Goal: Task Accomplishment & Management: Use online tool/utility

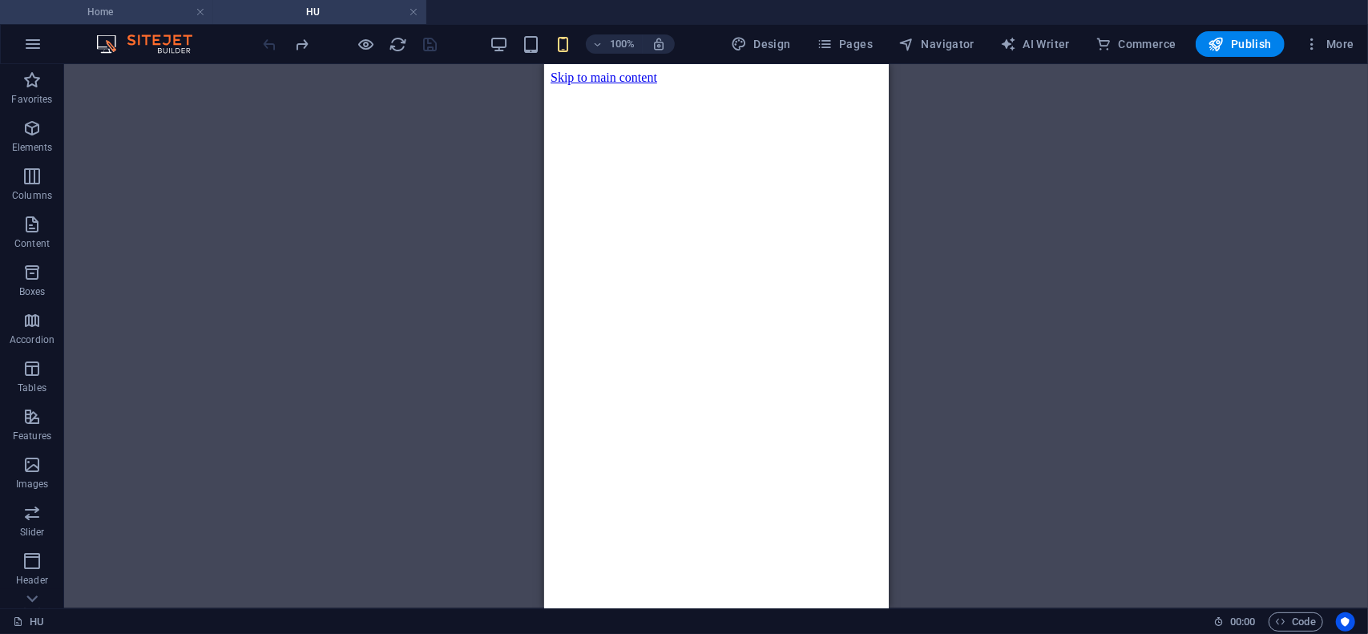
click at [123, 12] on h4 "Home" at bounding box center [106, 12] width 213 height 18
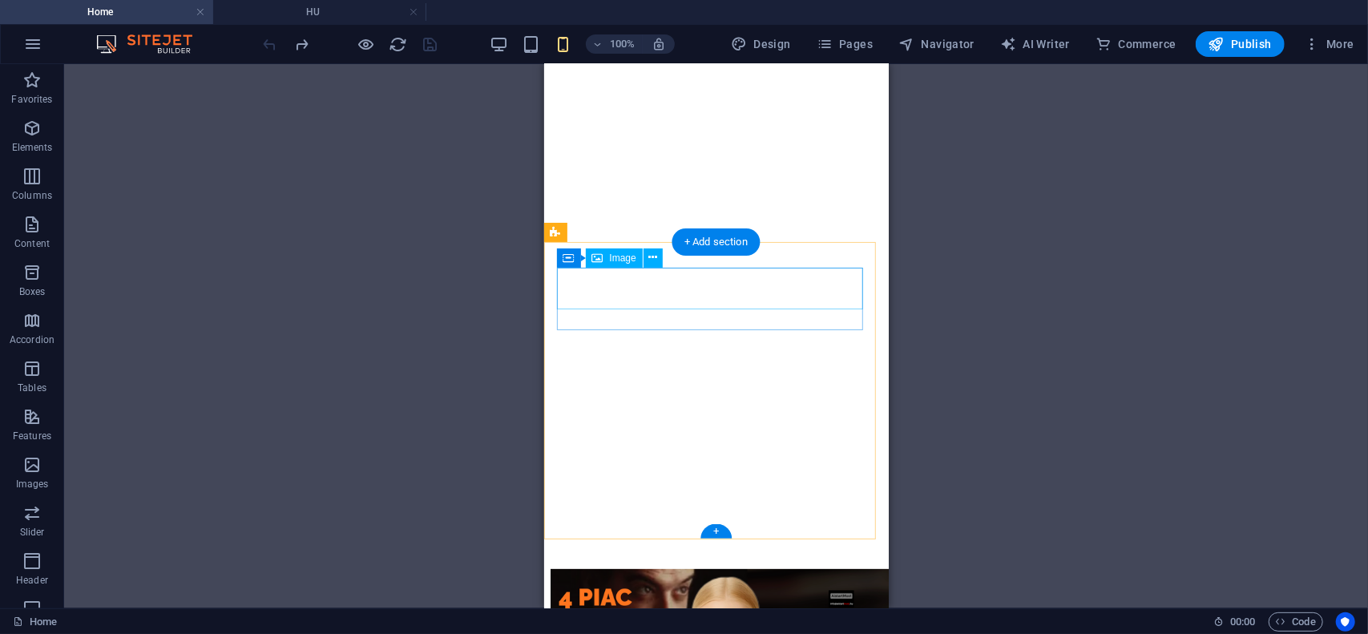
scroll to position [131, 0]
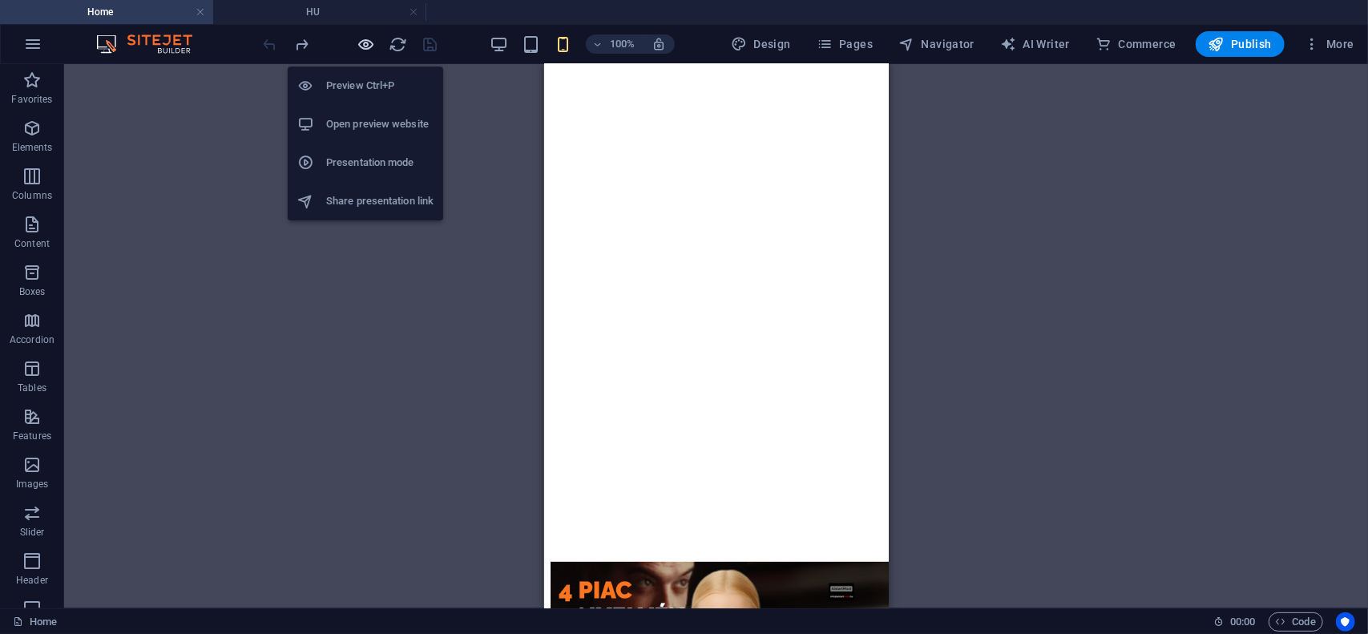
click at [366, 40] on icon "button" at bounding box center [367, 44] width 18 height 18
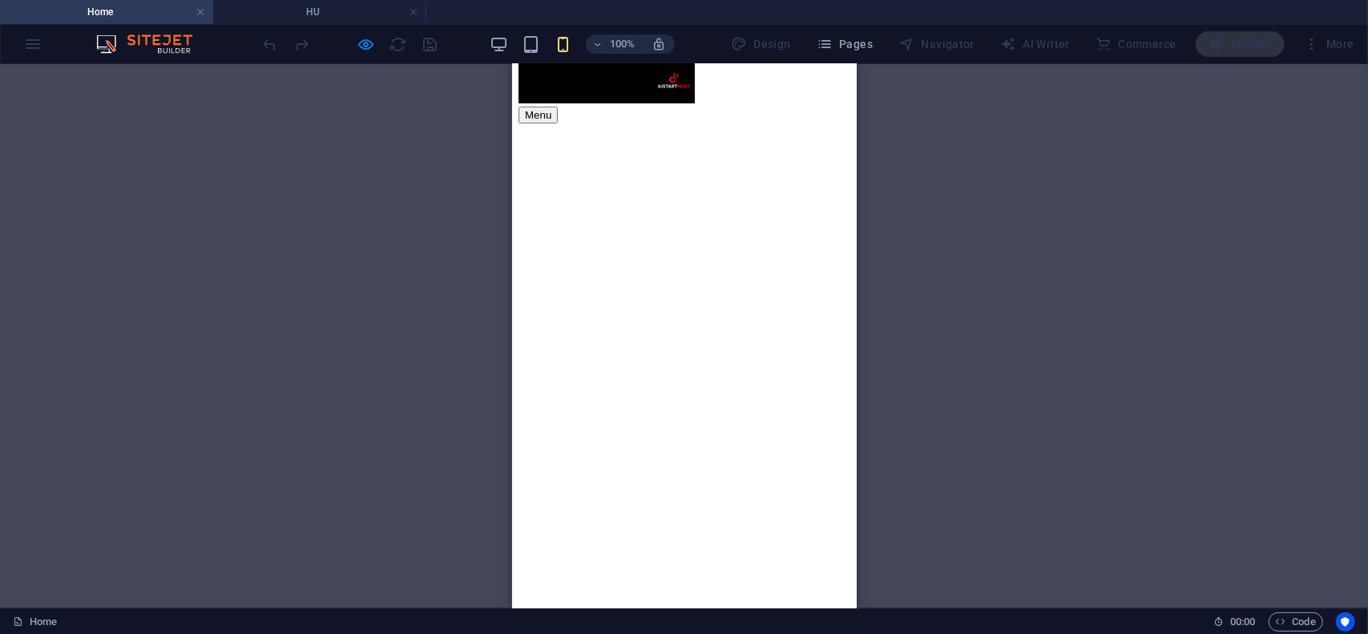
scroll to position [0, 0]
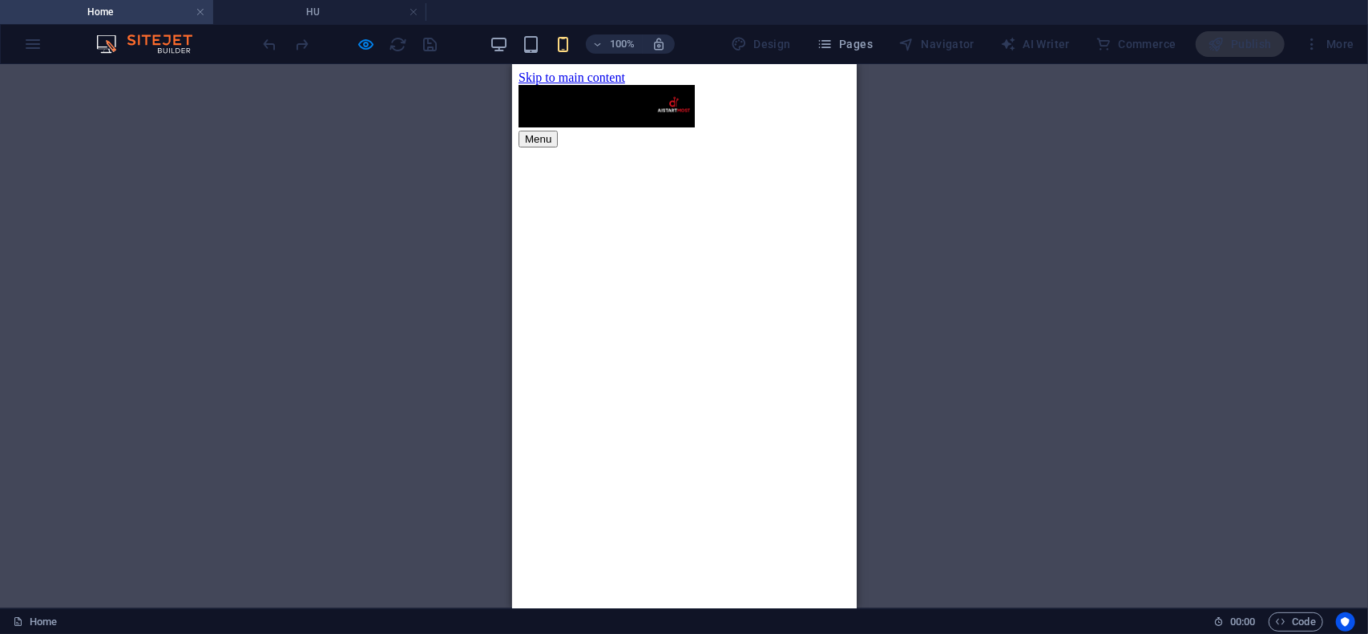
click at [817, 130] on div "Menu" at bounding box center [684, 138] width 332 height 17
click at [813, 130] on div "Menu" at bounding box center [684, 138] width 332 height 17
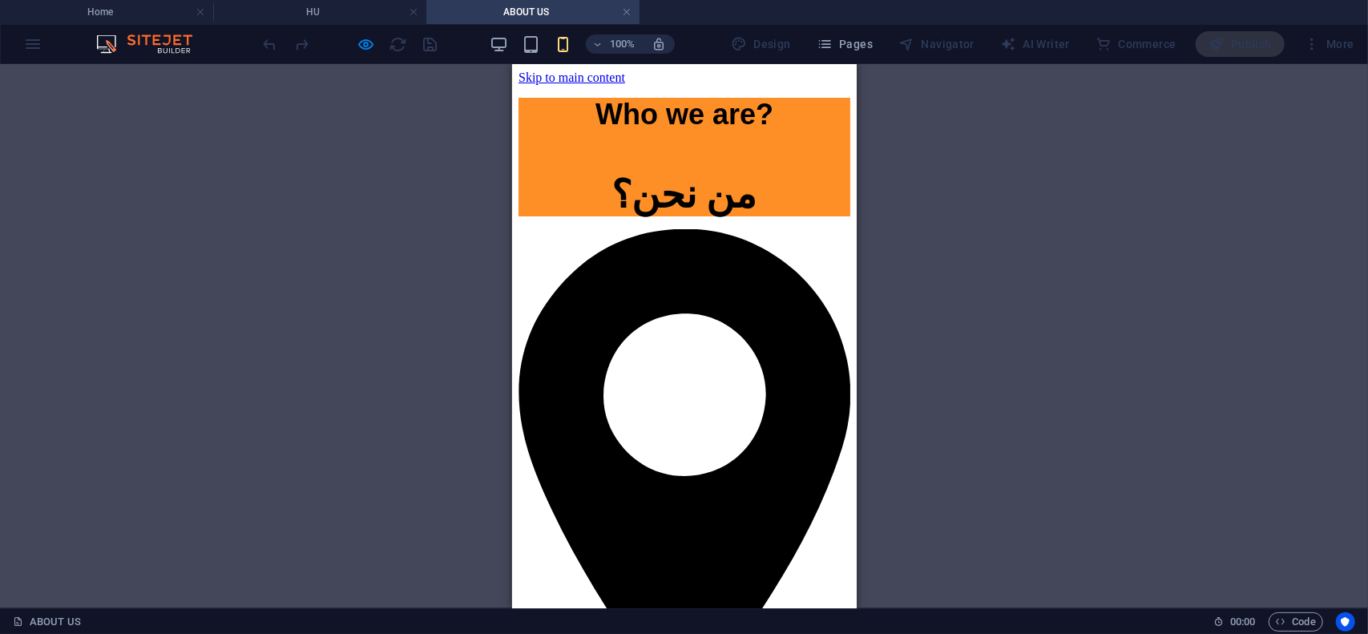
click at [719, 121] on div "Who we are?" at bounding box center [684, 114] width 332 height 34
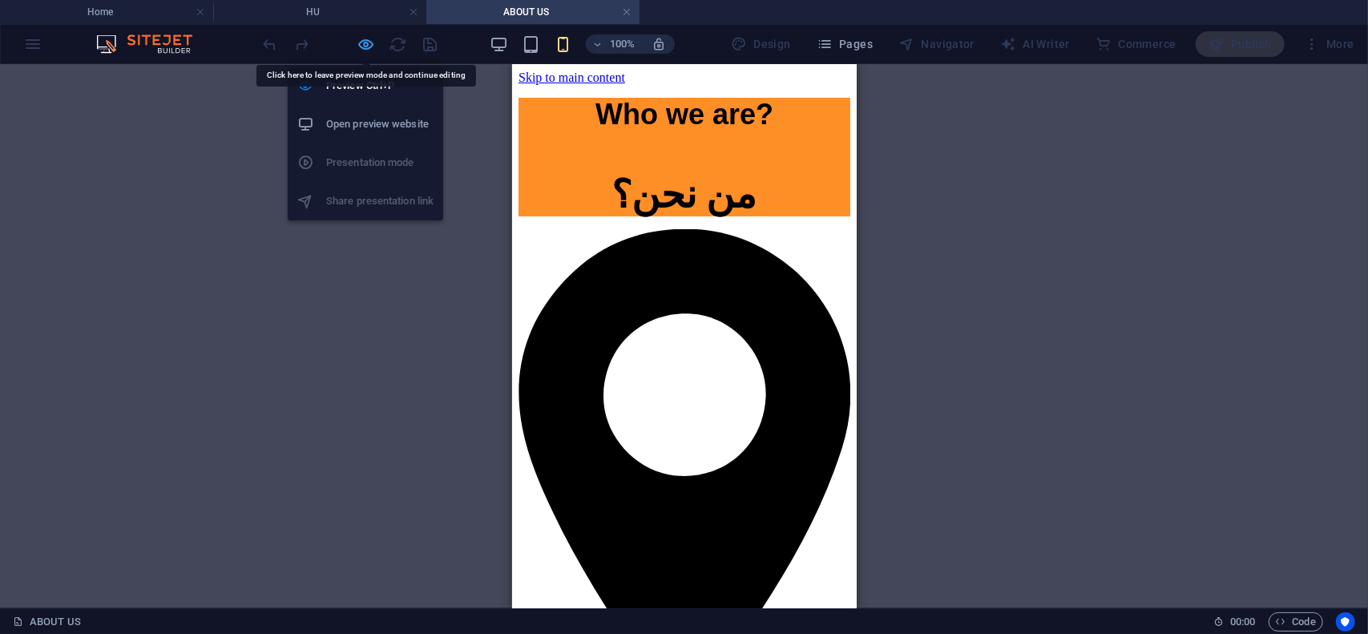
click at [362, 42] on icon "button" at bounding box center [367, 44] width 18 height 18
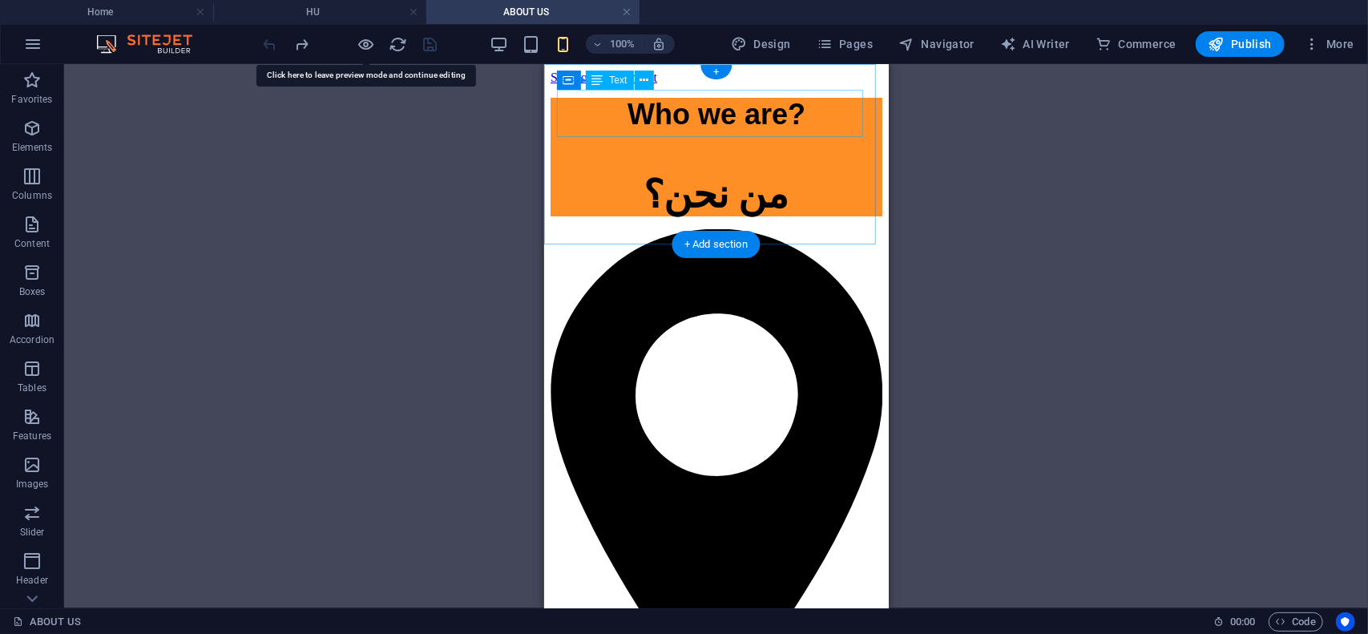
click at [713, 123] on div "Who we are?" at bounding box center [716, 114] width 332 height 34
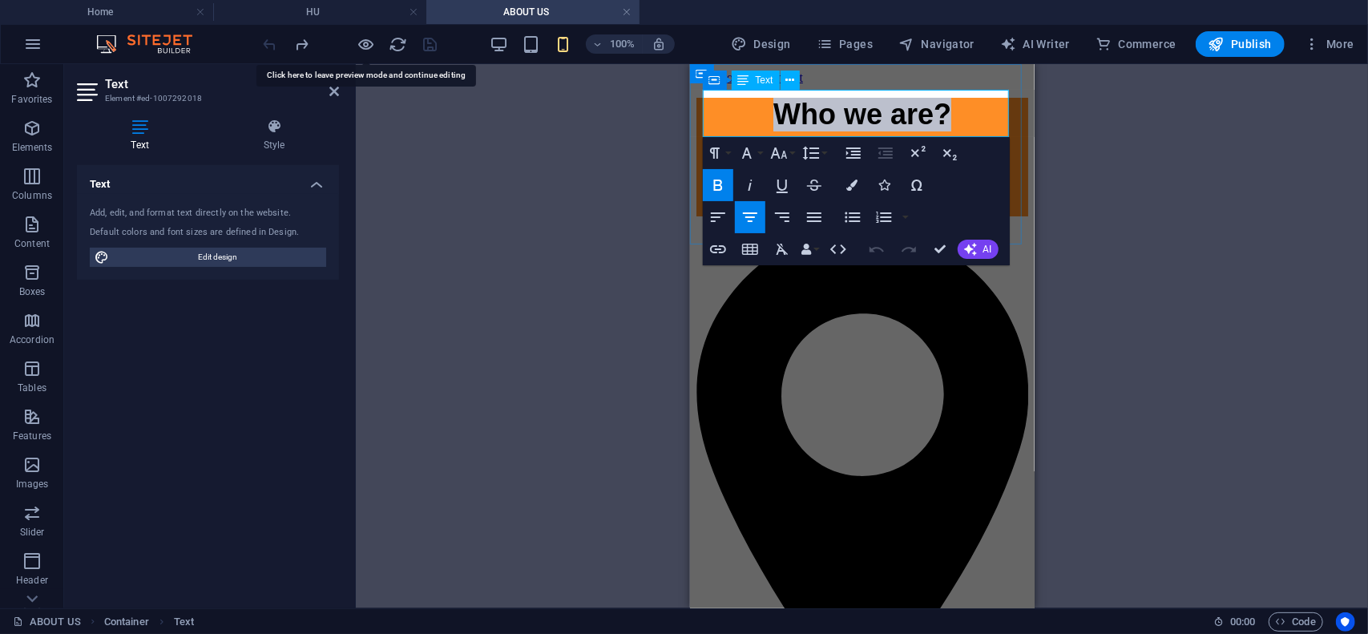
drag, startPoint x: 947, startPoint y: 113, endPoint x: 739, endPoint y: 113, distance: 207.6
click at [739, 113] on p "Who we are?" at bounding box center [862, 114] width 332 height 34
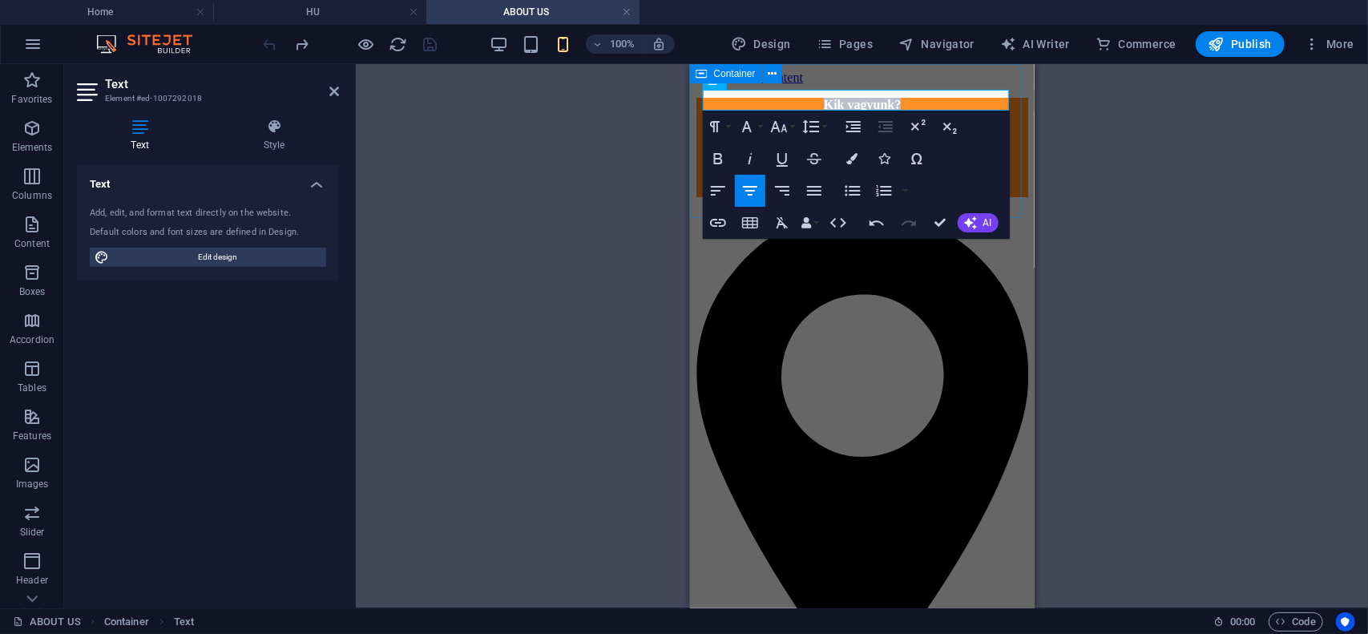
drag, startPoint x: 903, startPoint y: 95, endPoint x: 802, endPoint y: 88, distance: 101.3
click at [802, 97] on div "Kik vagyunk? من نحن؟" at bounding box center [862, 146] width 332 height 99
click at [790, 127] on button "Font Size" at bounding box center [782, 127] width 30 height 32
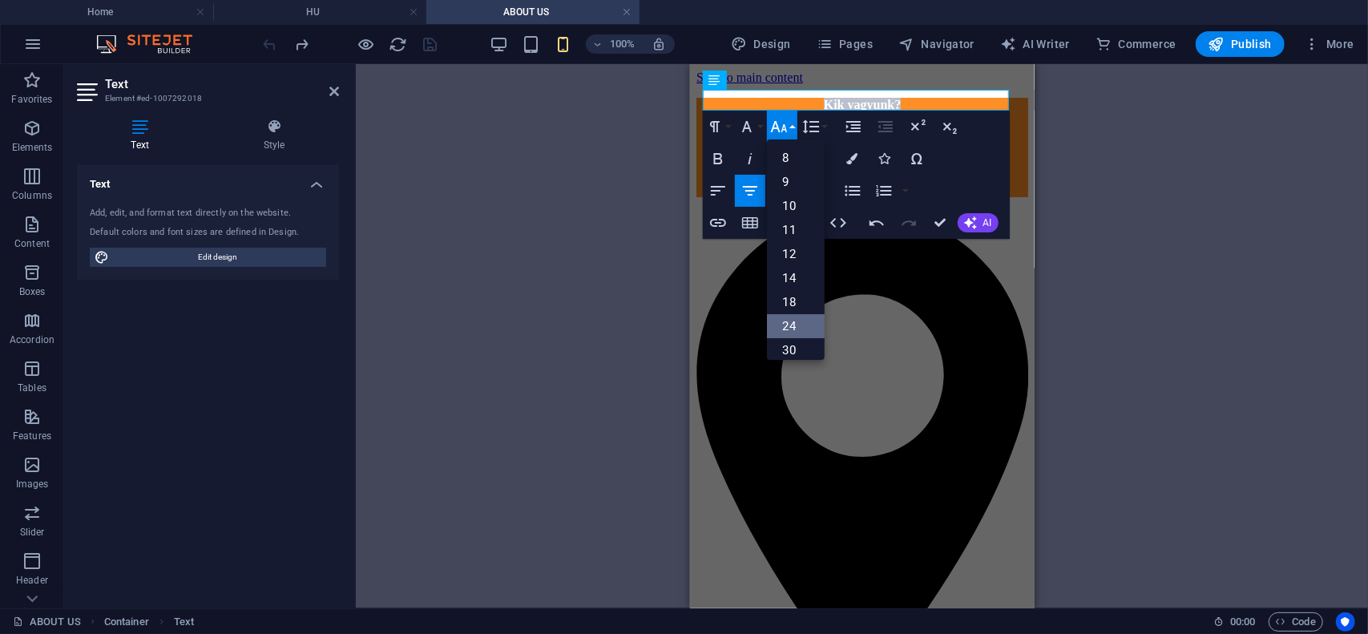
click at [792, 330] on link "24" at bounding box center [796, 326] width 58 height 24
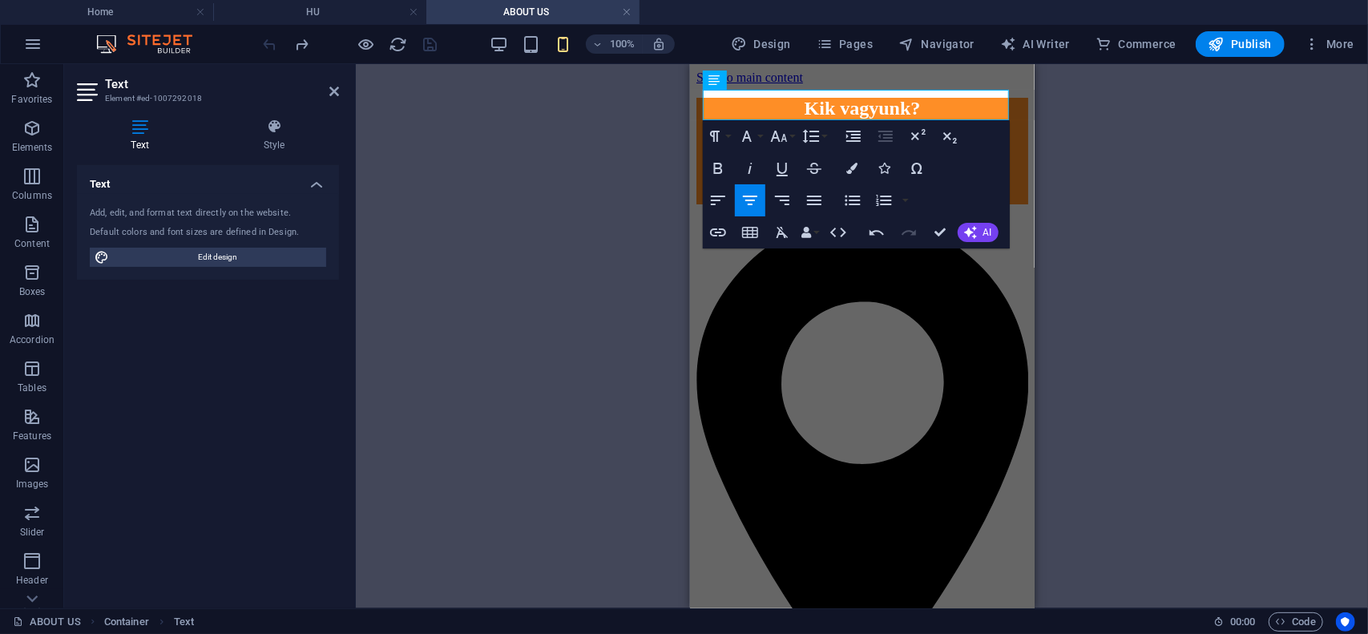
click at [1095, 154] on div "Container Container Text Paragraph Format Normal Heading 1 Heading 2 Heading 3 …" at bounding box center [862, 336] width 1012 height 544
click at [1014, 135] on div "Kik vagyunk? من نحن؟" at bounding box center [862, 150] width 332 height 107
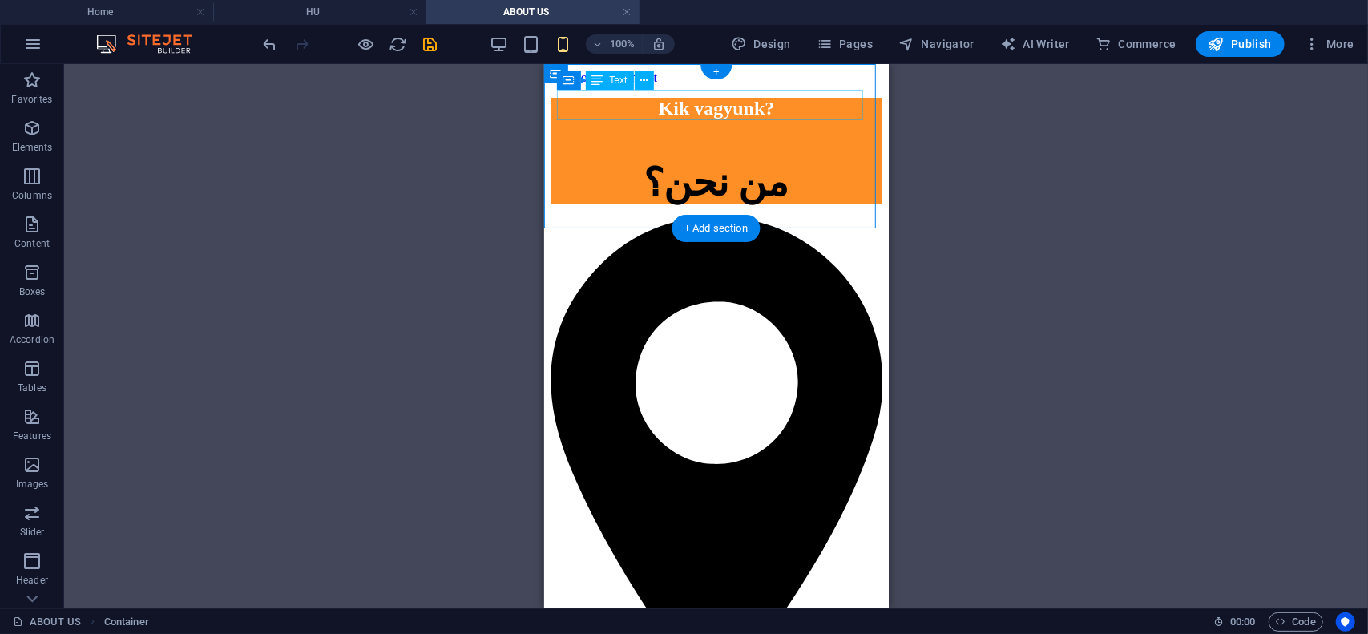
click at [715, 111] on div "Kik vagyunk?" at bounding box center [716, 108] width 332 height 22
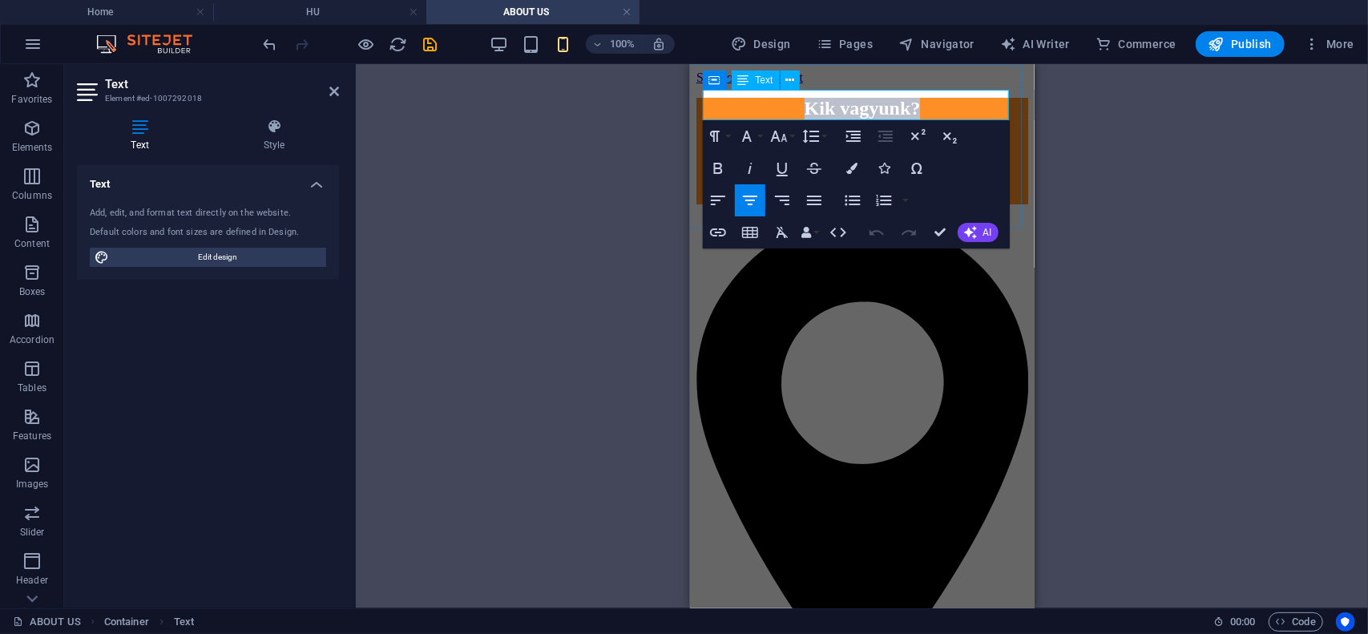
drag, startPoint x: 934, startPoint y: 103, endPoint x: 778, endPoint y: 117, distance: 157.0
click at [780, 105] on p "Kik vagyunk?" at bounding box center [862, 108] width 332 height 22
click at [782, 143] on icon "button" at bounding box center [779, 136] width 19 height 19
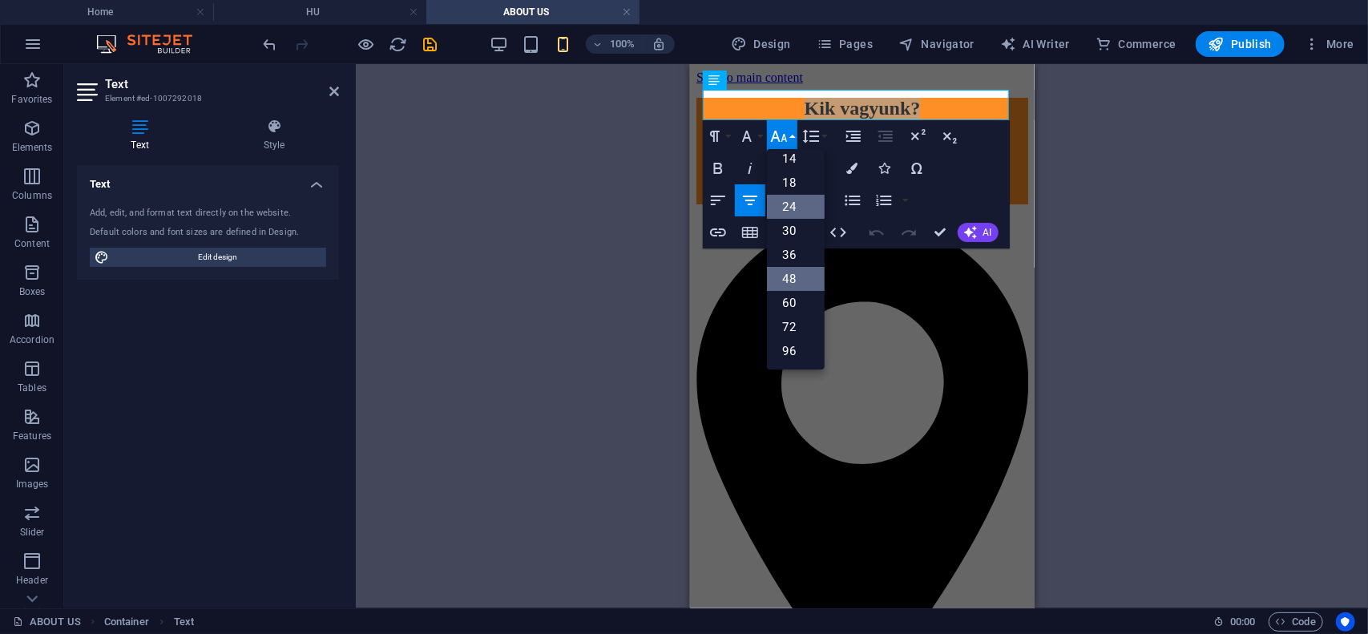
scroll to position [128, 0]
click at [795, 274] on link "48" at bounding box center [796, 280] width 58 height 24
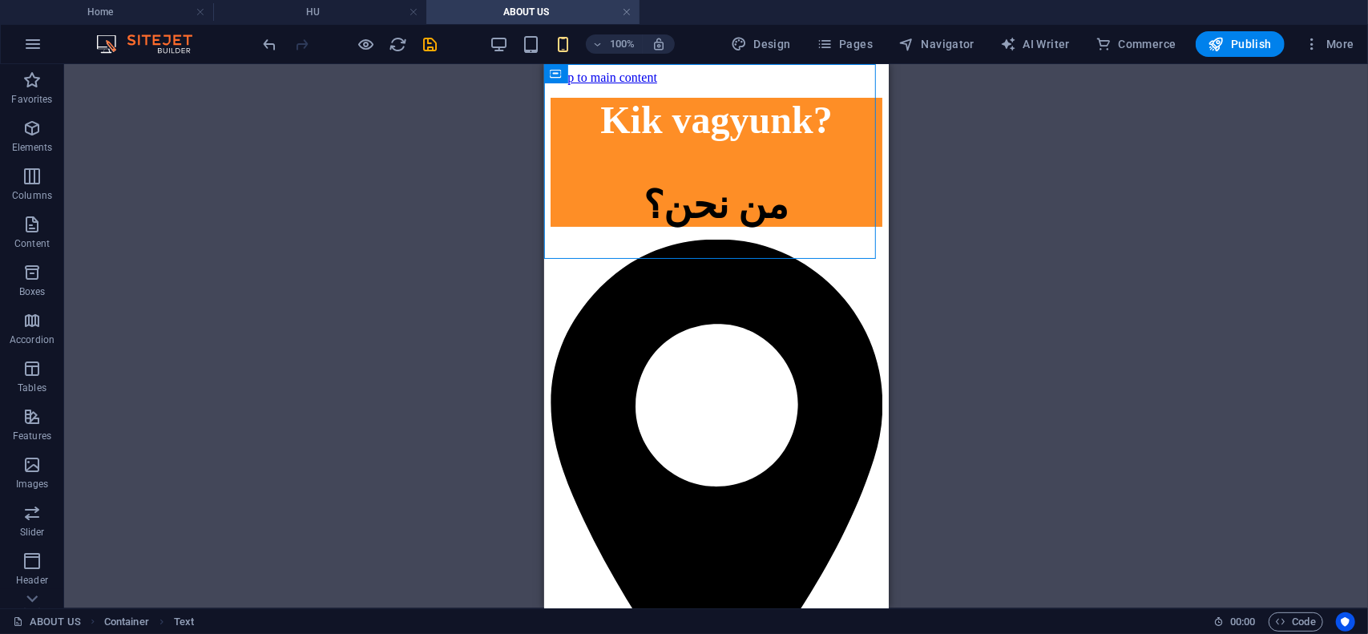
click at [747, 125] on div "Kik vagyunk?" at bounding box center [716, 119] width 332 height 44
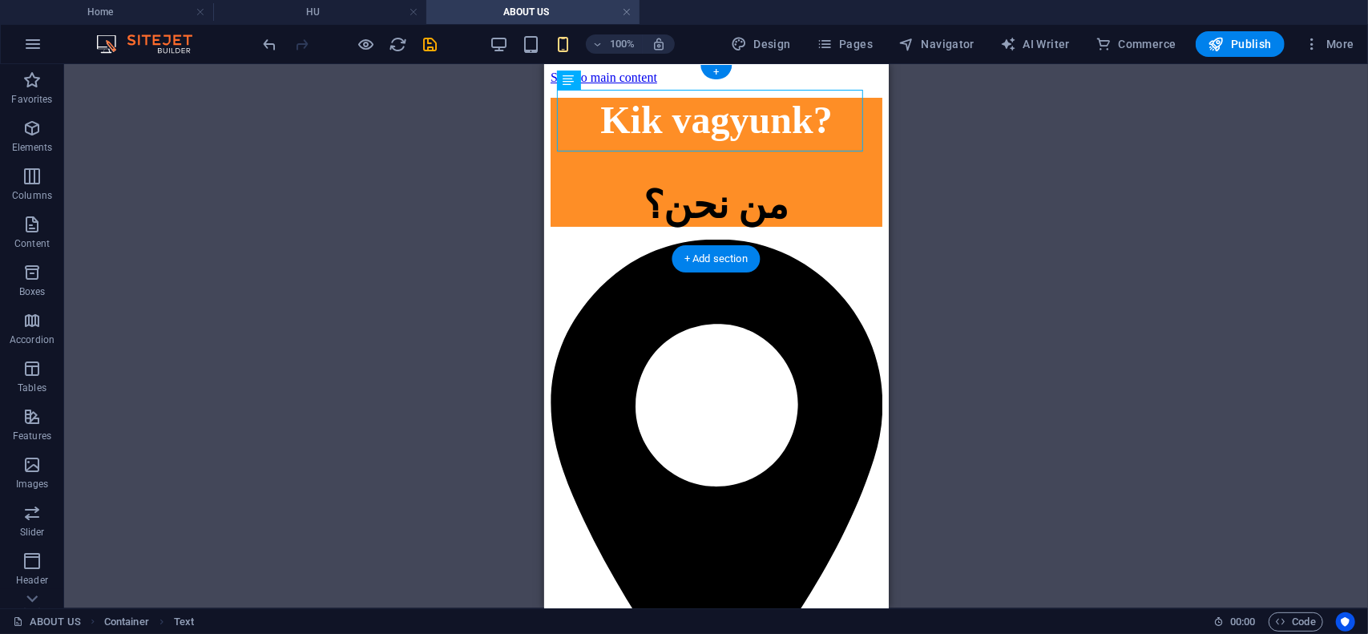
click at [747, 125] on div "Kik vagyunk?" at bounding box center [716, 119] width 332 height 44
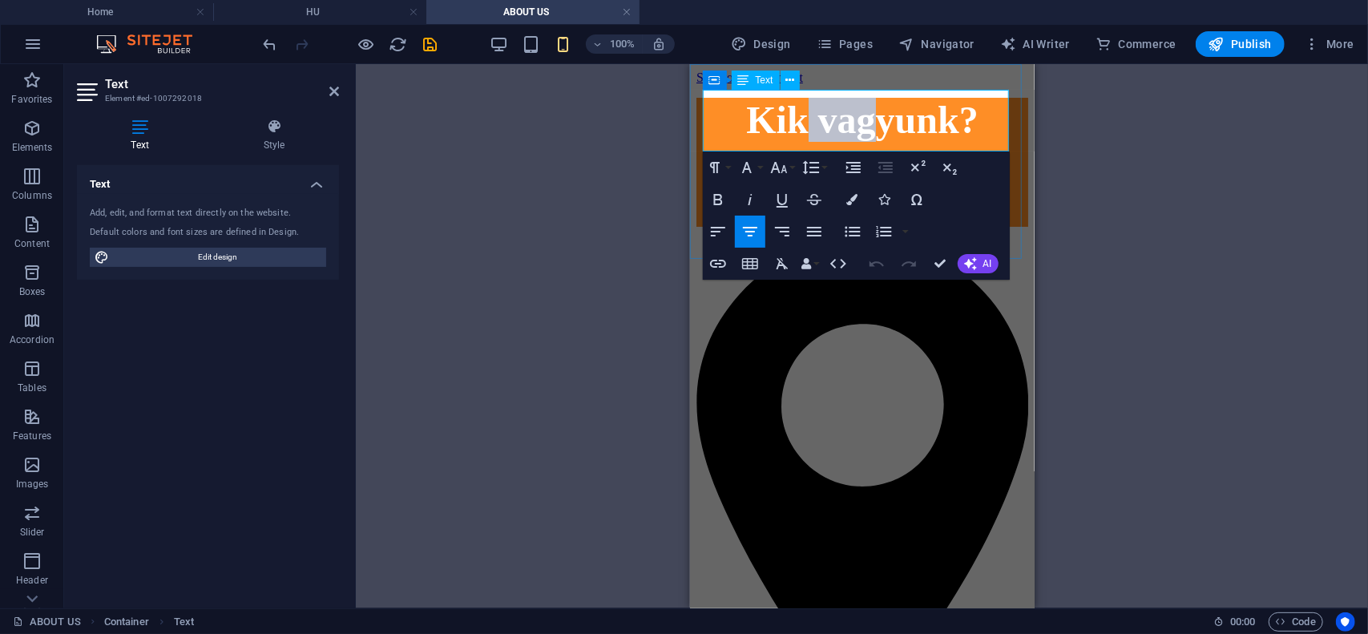
drag, startPoint x: 868, startPoint y: 119, endPoint x: 789, endPoint y: 125, distance: 79.6
click at [789, 125] on span "Kik vagyunk?" at bounding box center [862, 119] width 232 height 42
click at [778, 169] on icon "button" at bounding box center [778, 167] width 17 height 11
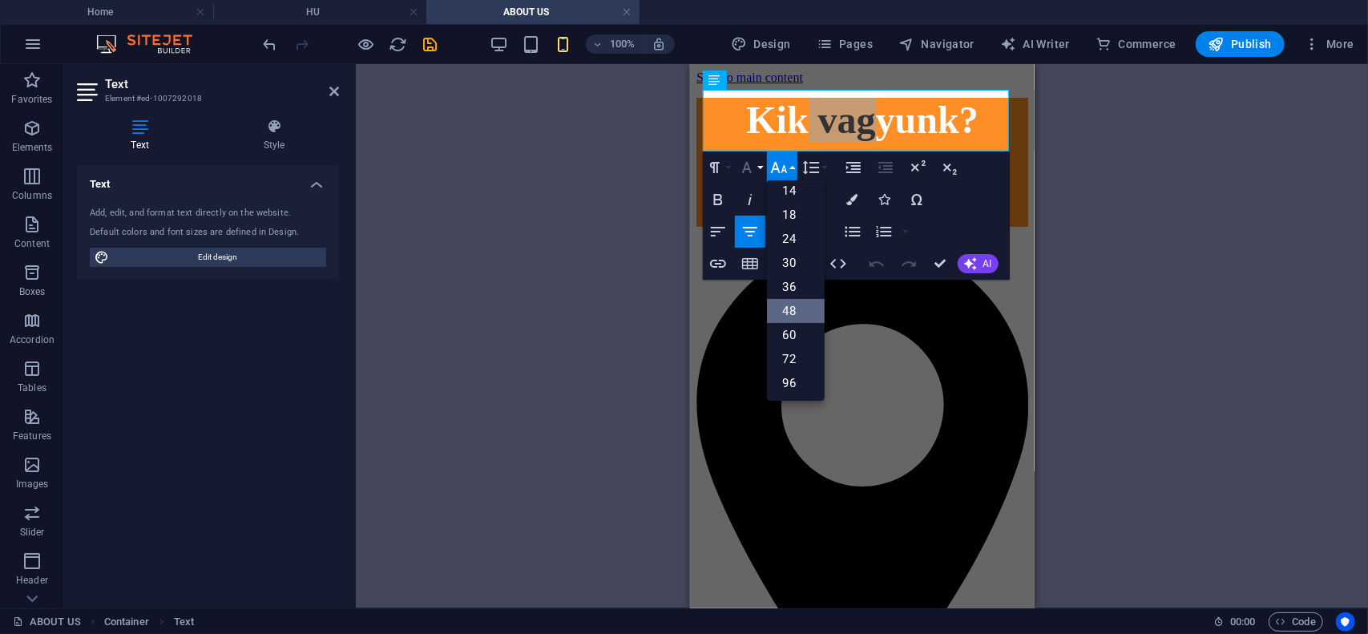
click at [747, 164] on icon "button" at bounding box center [747, 167] width 10 height 11
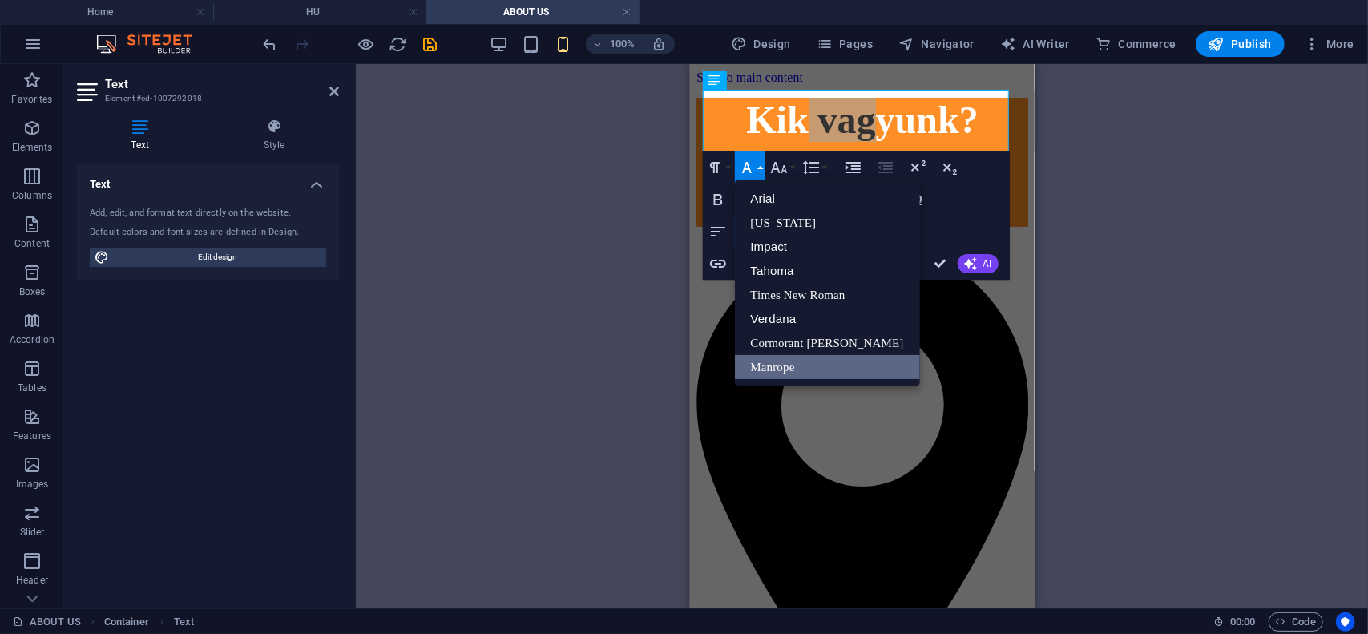
scroll to position [0, 0]
click at [747, 164] on icon "button" at bounding box center [747, 167] width 10 height 11
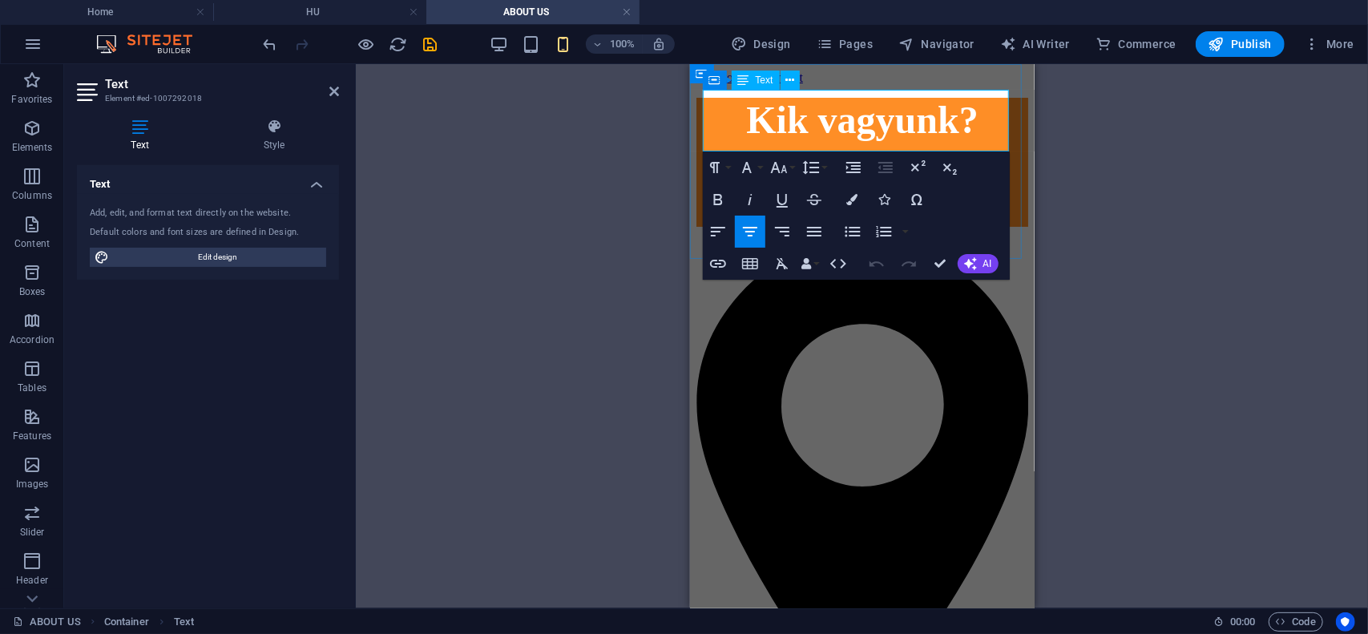
click at [968, 126] on span "Kik vagyunk?" at bounding box center [862, 119] width 232 height 42
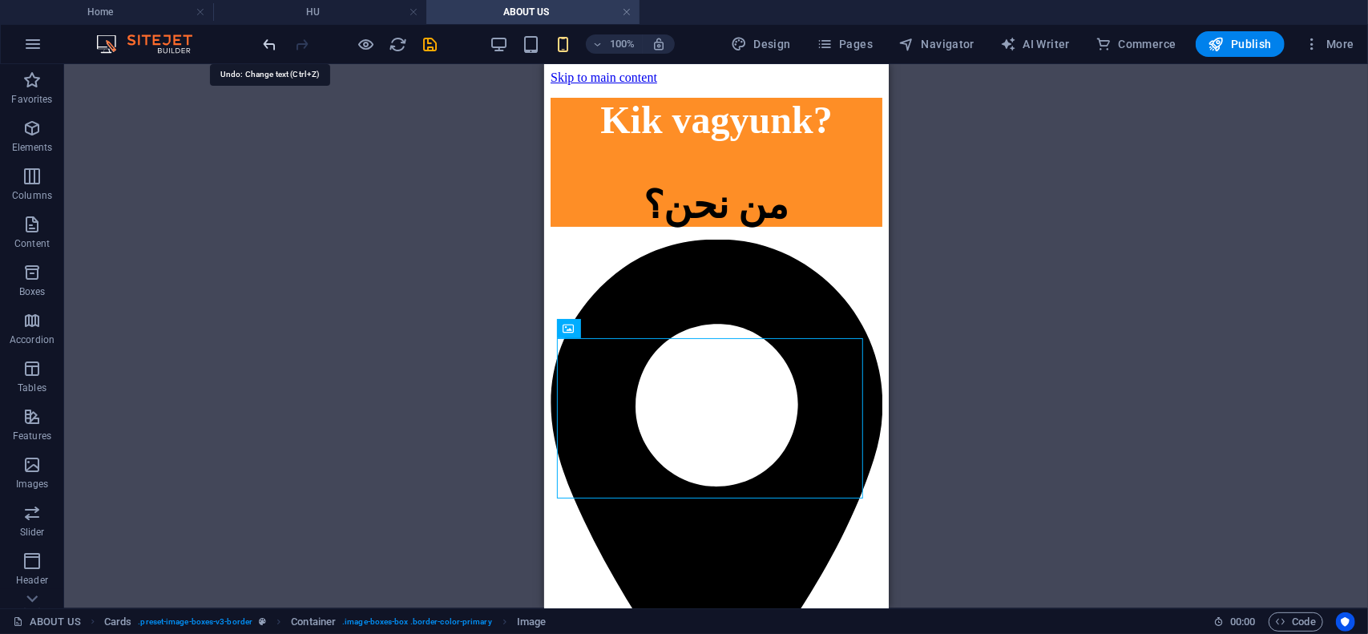
click at [269, 39] on icon "undo" at bounding box center [270, 44] width 18 height 18
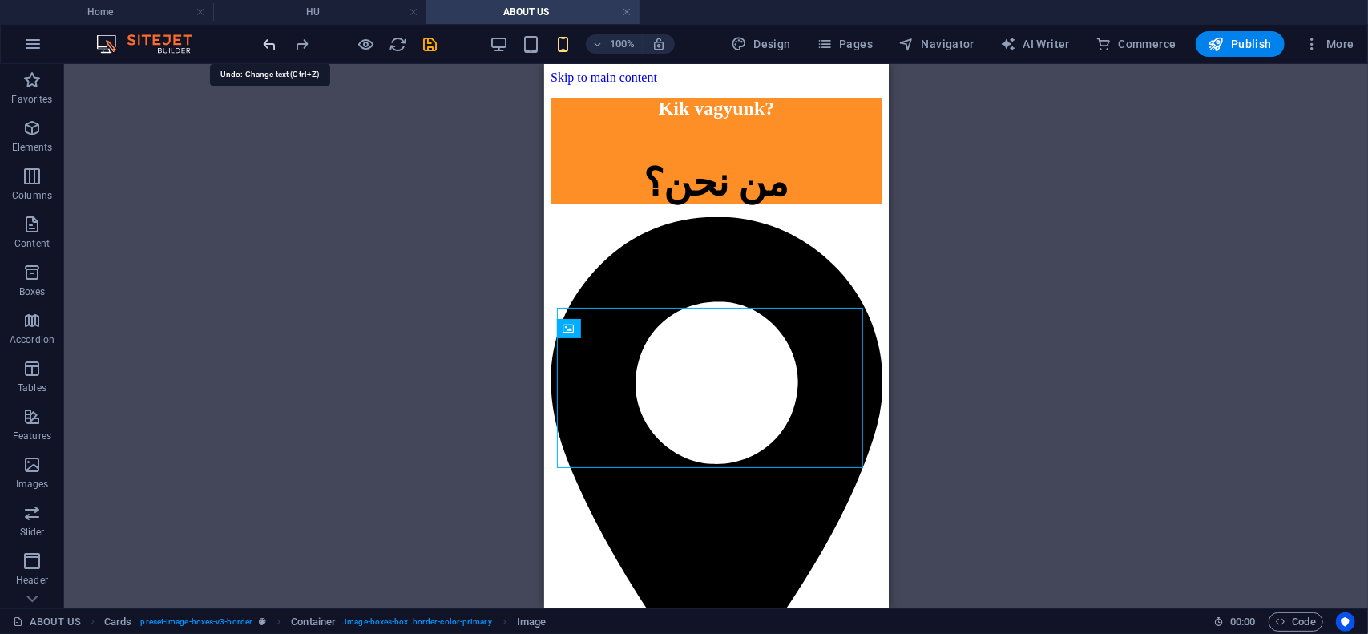
click at [269, 39] on icon "undo" at bounding box center [270, 44] width 18 height 18
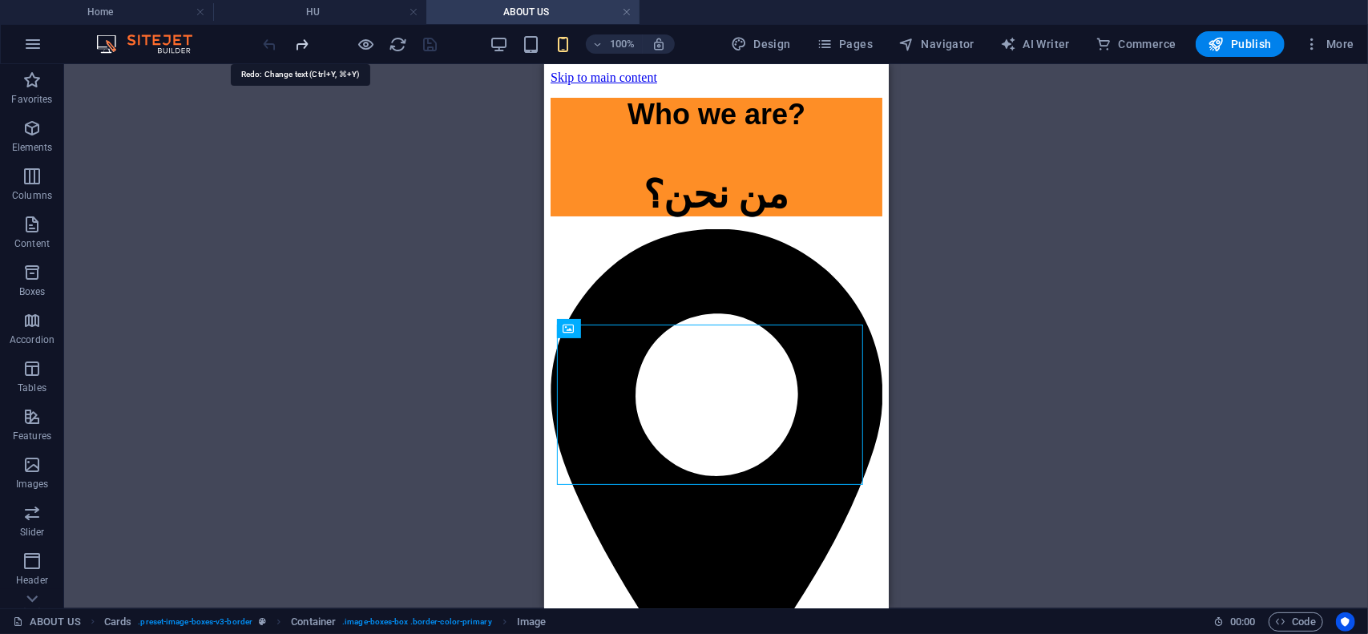
click at [300, 44] on icon "redo" at bounding box center [302, 44] width 18 height 18
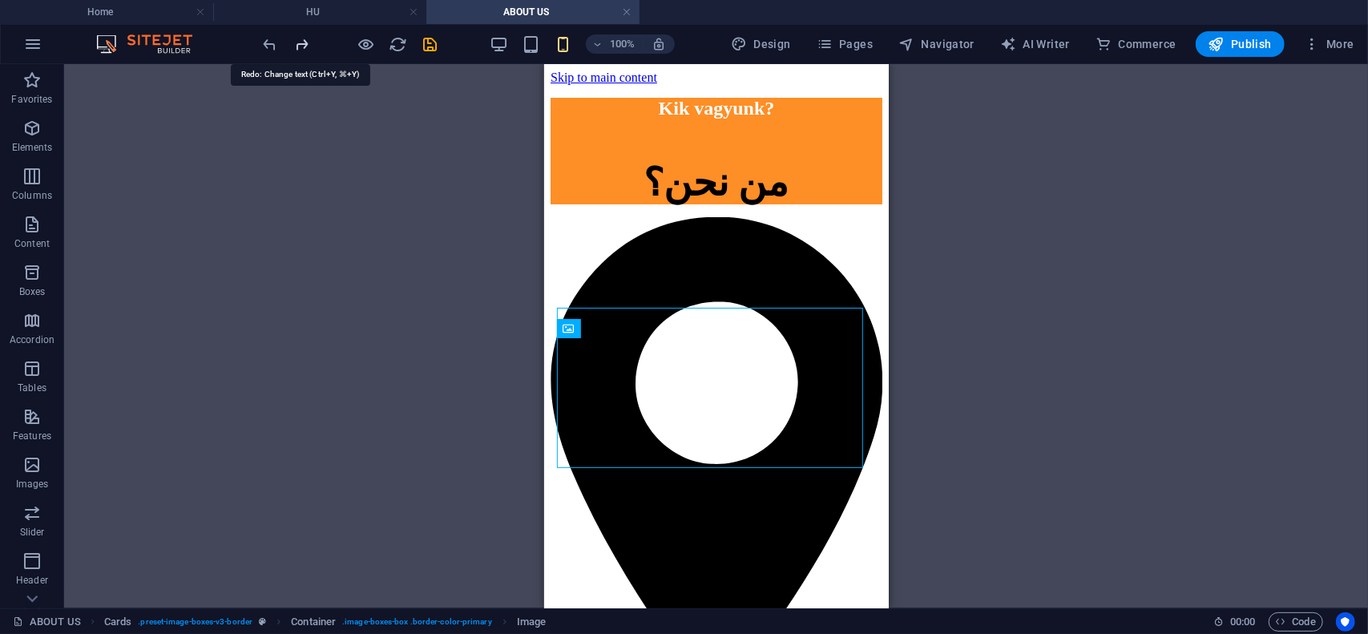
click at [303, 44] on icon "redo" at bounding box center [302, 44] width 18 height 18
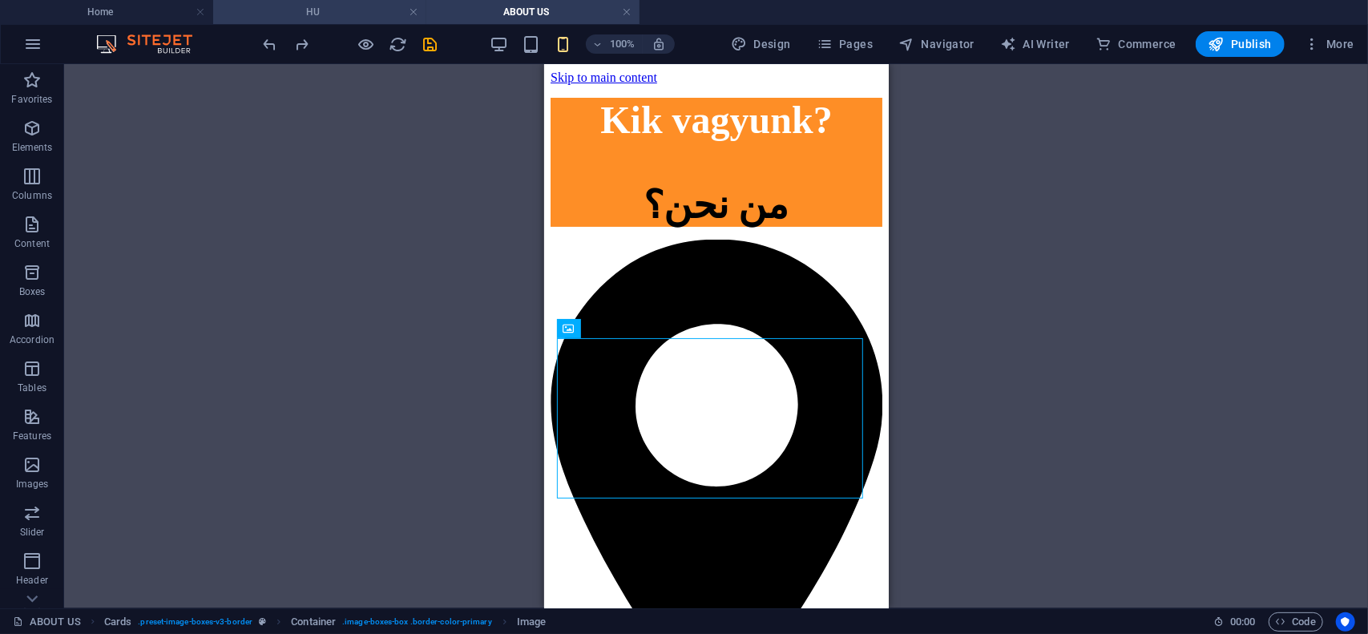
click at [364, 7] on h4 "HU" at bounding box center [319, 12] width 213 height 18
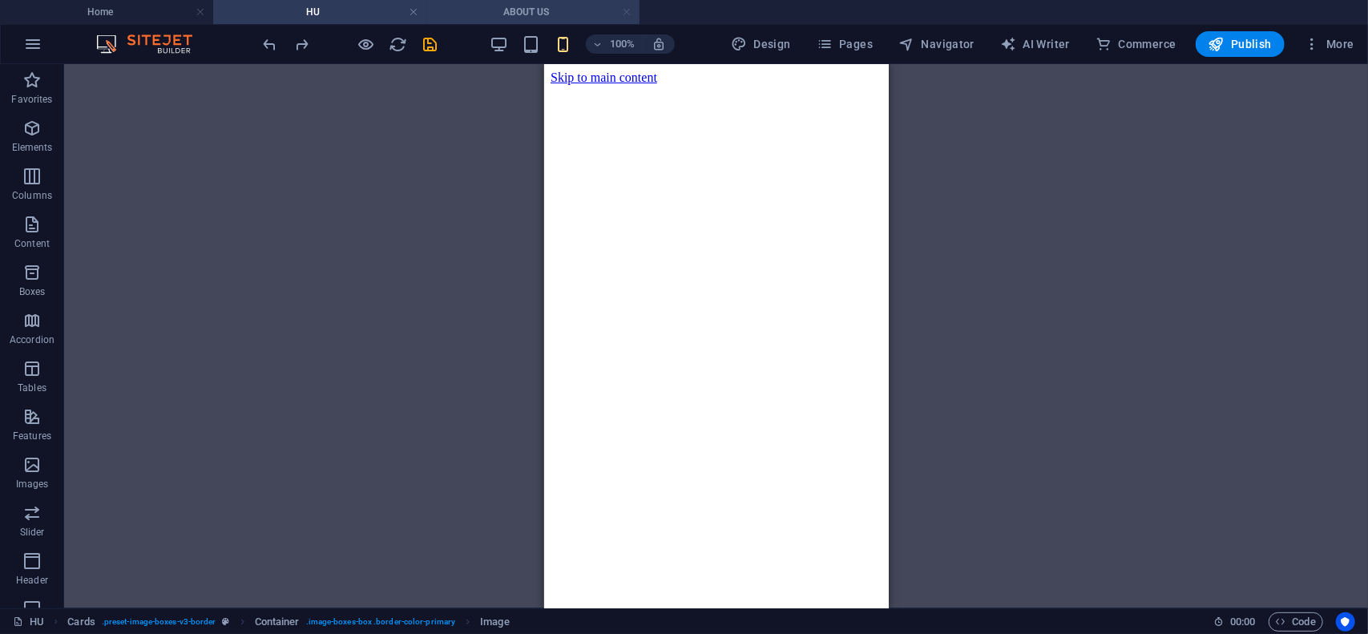
click at [627, 10] on link at bounding box center [627, 12] width 10 height 15
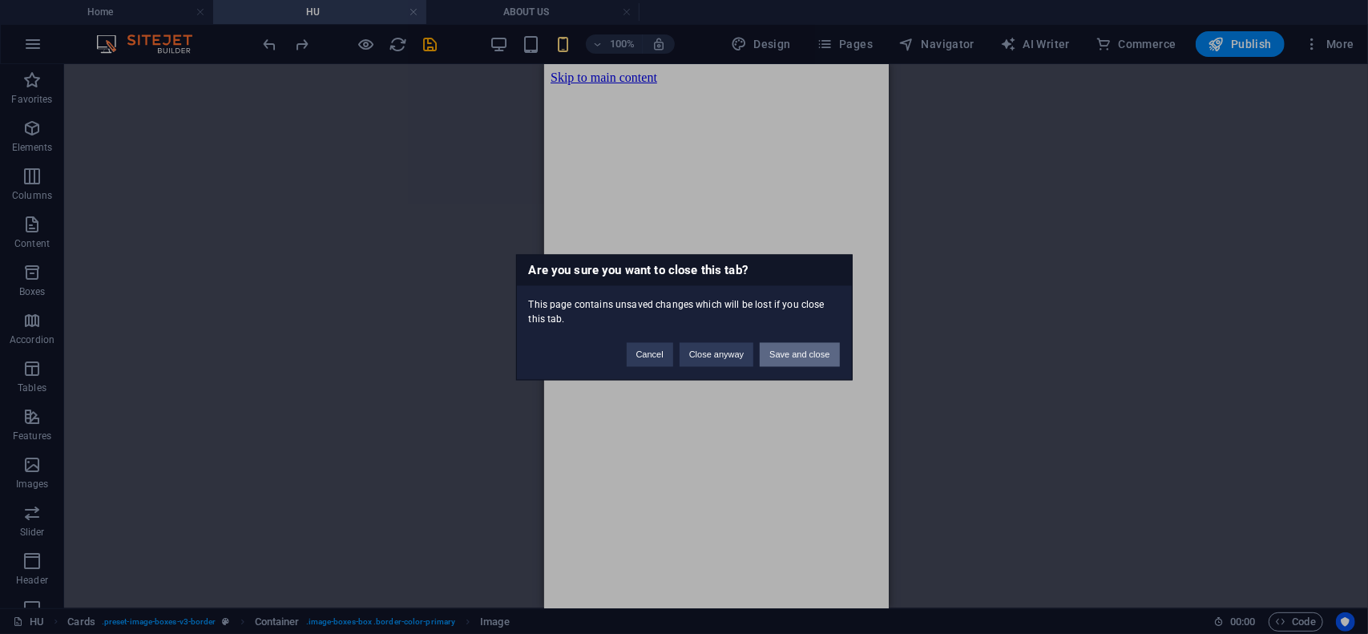
click at [787, 352] on button "Save and close" at bounding box center [799, 354] width 79 height 24
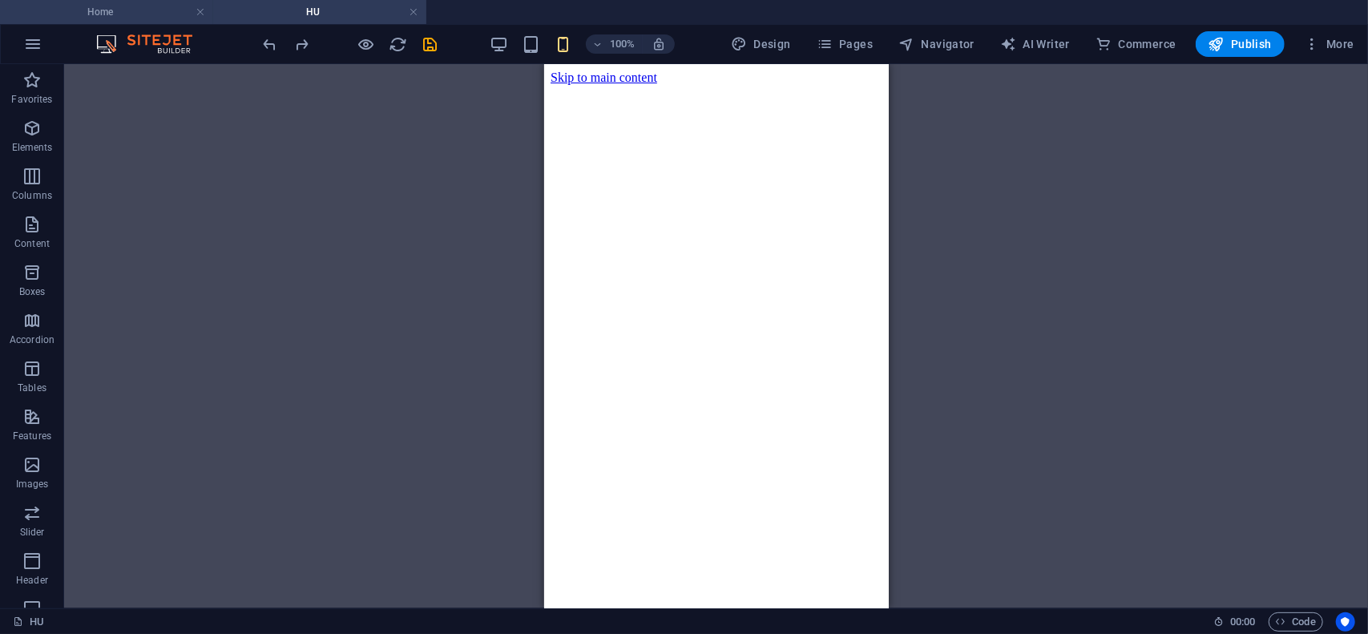
click at [110, 18] on h4 "Home" at bounding box center [106, 12] width 213 height 18
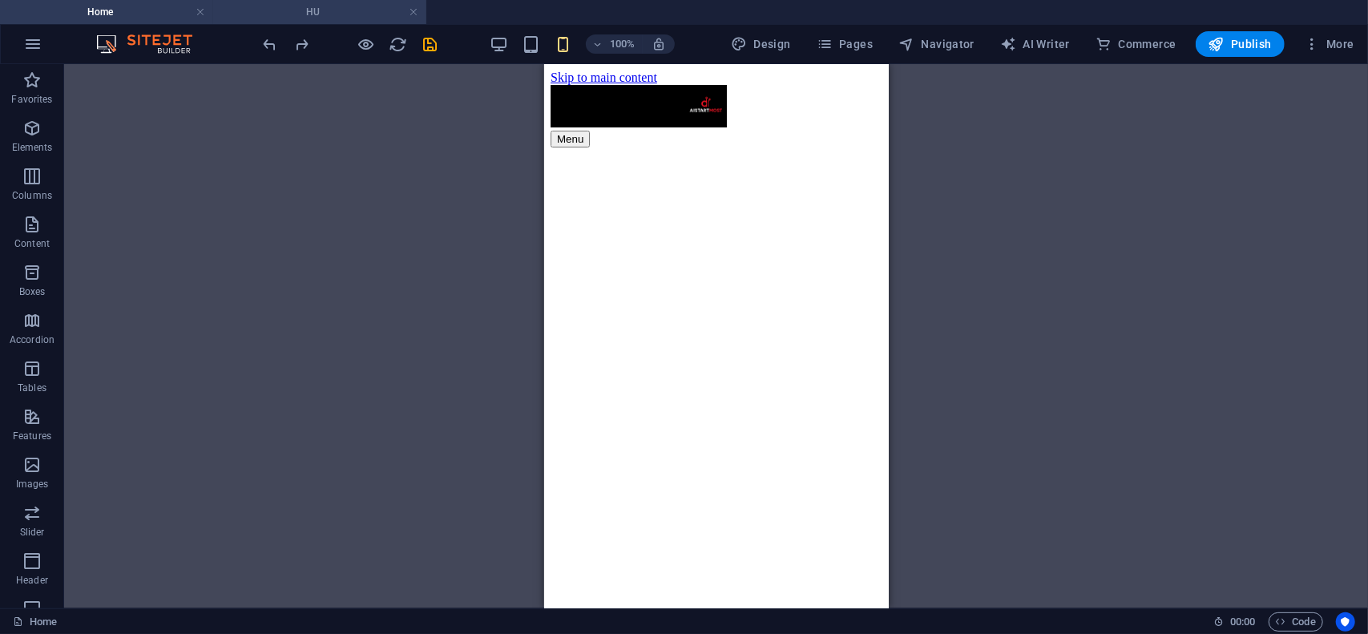
click at [313, 11] on h4 "HU" at bounding box center [319, 12] width 213 height 18
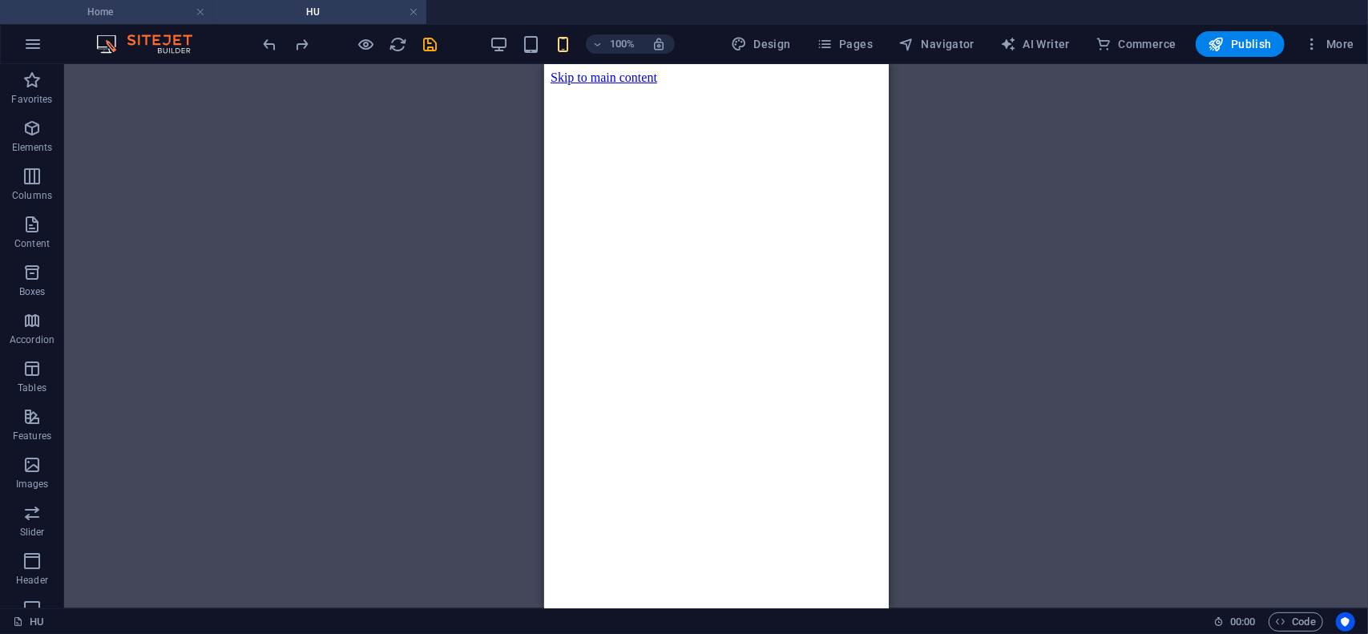
click at [125, 16] on h4 "Home" at bounding box center [106, 12] width 213 height 18
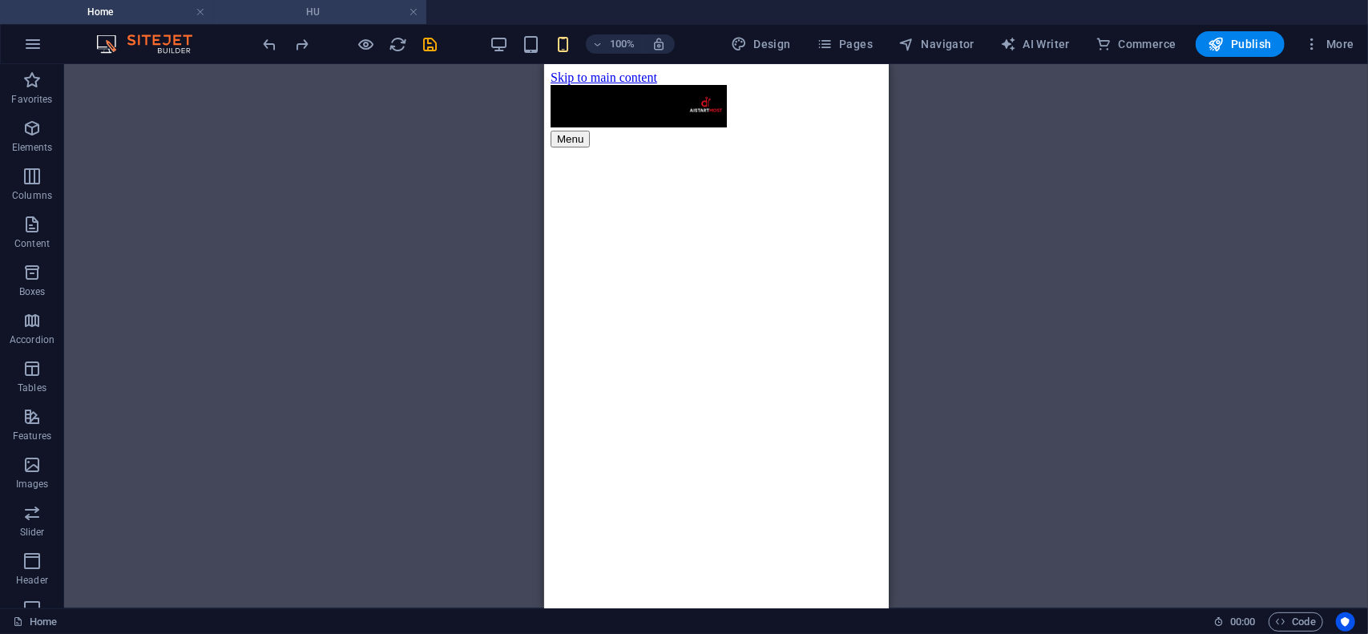
click at [333, 15] on h4 "HU" at bounding box center [319, 12] width 213 height 18
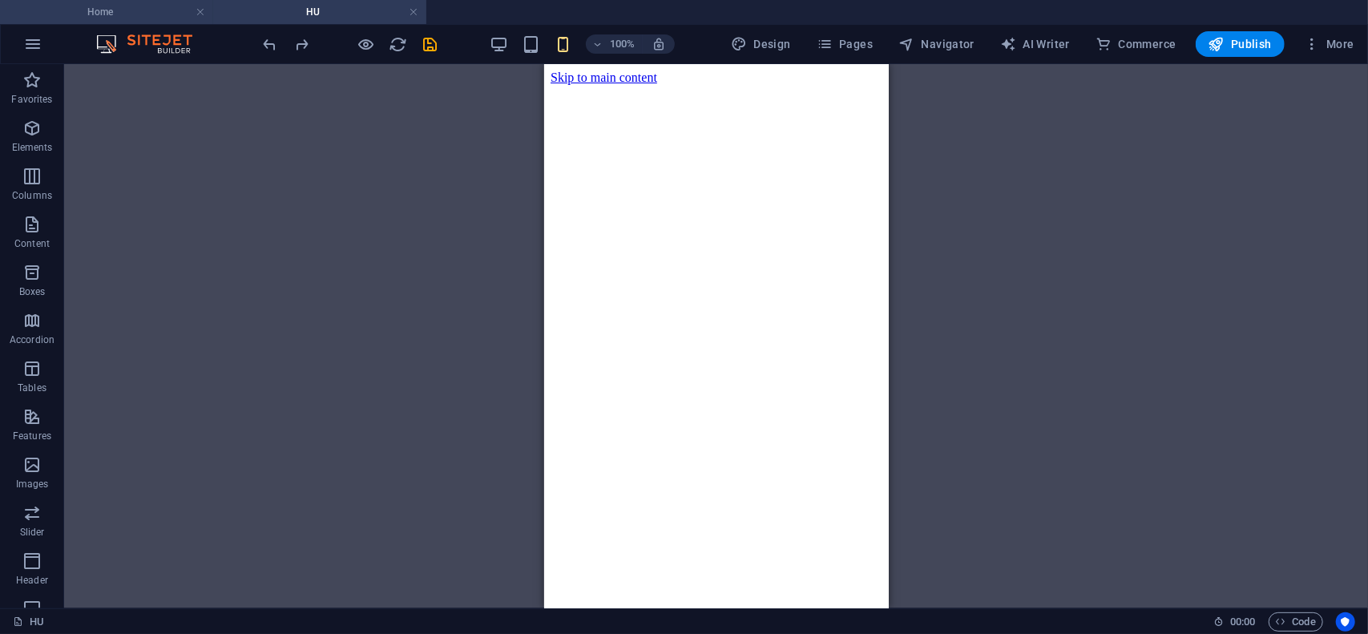
click at [127, 15] on h4 "Home" at bounding box center [106, 12] width 213 height 18
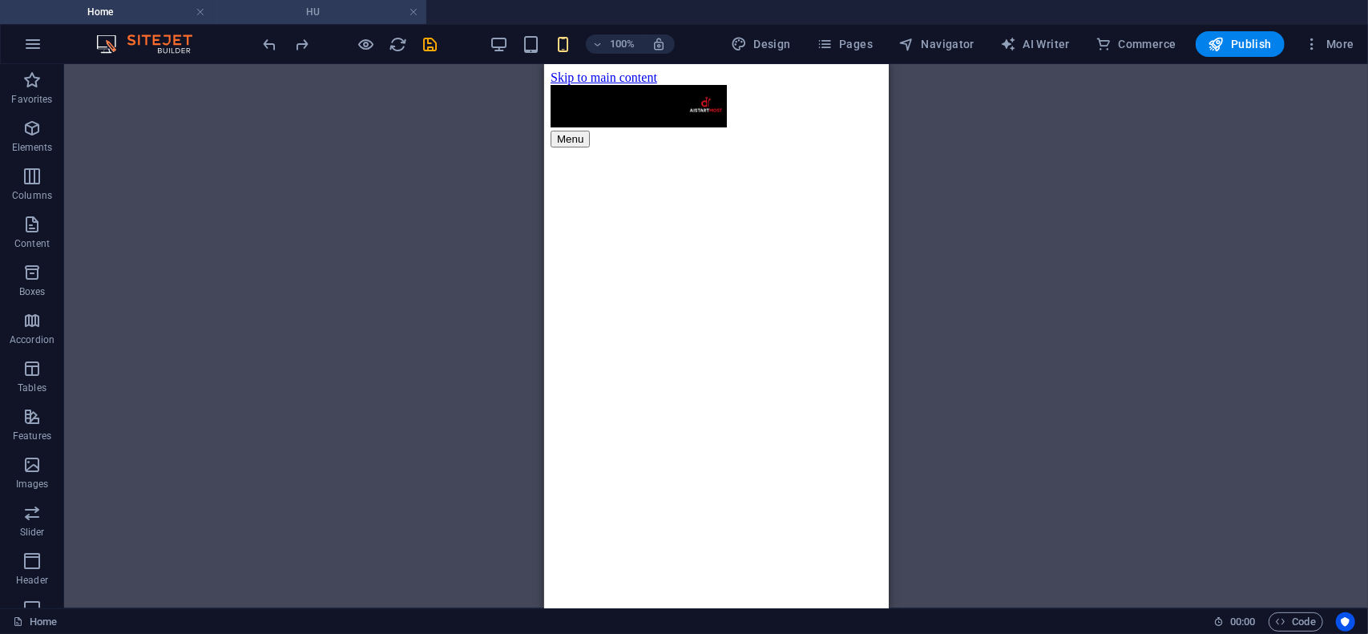
click at [298, 12] on h4 "HU" at bounding box center [319, 12] width 213 height 18
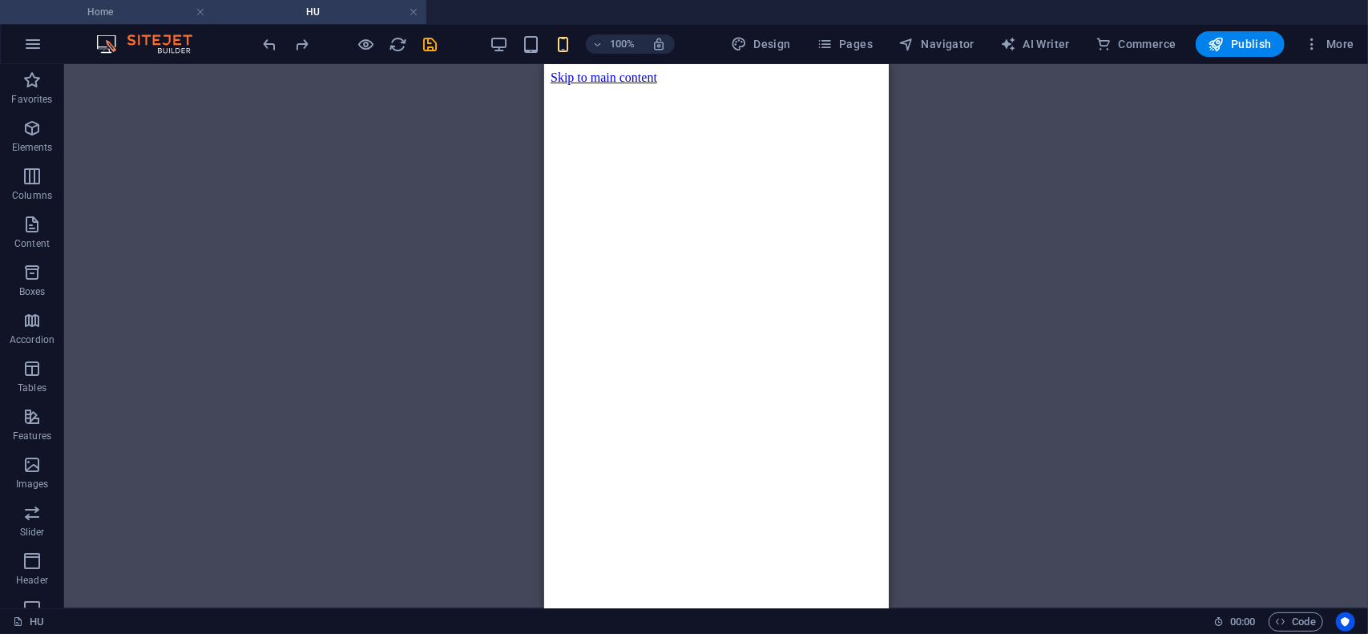
click at [91, 9] on h4 "Home" at bounding box center [106, 12] width 213 height 18
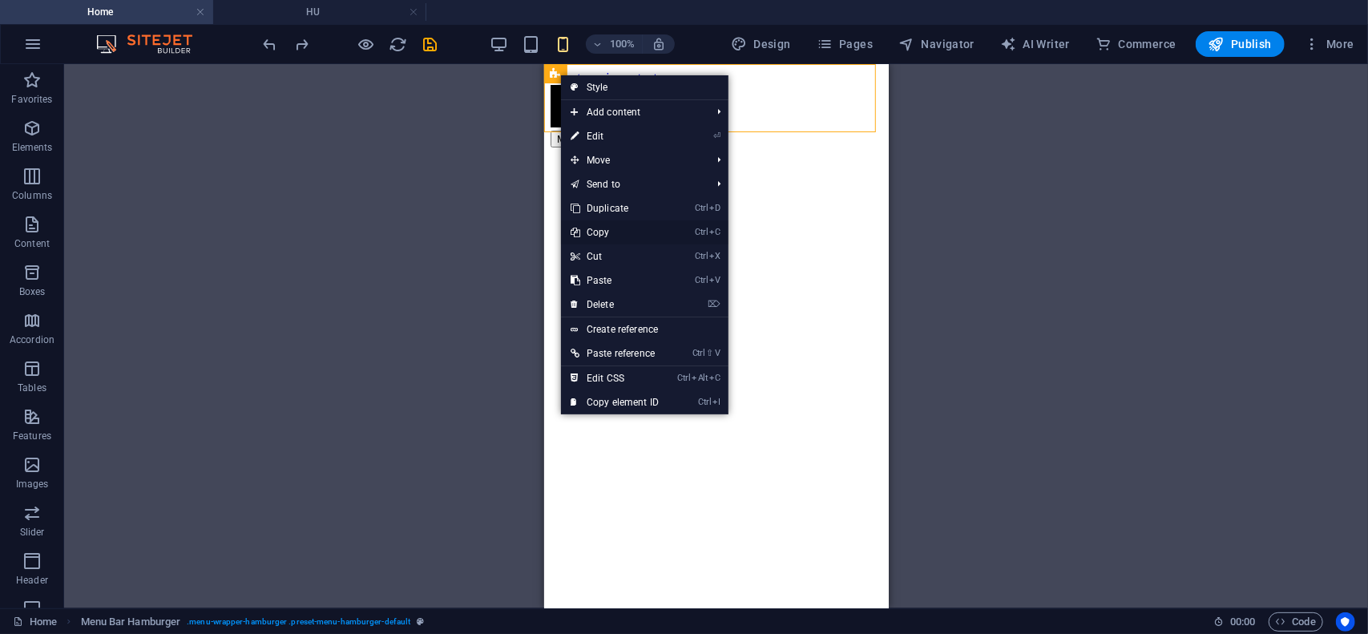
click at [614, 232] on link "Ctrl C Copy" at bounding box center [614, 232] width 107 height 24
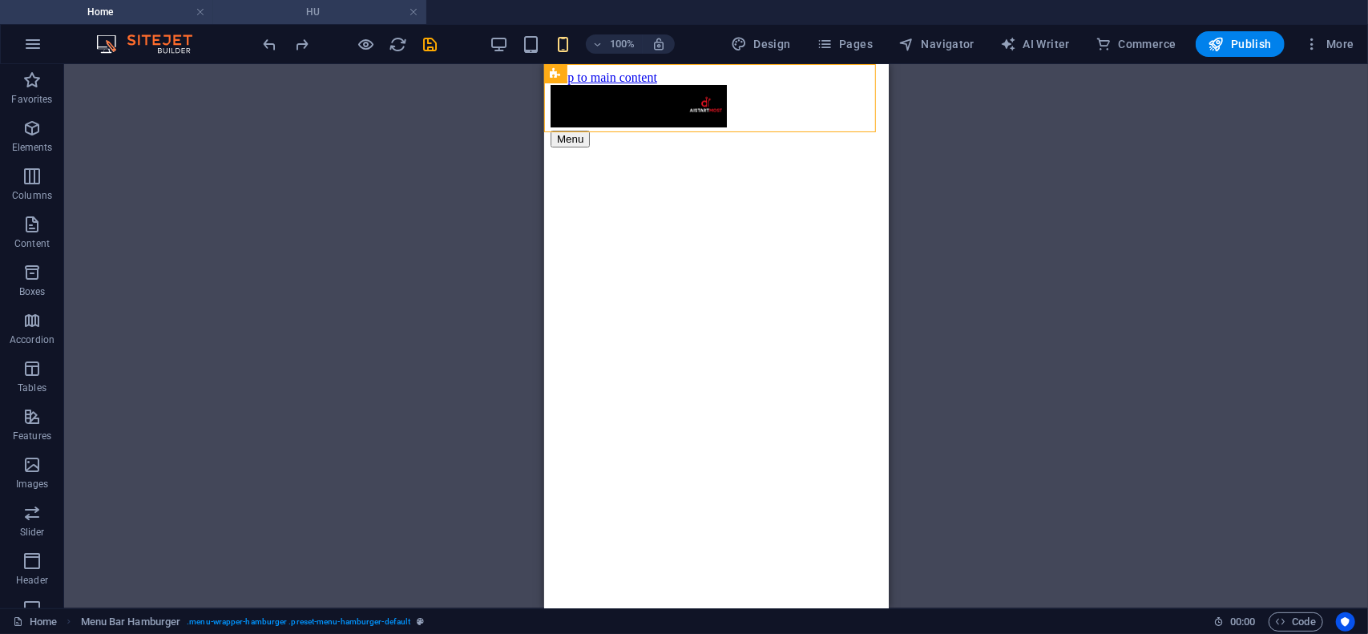
click at [325, 12] on h4 "HU" at bounding box center [319, 12] width 213 height 18
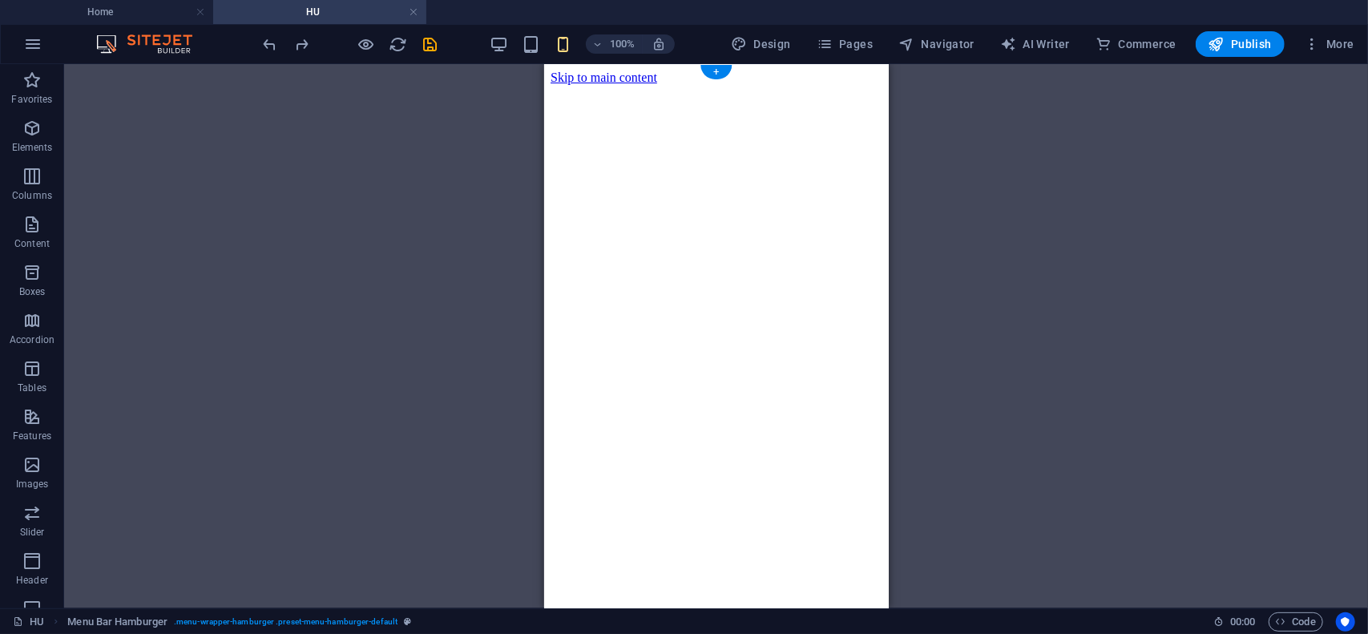
click at [596, 84] on figure at bounding box center [716, 84] width 332 height 0
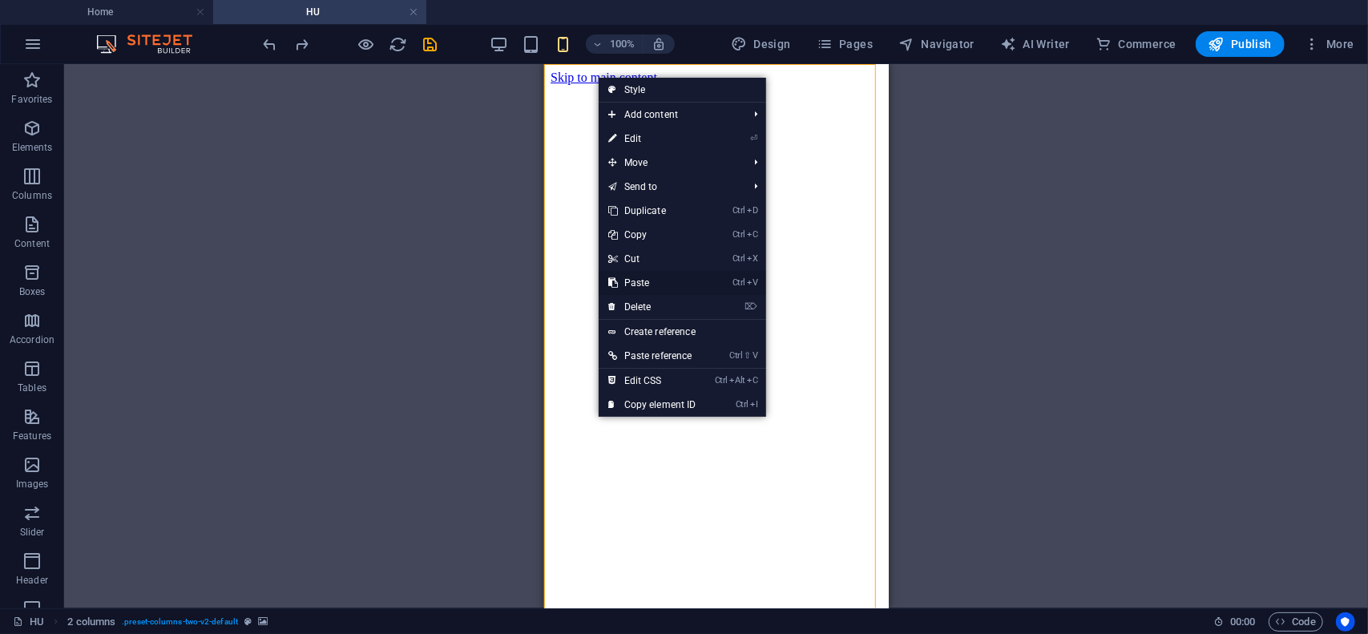
click at [650, 281] on link "Ctrl V Paste" at bounding box center [652, 283] width 107 height 24
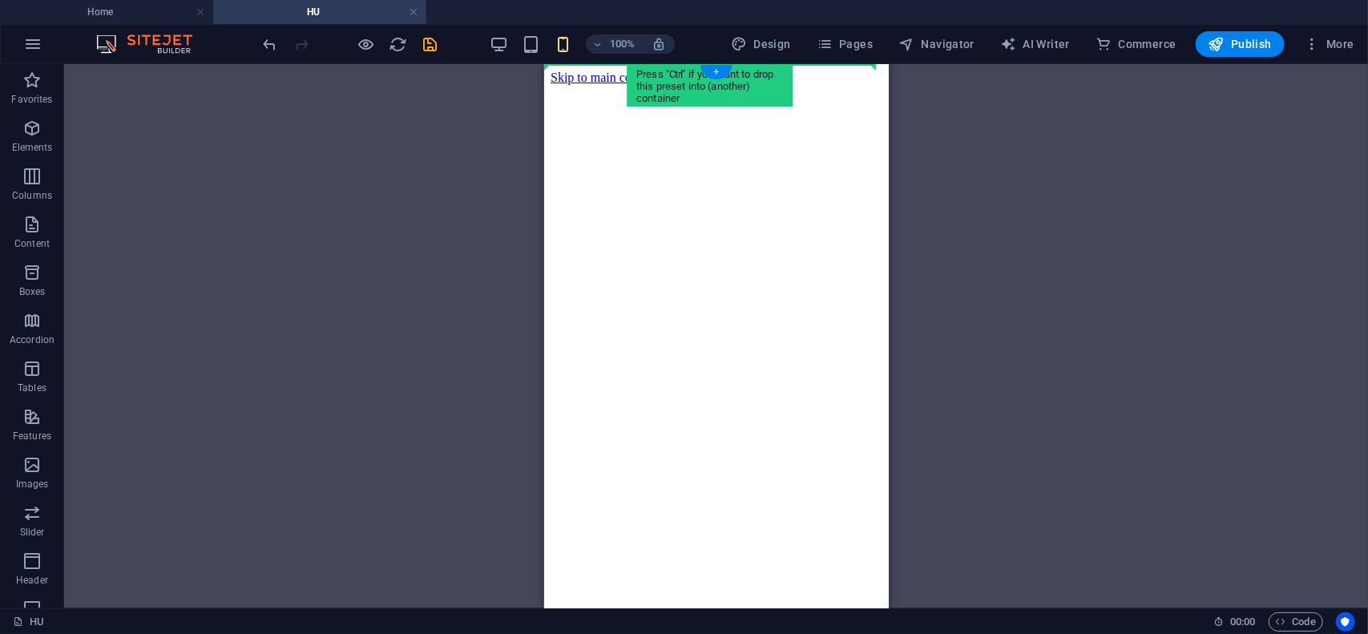
drag, startPoint x: 1105, startPoint y: 360, endPoint x: 611, endPoint y: 87, distance: 564.4
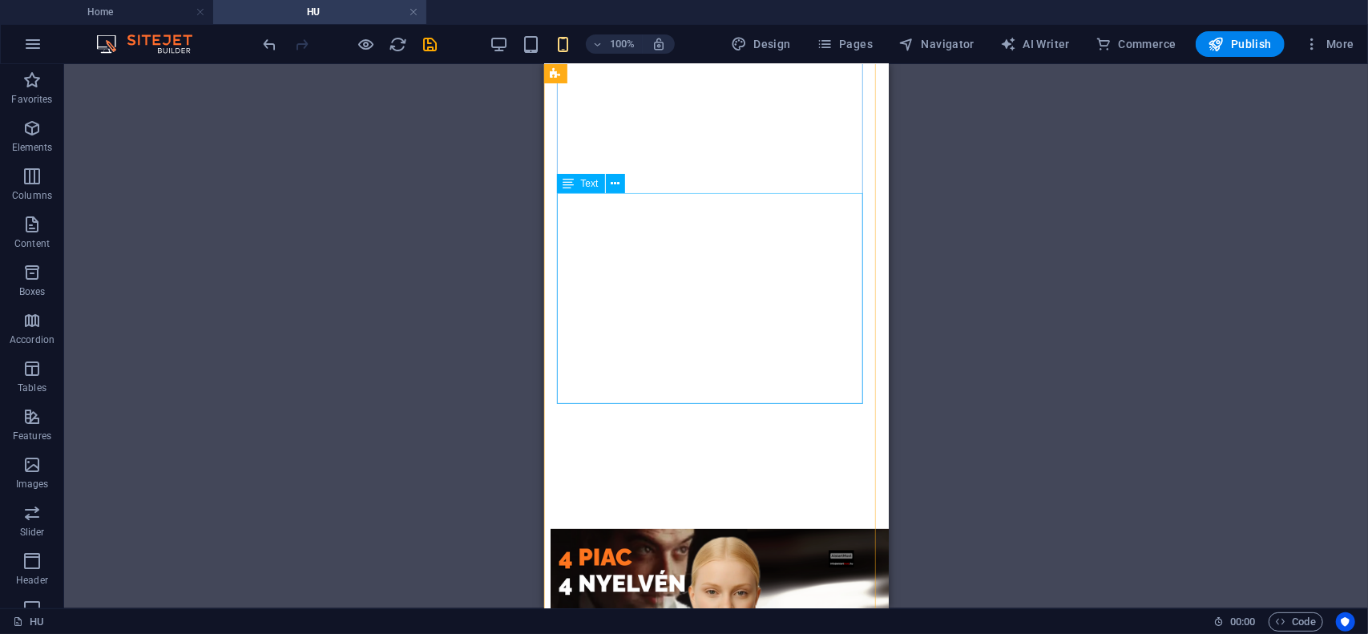
scroll to position [160, 0]
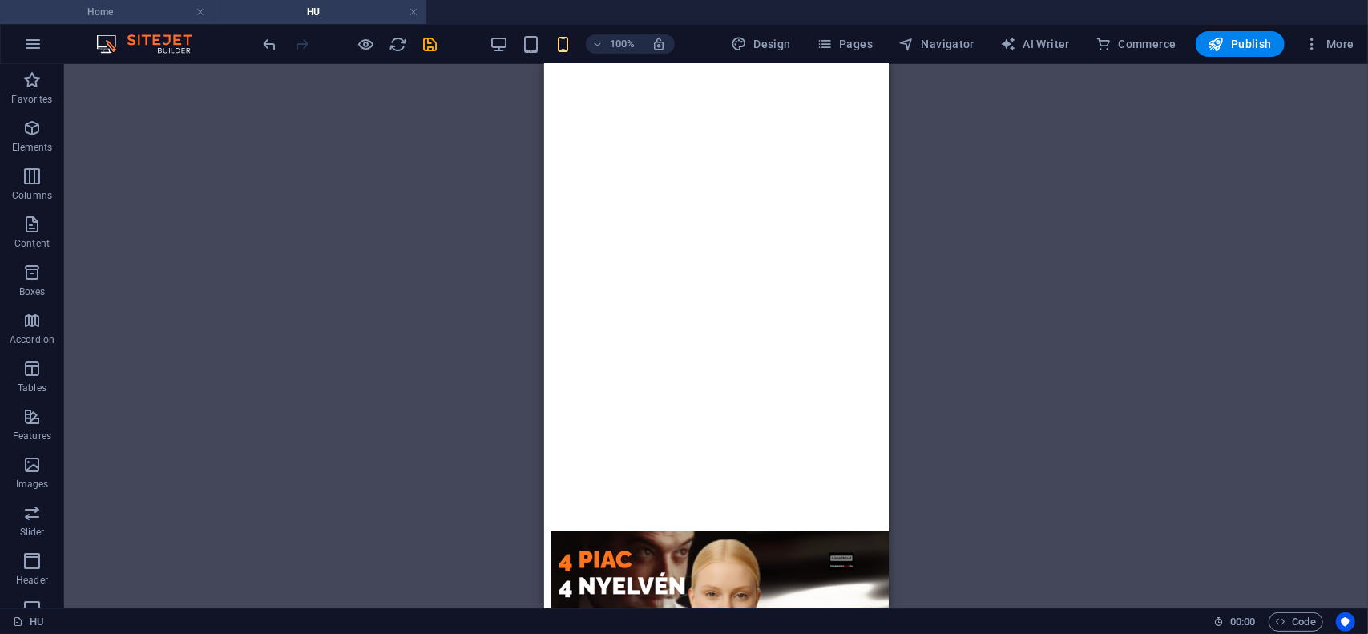
click at [105, 8] on h4 "Home" at bounding box center [106, 12] width 213 height 18
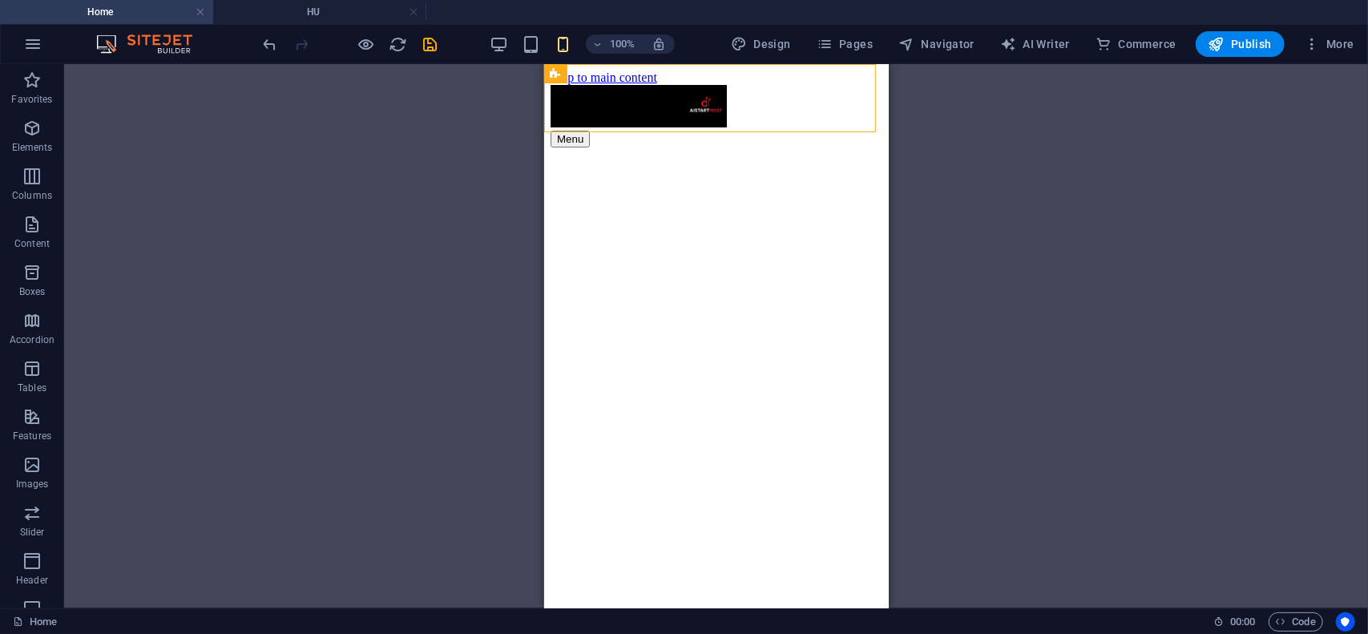
scroll to position [0, 0]
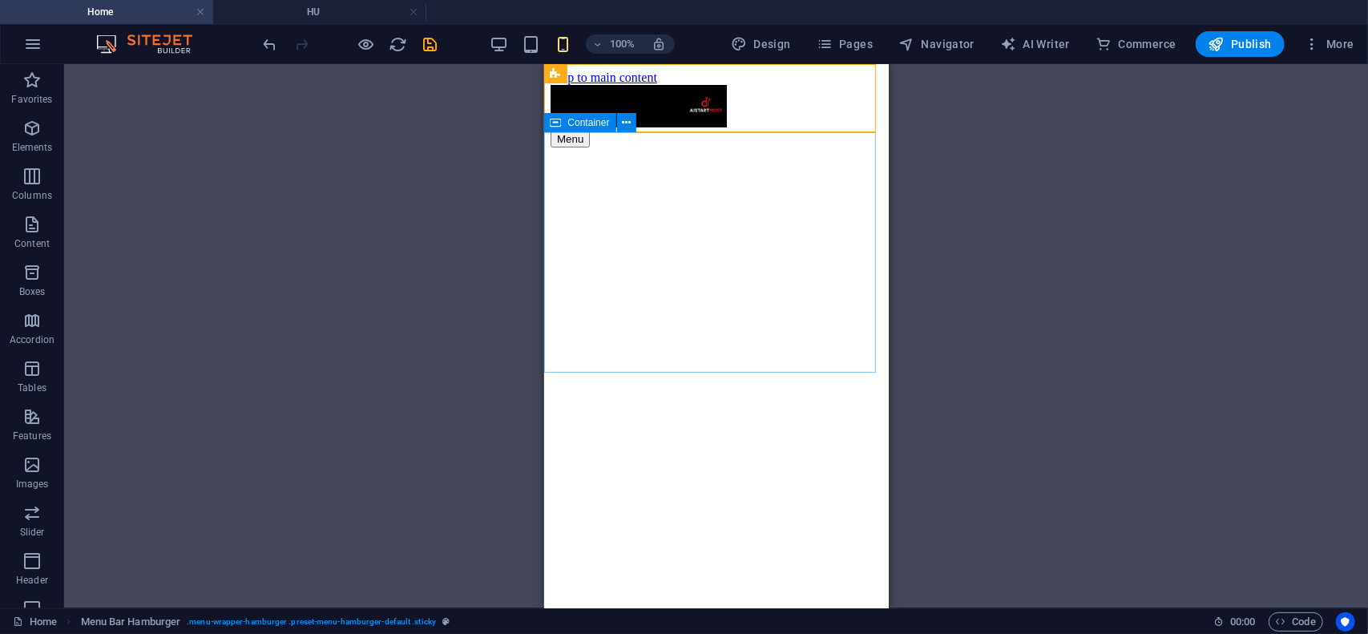
click at [573, 123] on span "Container" at bounding box center [589, 123] width 42 height 10
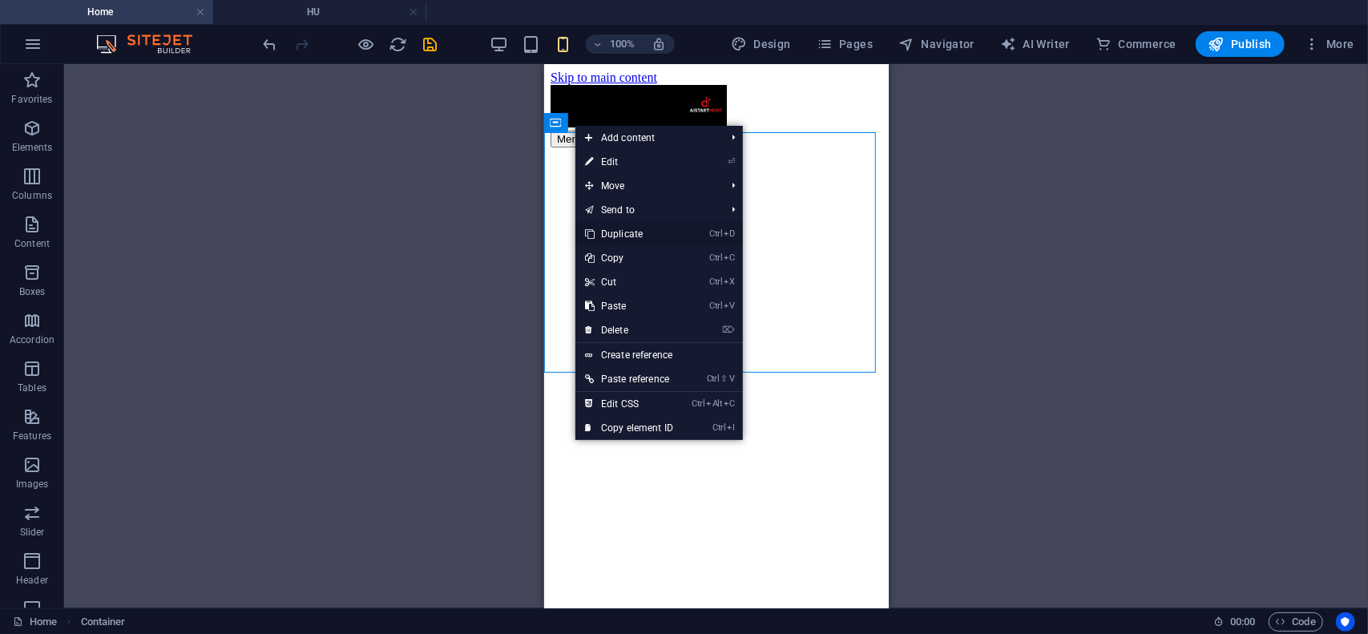
click at [630, 235] on link "Ctrl D Duplicate" at bounding box center [629, 234] width 107 height 24
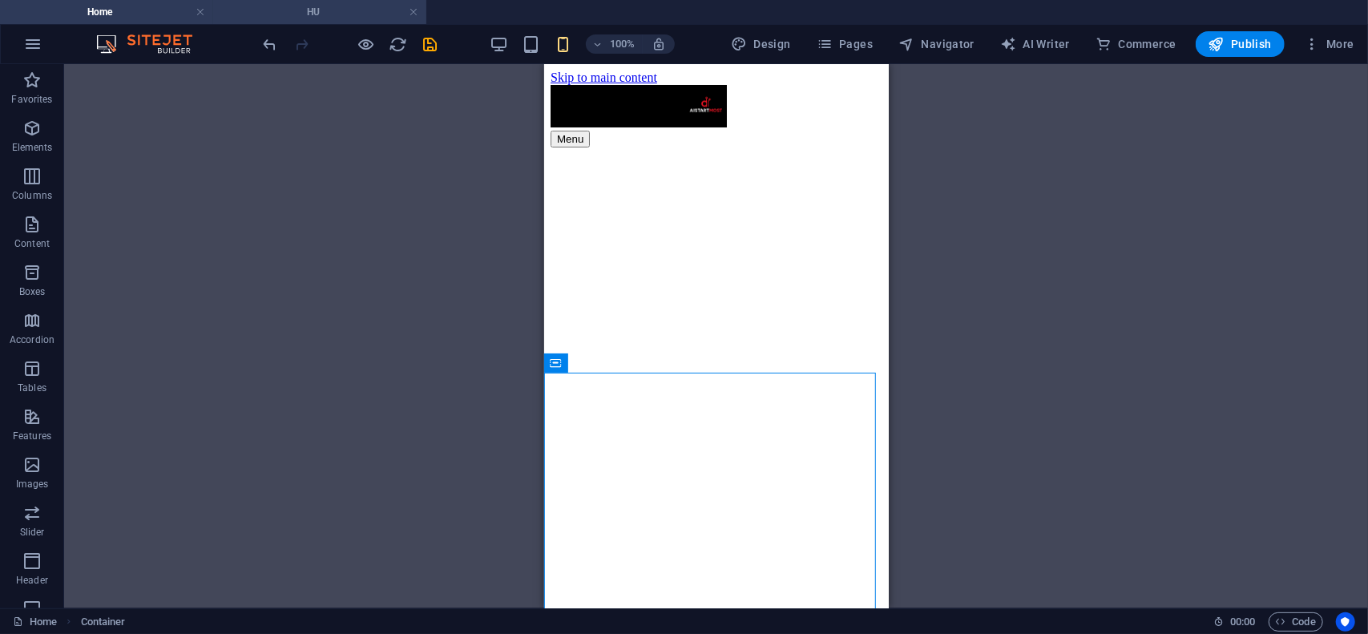
click at [294, 10] on h4 "HU" at bounding box center [319, 12] width 213 height 18
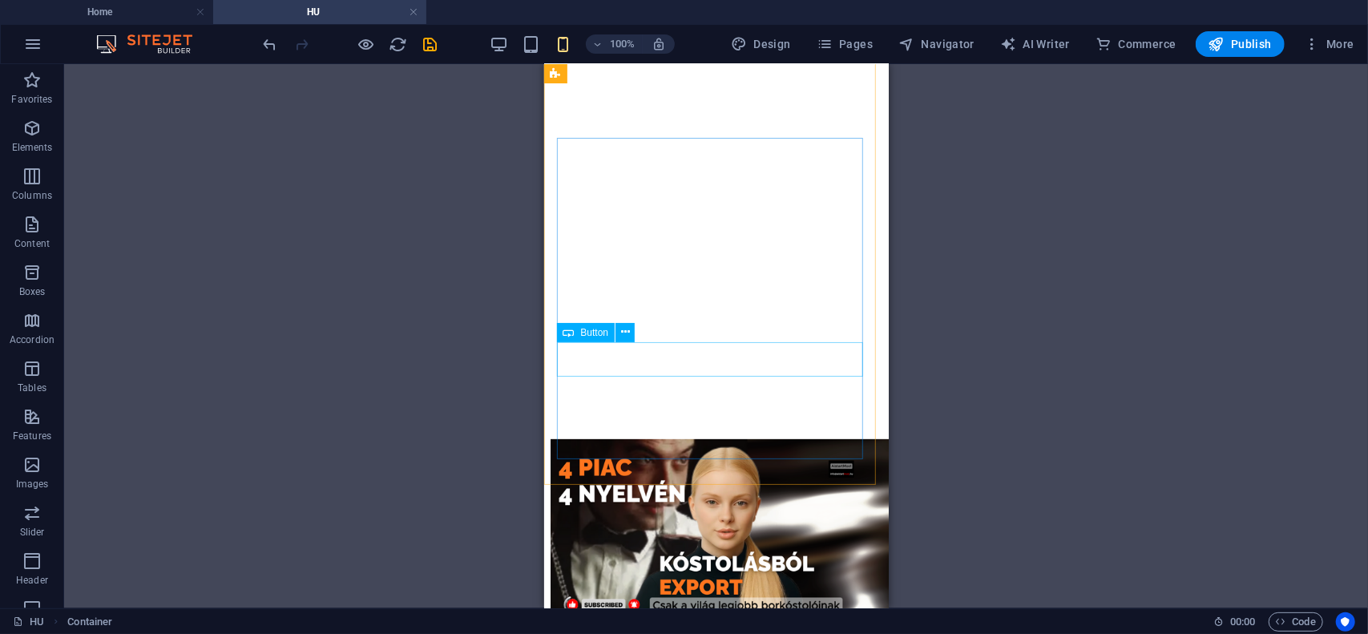
scroll to position [240, 0]
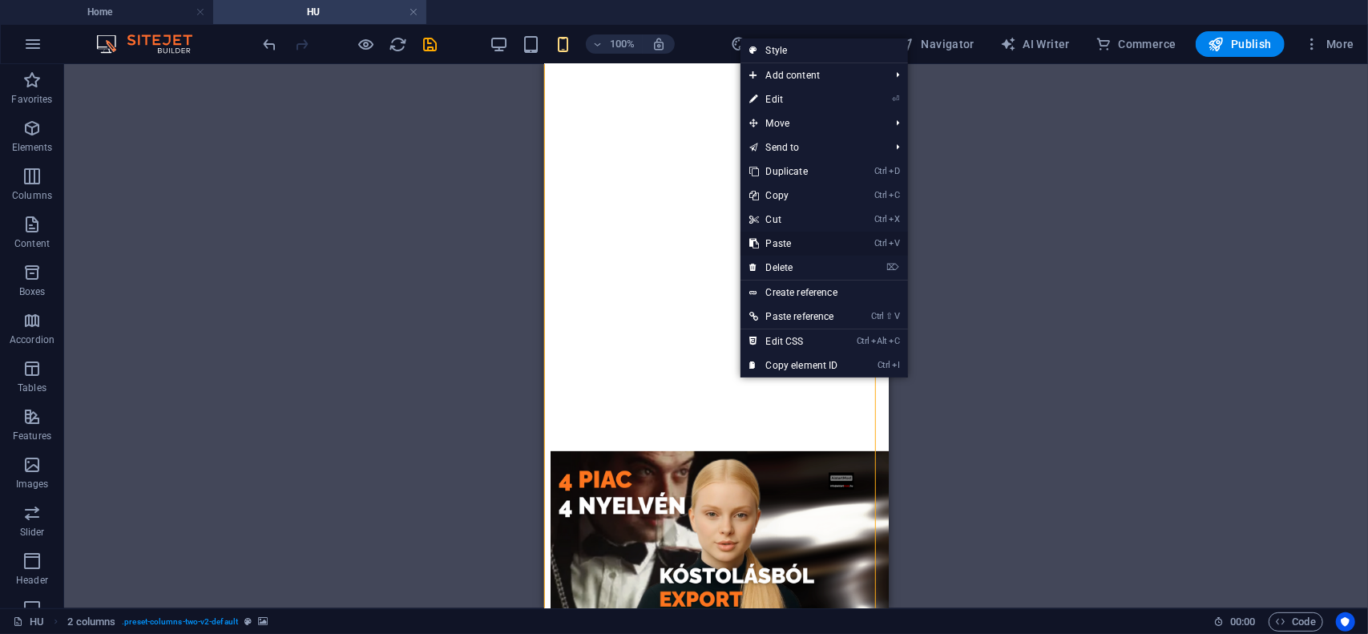
click at [784, 245] on link "Ctrl V Paste" at bounding box center [794, 244] width 107 height 24
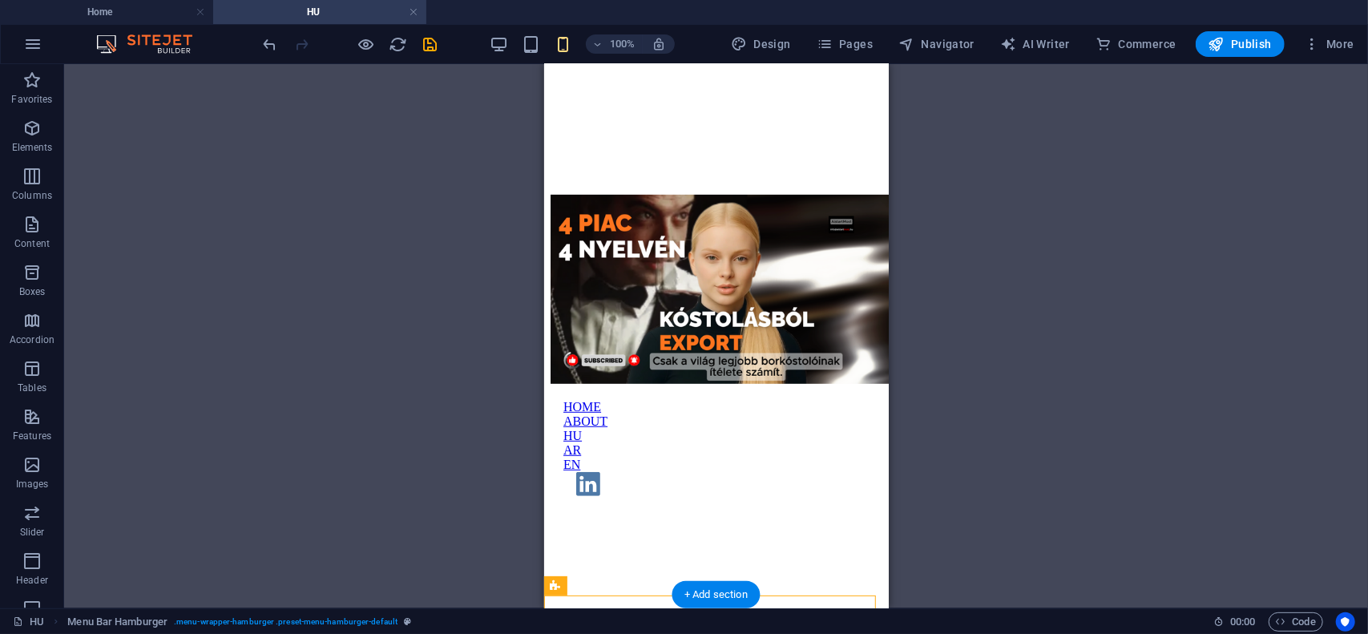
scroll to position [673, 0]
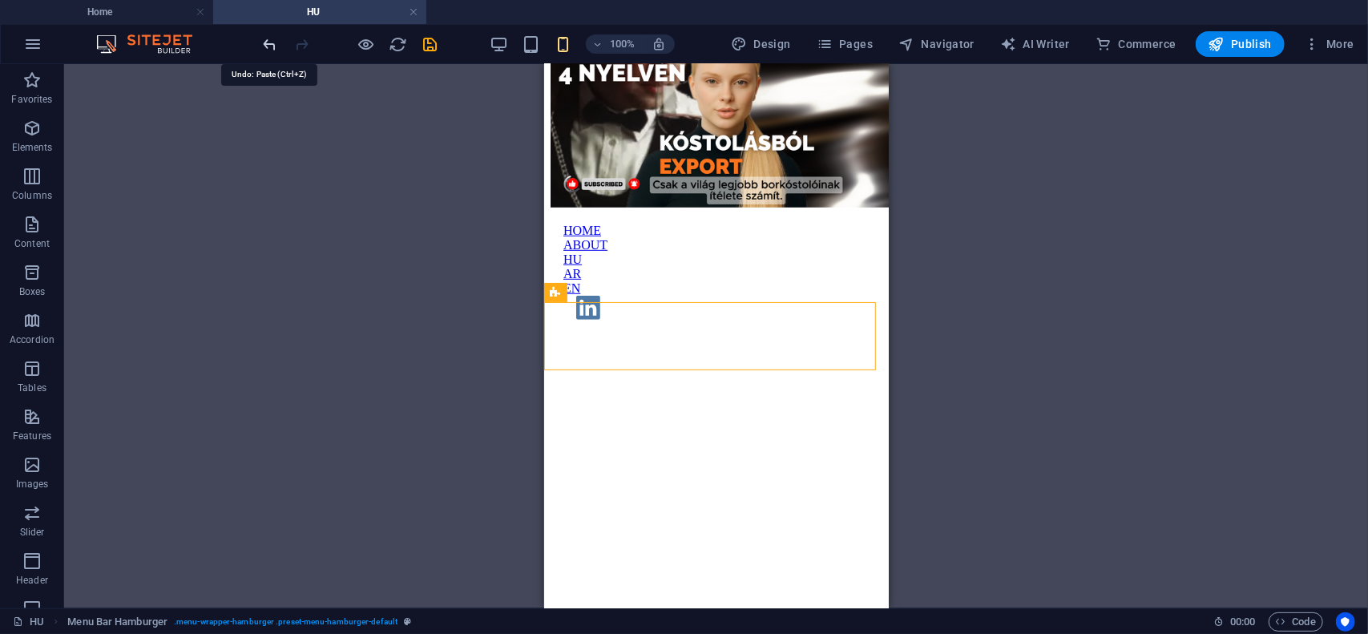
click at [266, 41] on icon "undo" at bounding box center [270, 44] width 18 height 18
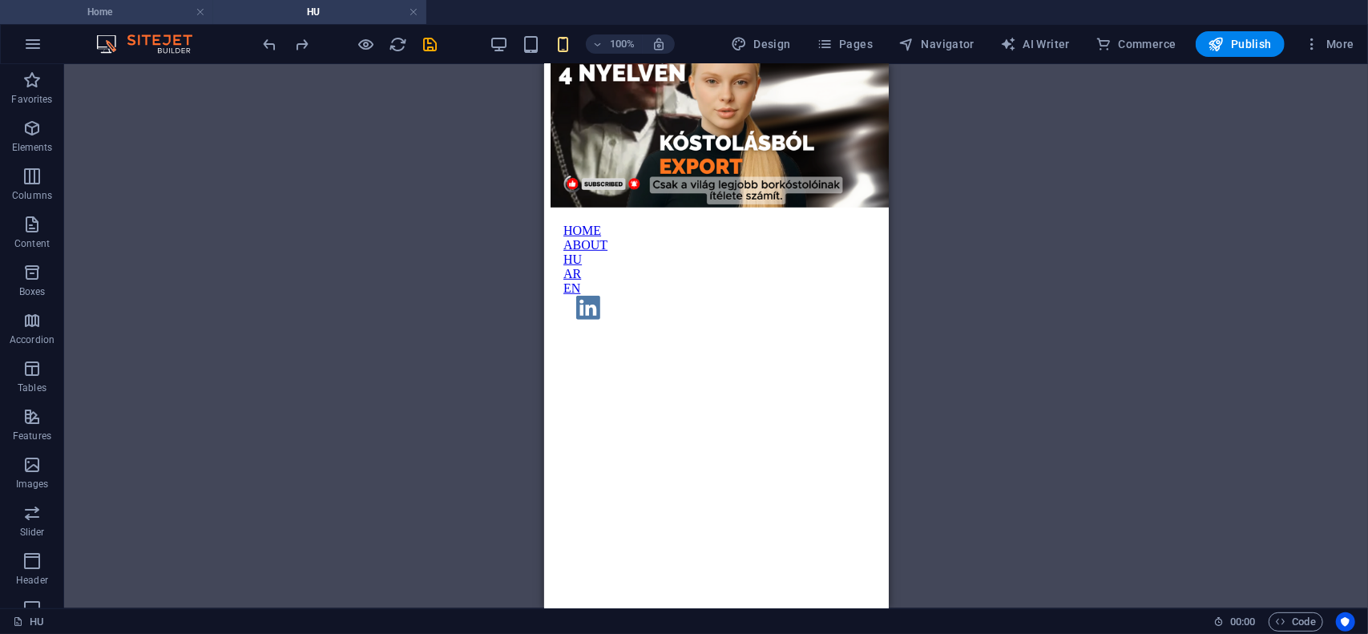
click at [144, 12] on h4 "Home" at bounding box center [106, 12] width 213 height 18
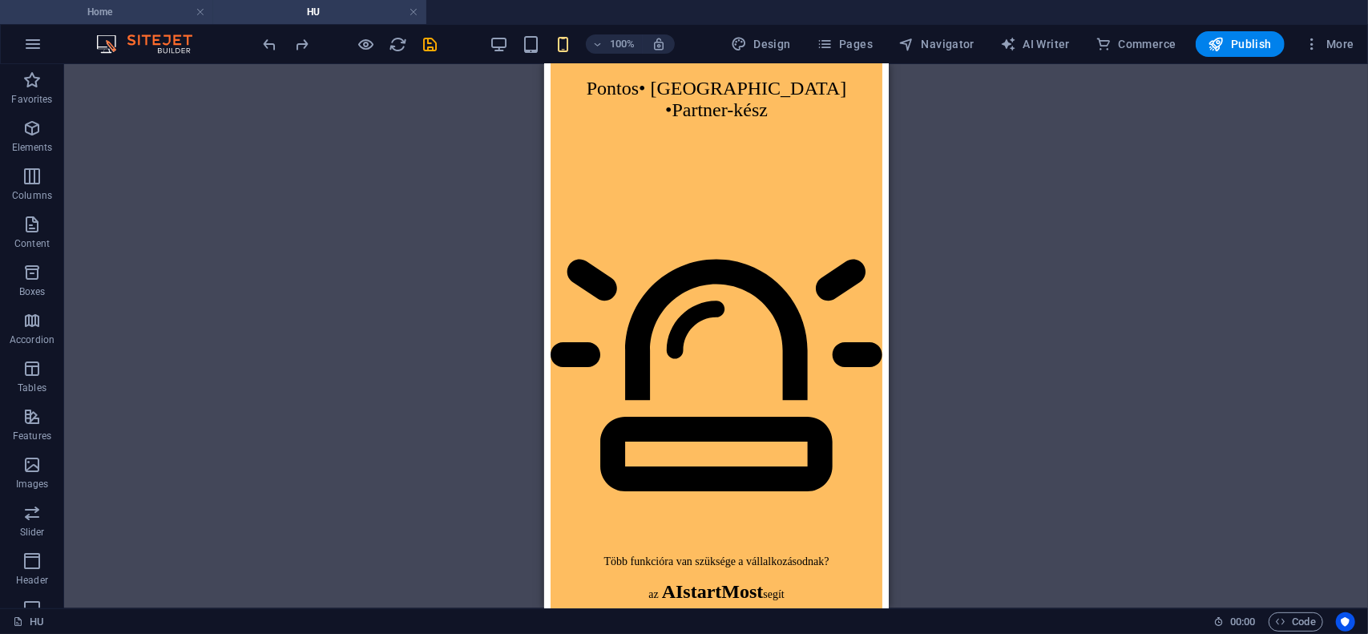
scroll to position [0, 0]
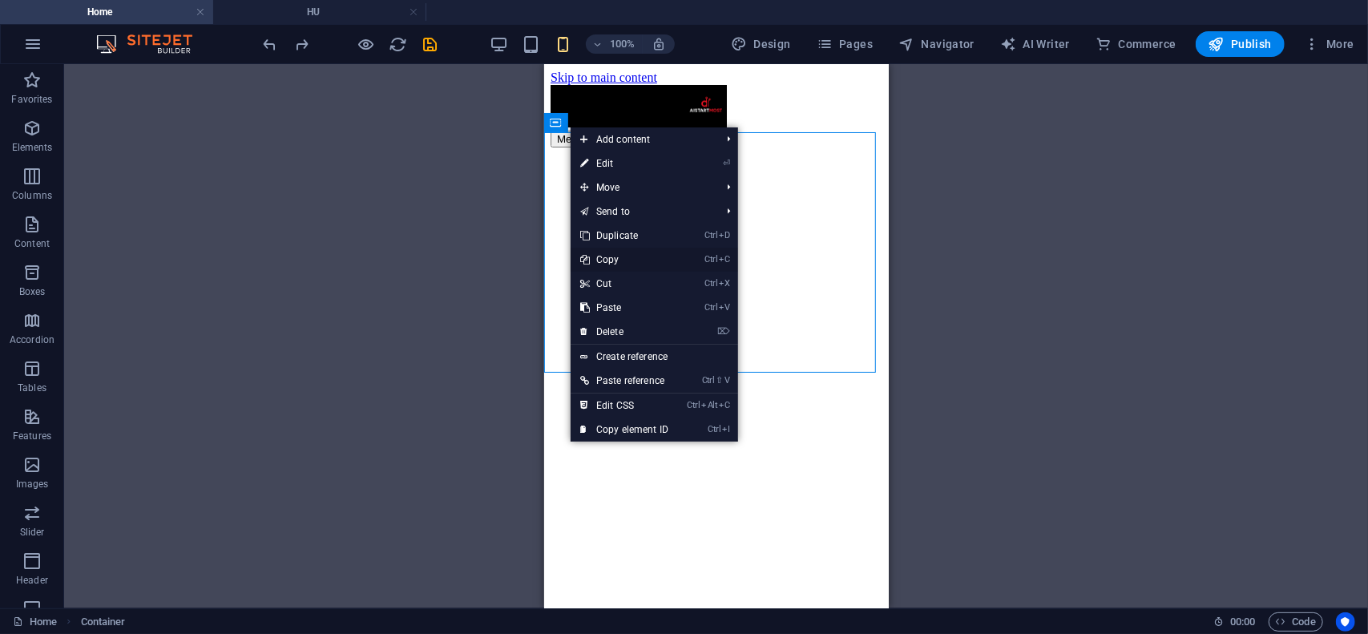
click at [618, 261] on link "Ctrl C Copy" at bounding box center [624, 260] width 107 height 24
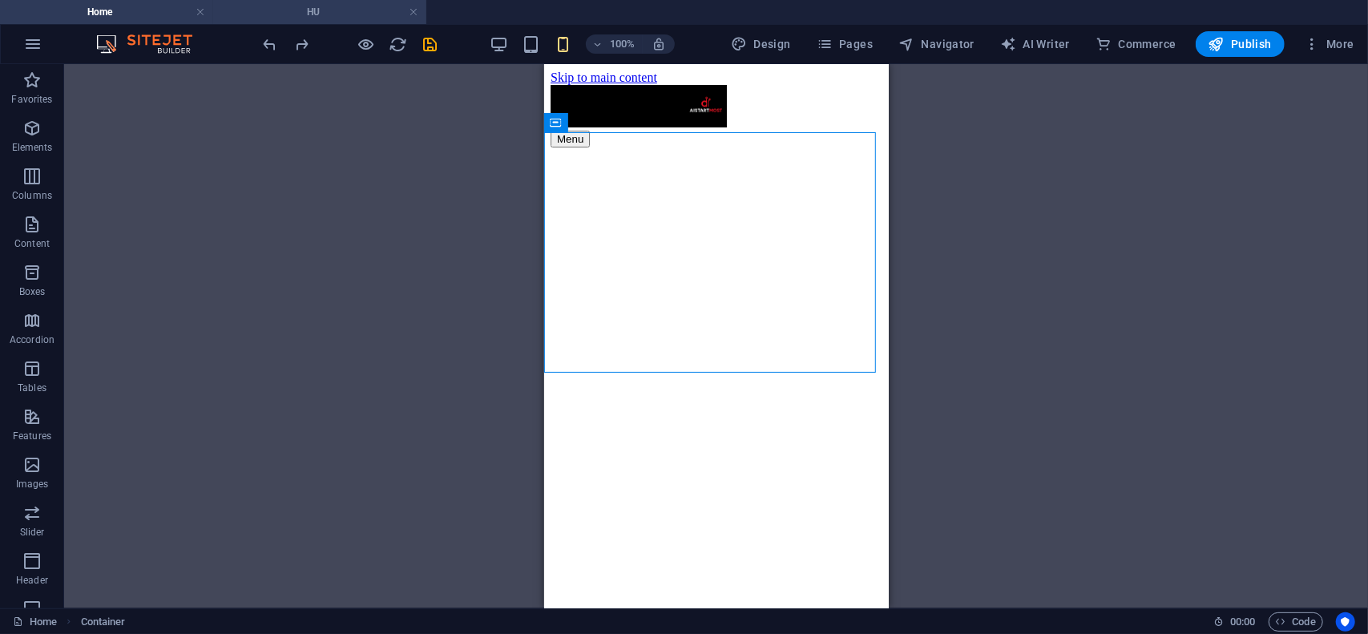
click at [342, 12] on h4 "HU" at bounding box center [319, 12] width 213 height 18
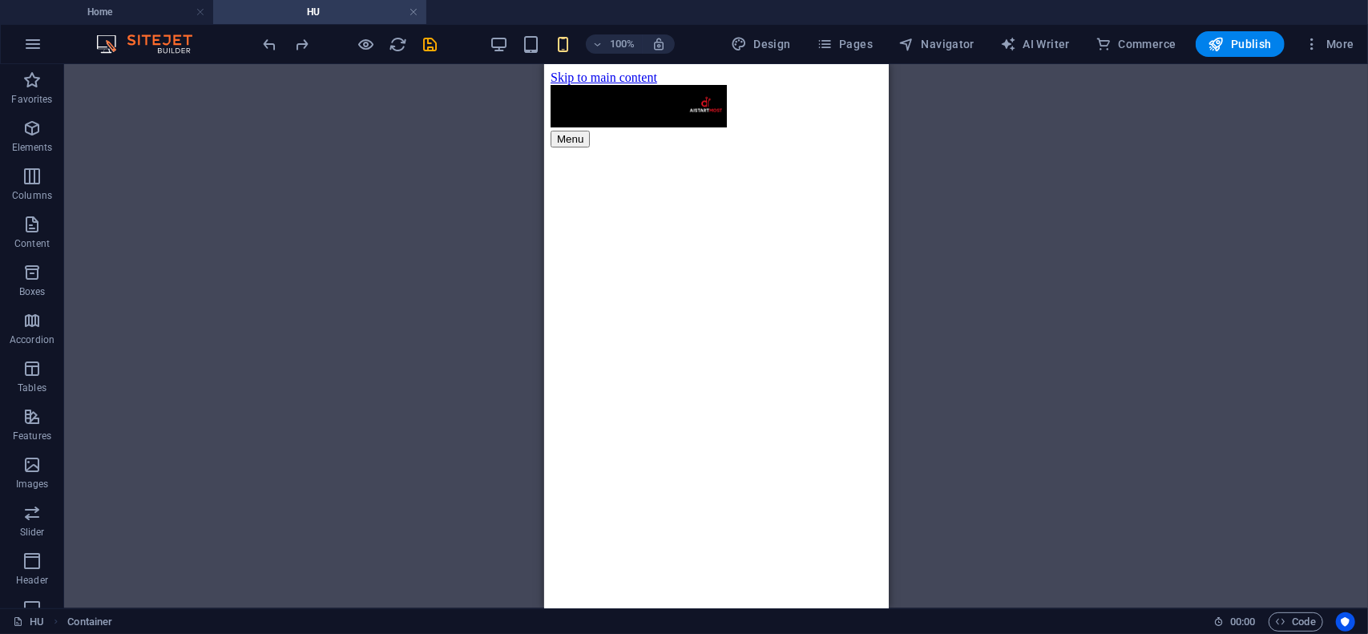
scroll to position [673, 0]
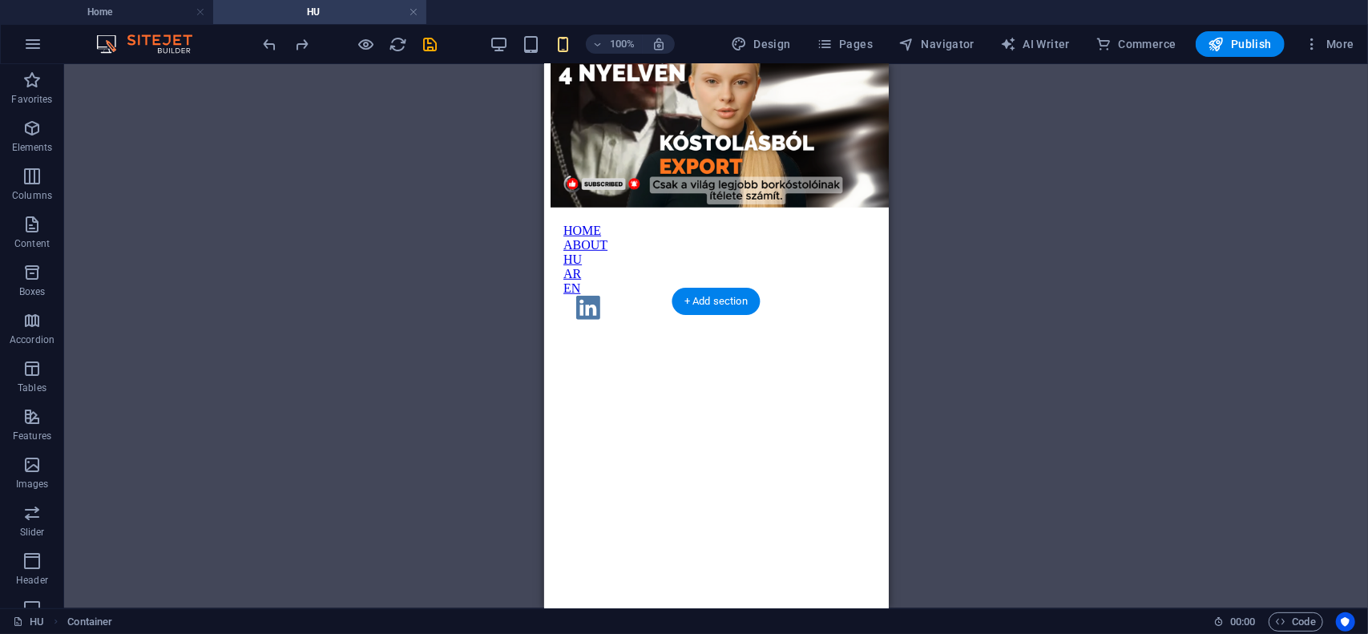
click at [572, 335] on figure at bounding box center [716, 335] width 332 height 0
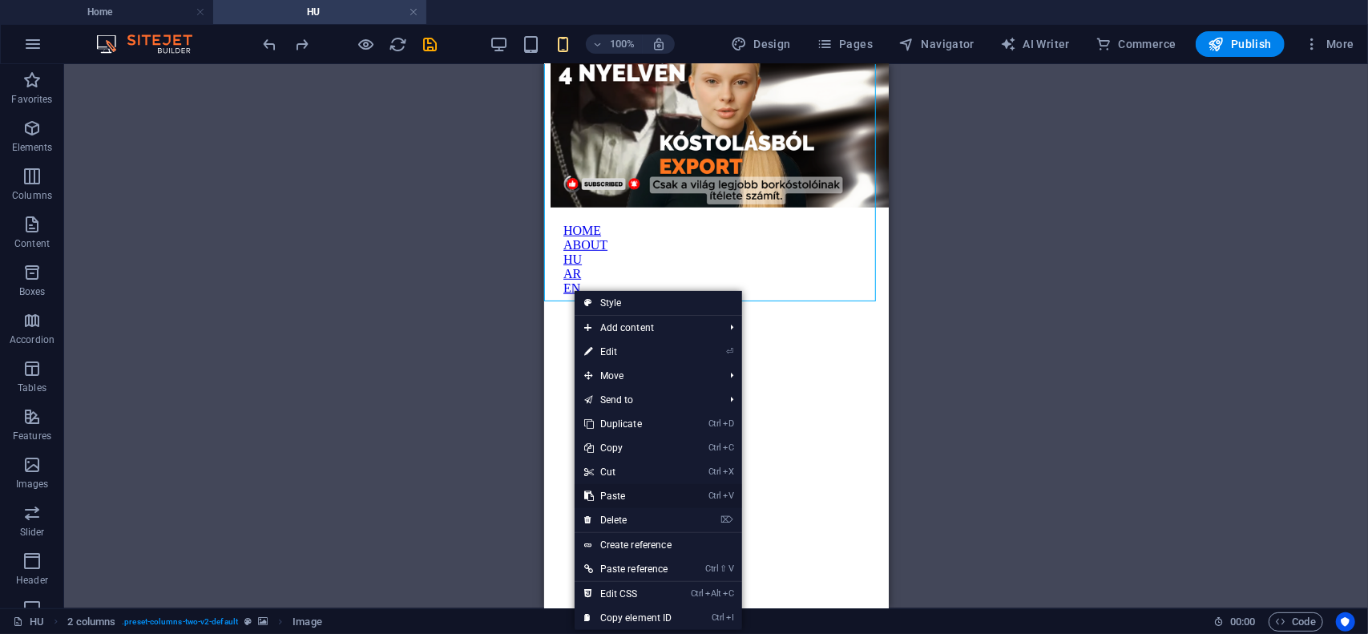
click at [633, 499] on link "Ctrl V Paste" at bounding box center [628, 496] width 107 height 24
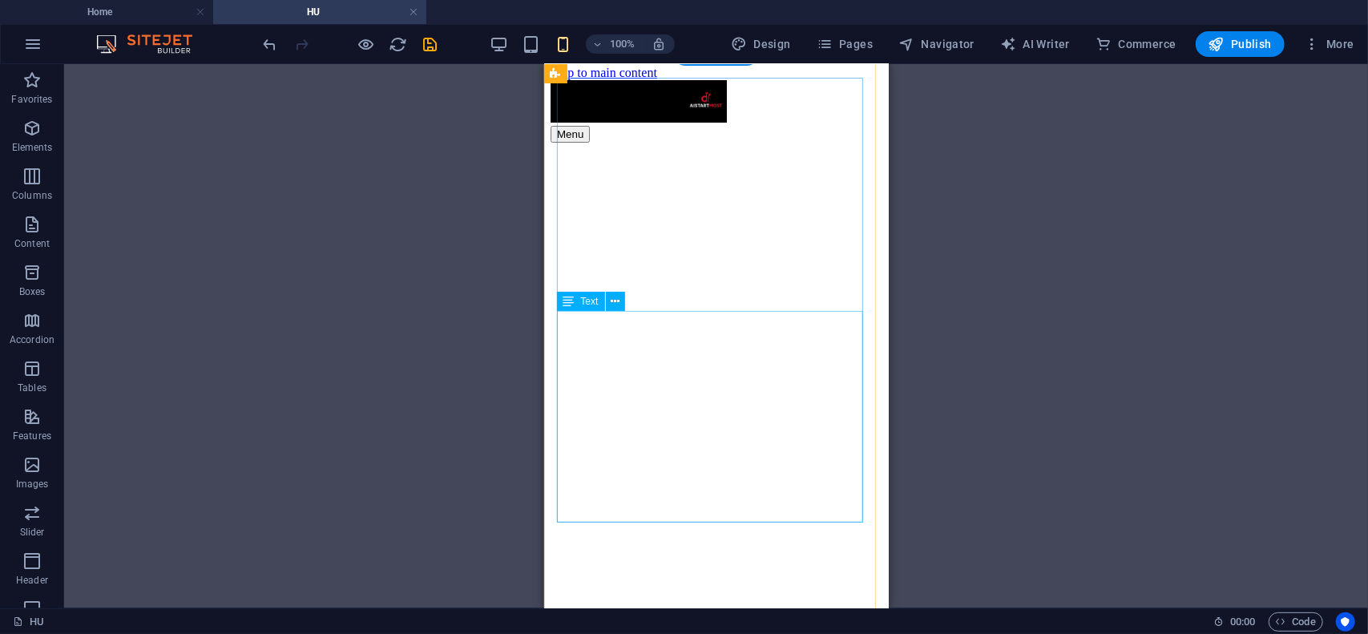
scroll to position [0, 0]
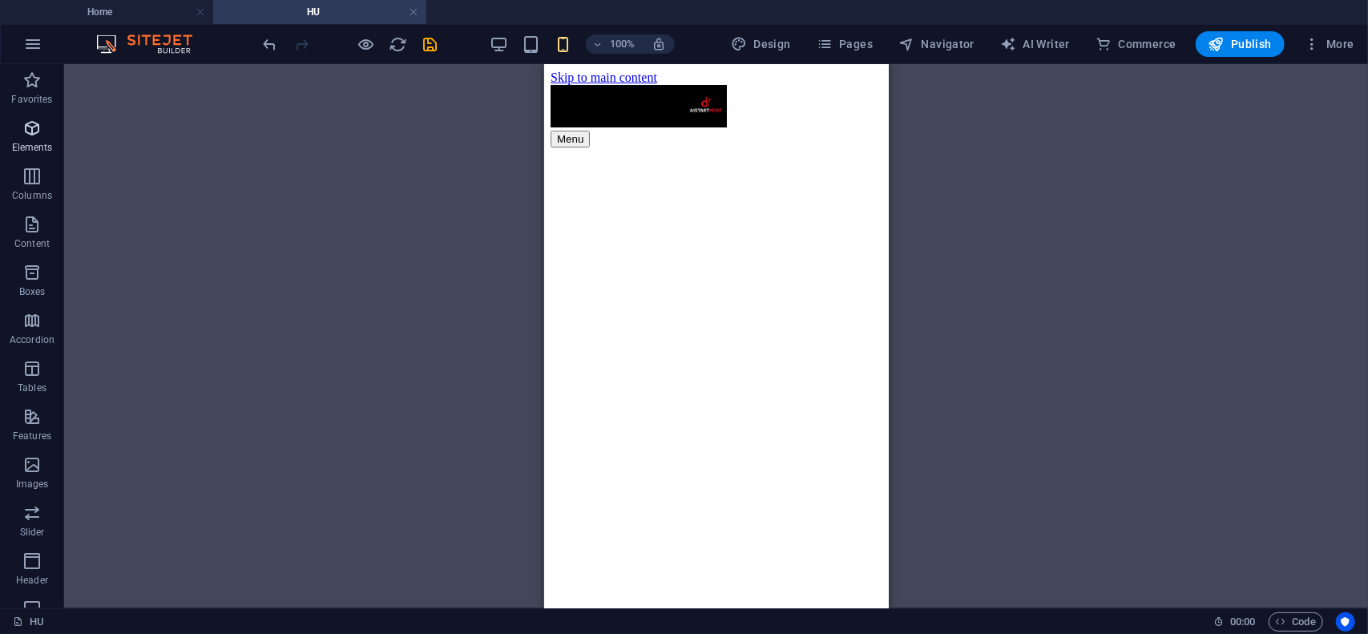
click at [33, 139] on span "Elements" at bounding box center [32, 138] width 64 height 38
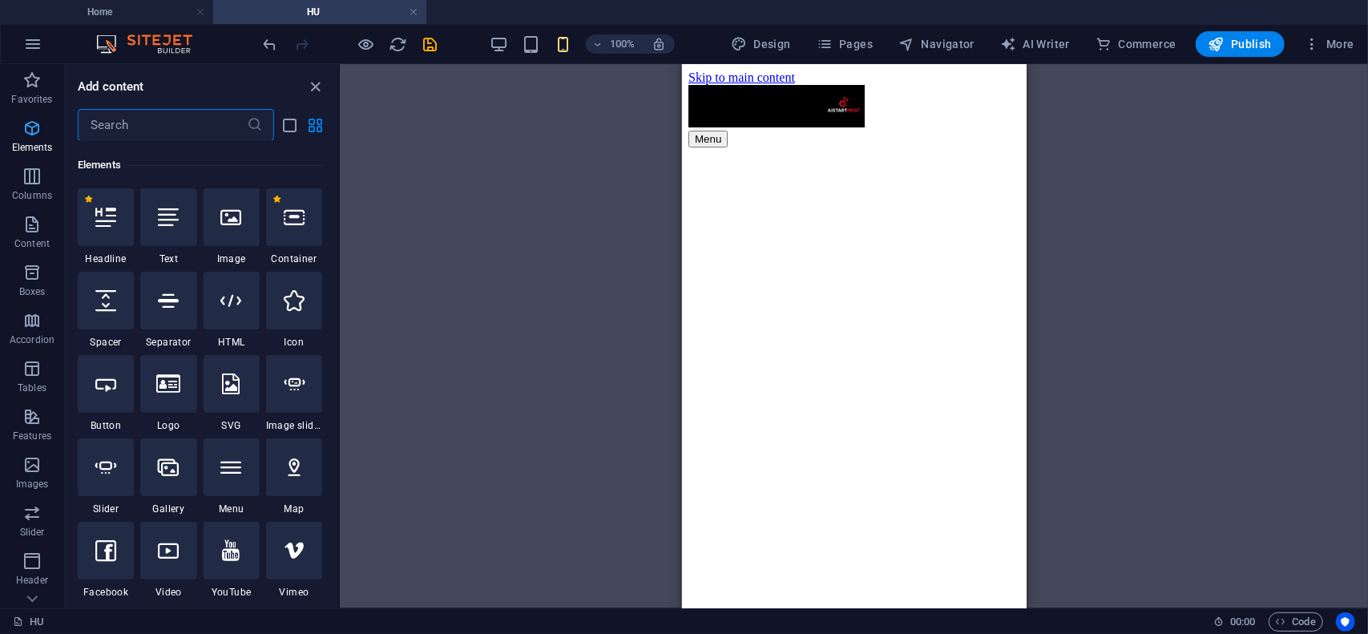
scroll to position [171, 0]
click at [172, 225] on icon at bounding box center [168, 215] width 21 height 21
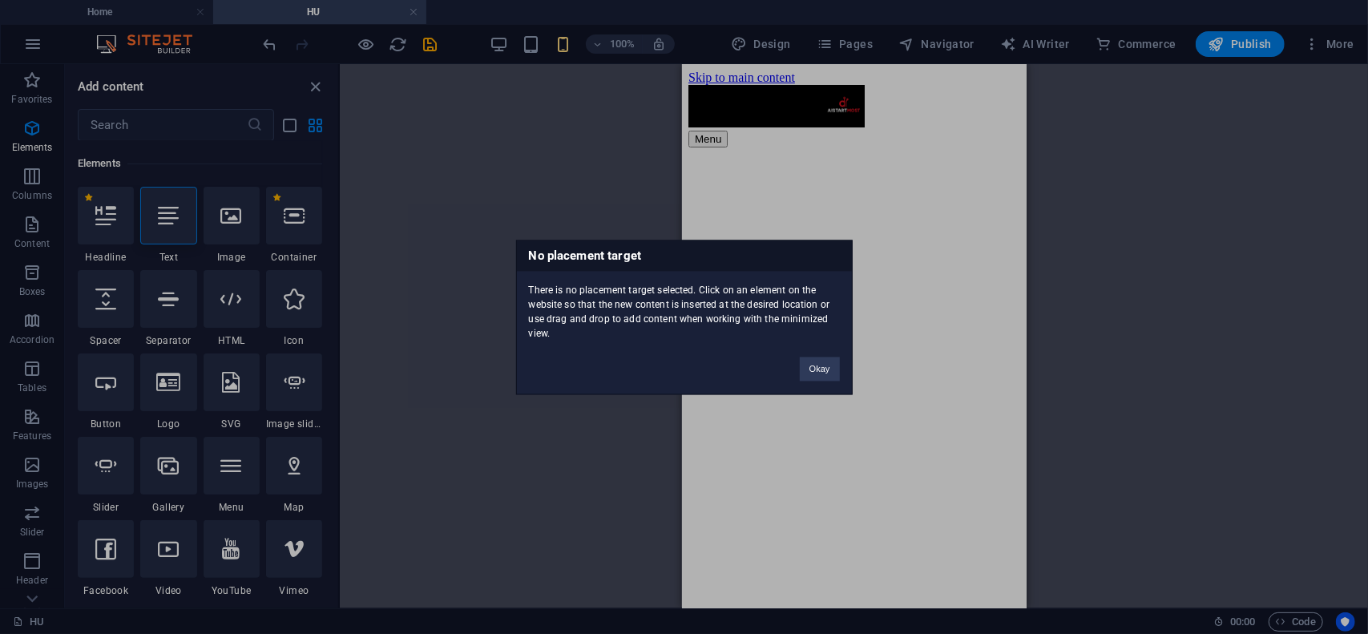
click at [40, 0] on html "[DOMAIN_NAME] Home HU Favorites Elements Columns Content Boxes Accordion Tables…" at bounding box center [684, 317] width 1368 height 634
click at [822, 371] on button "Okay" at bounding box center [820, 369] width 40 height 24
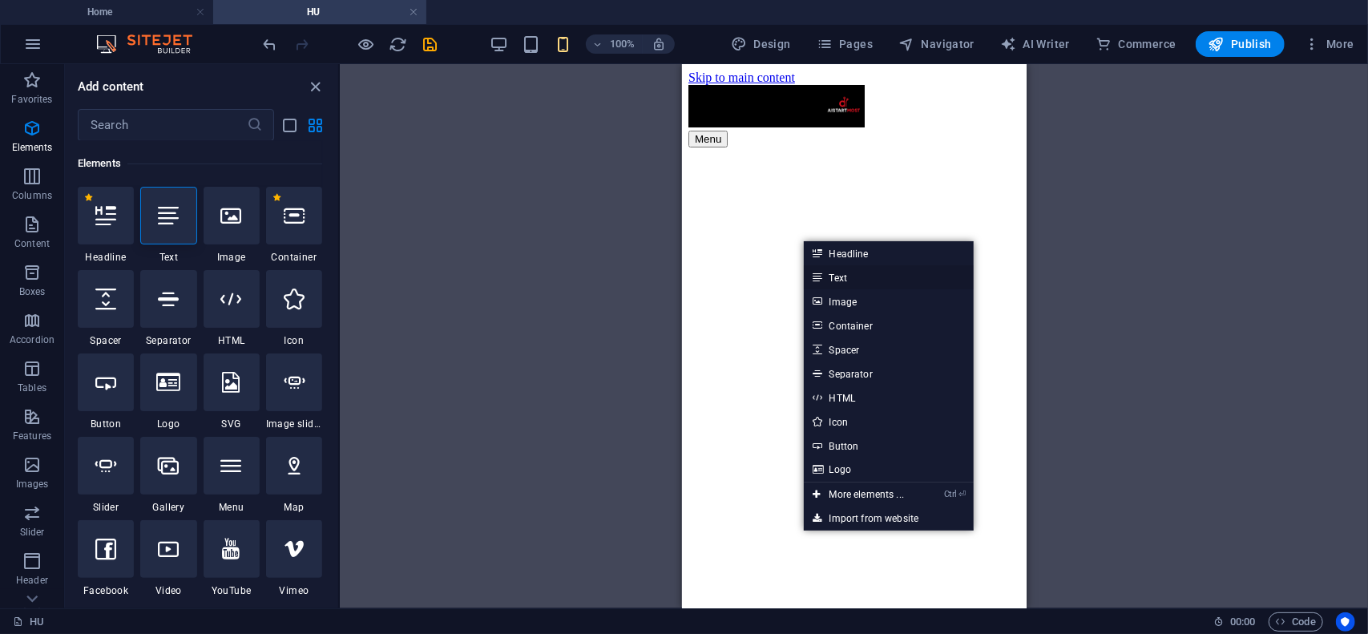
click at [845, 277] on link "Text" at bounding box center [889, 277] width 170 height 24
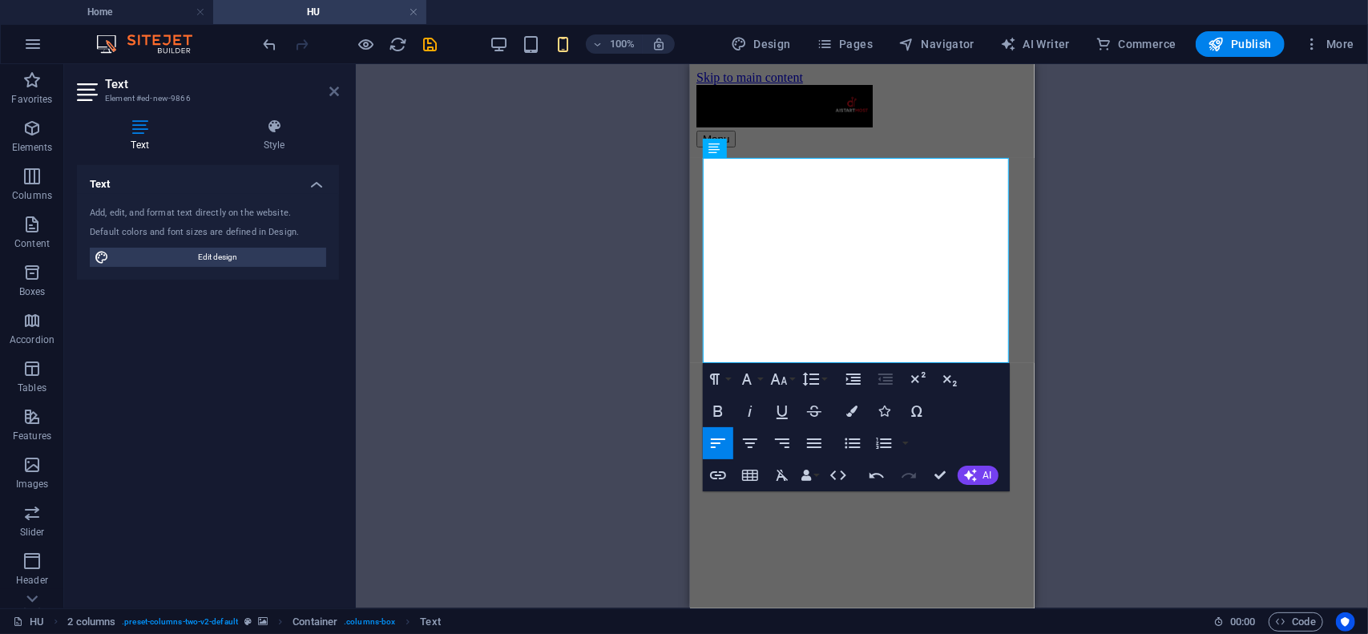
click at [334, 94] on icon at bounding box center [334, 91] width 10 height 13
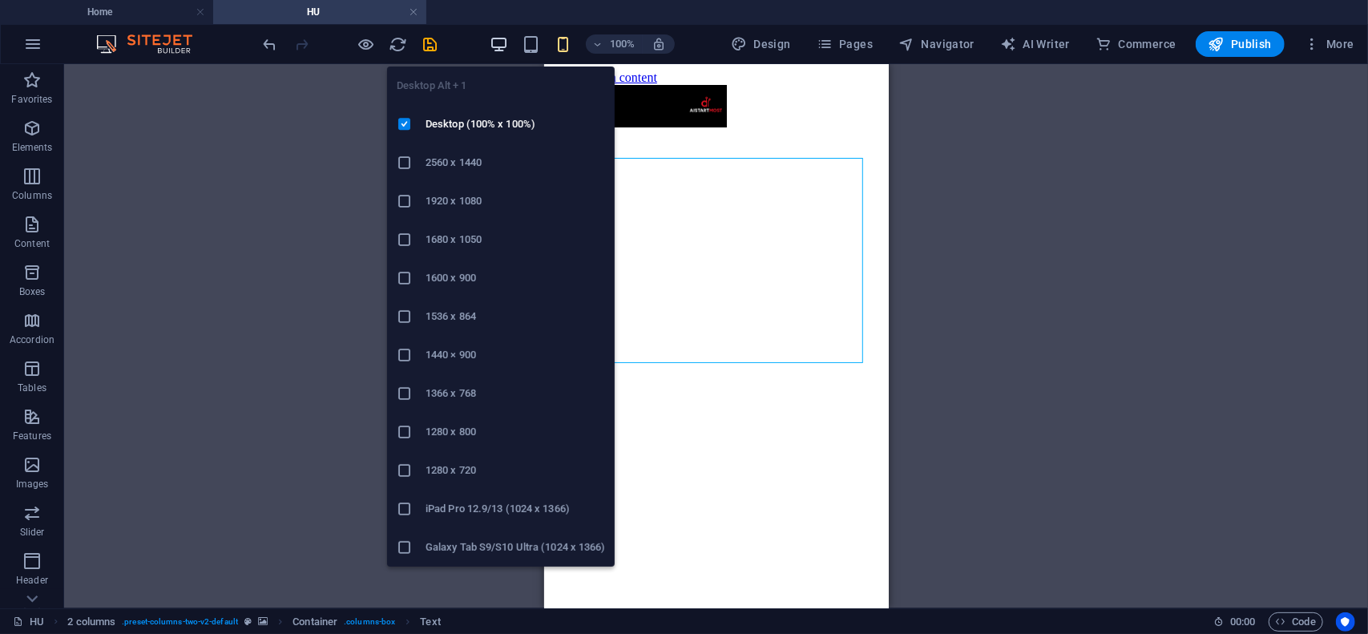
click at [496, 47] on icon "button" at bounding box center [499, 44] width 18 height 18
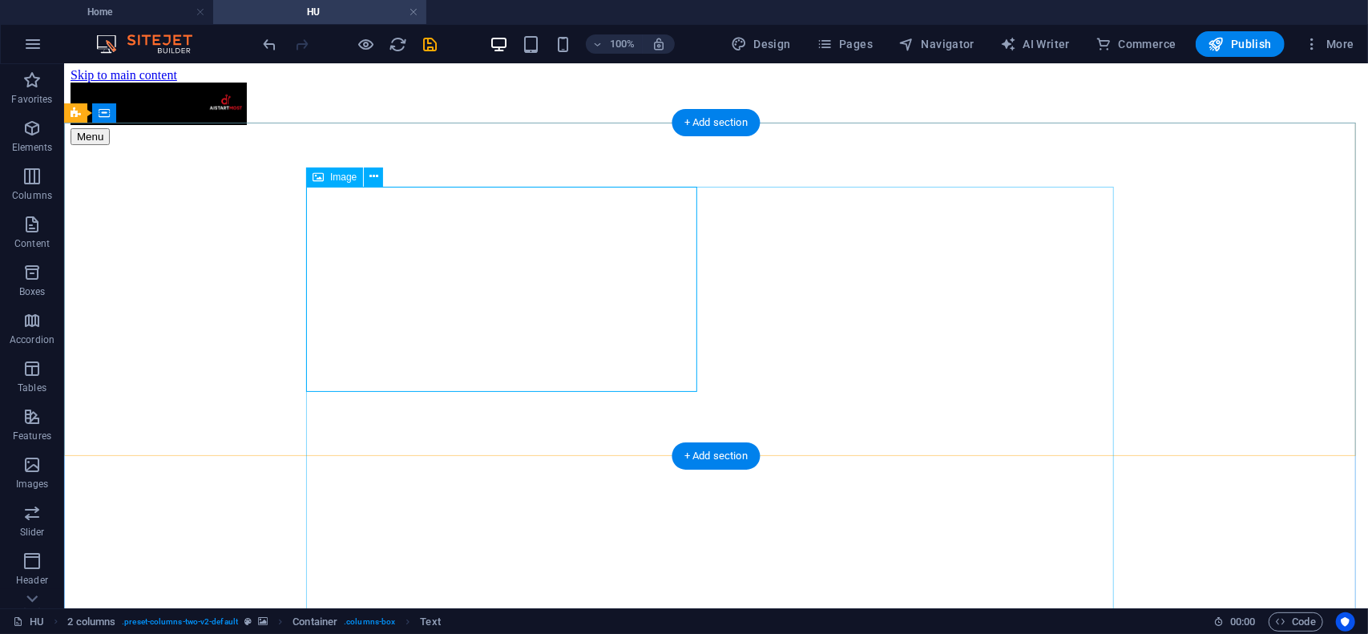
scroll to position [0, 0]
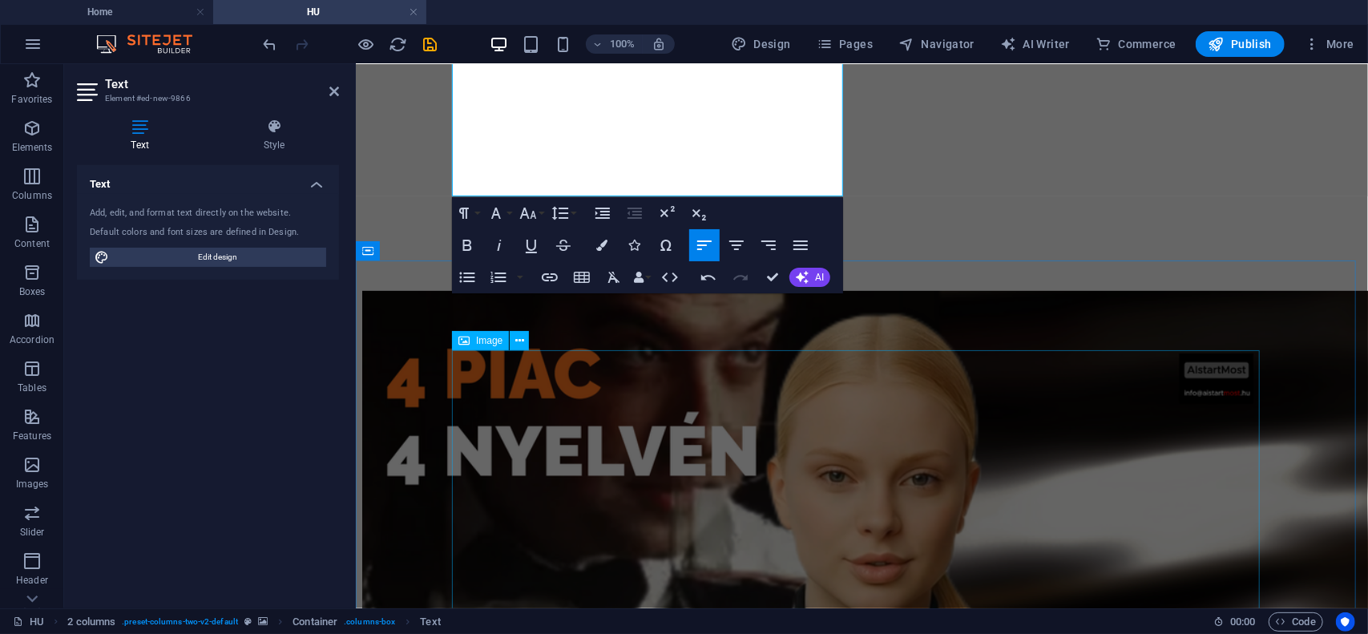
scroll to position [240, 0]
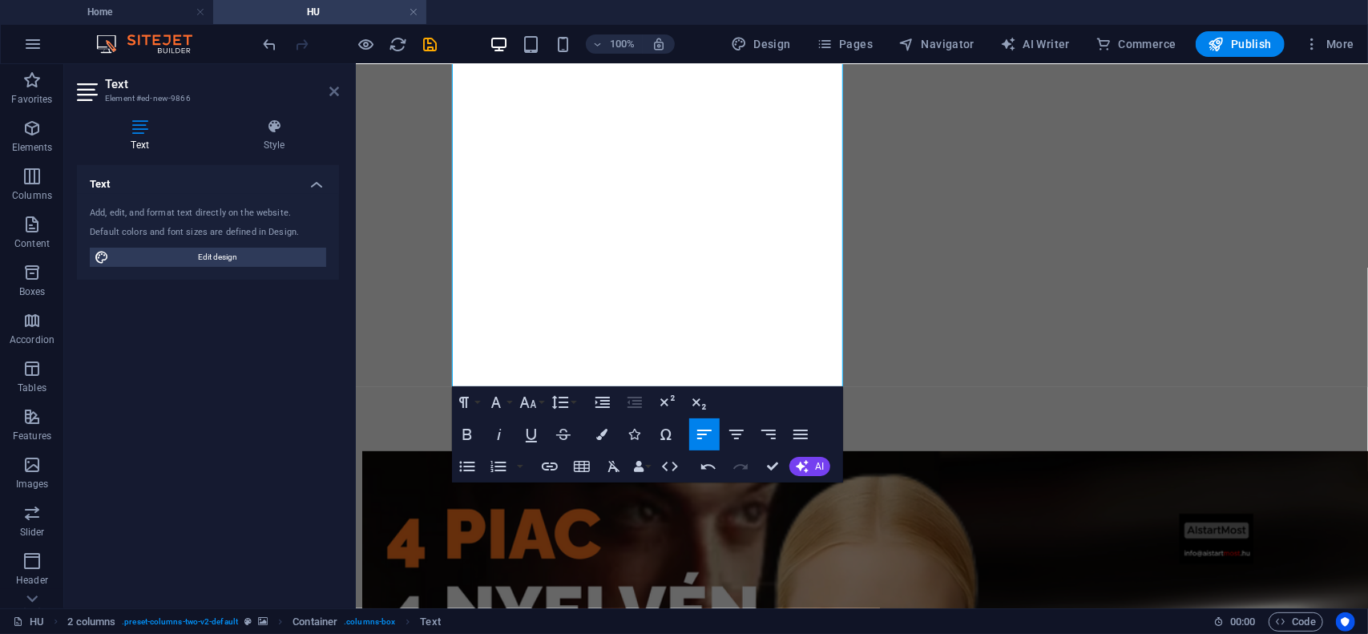
click at [333, 92] on icon at bounding box center [334, 91] width 10 height 13
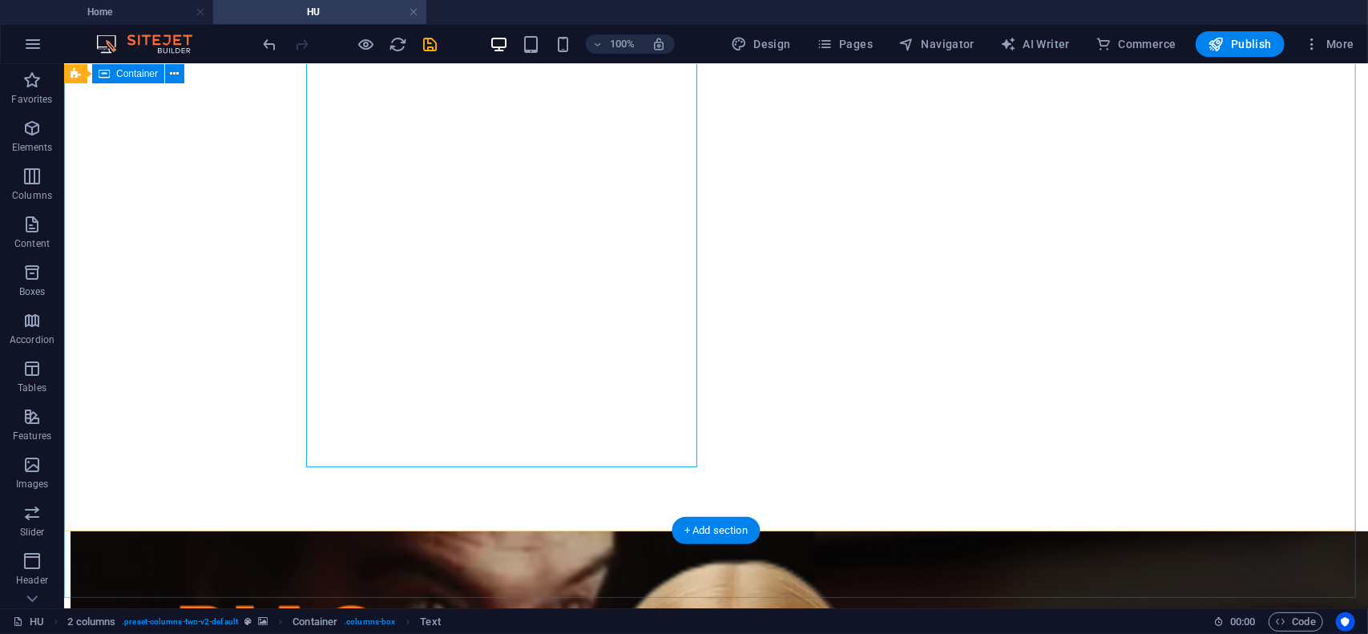
scroll to position [160, 0]
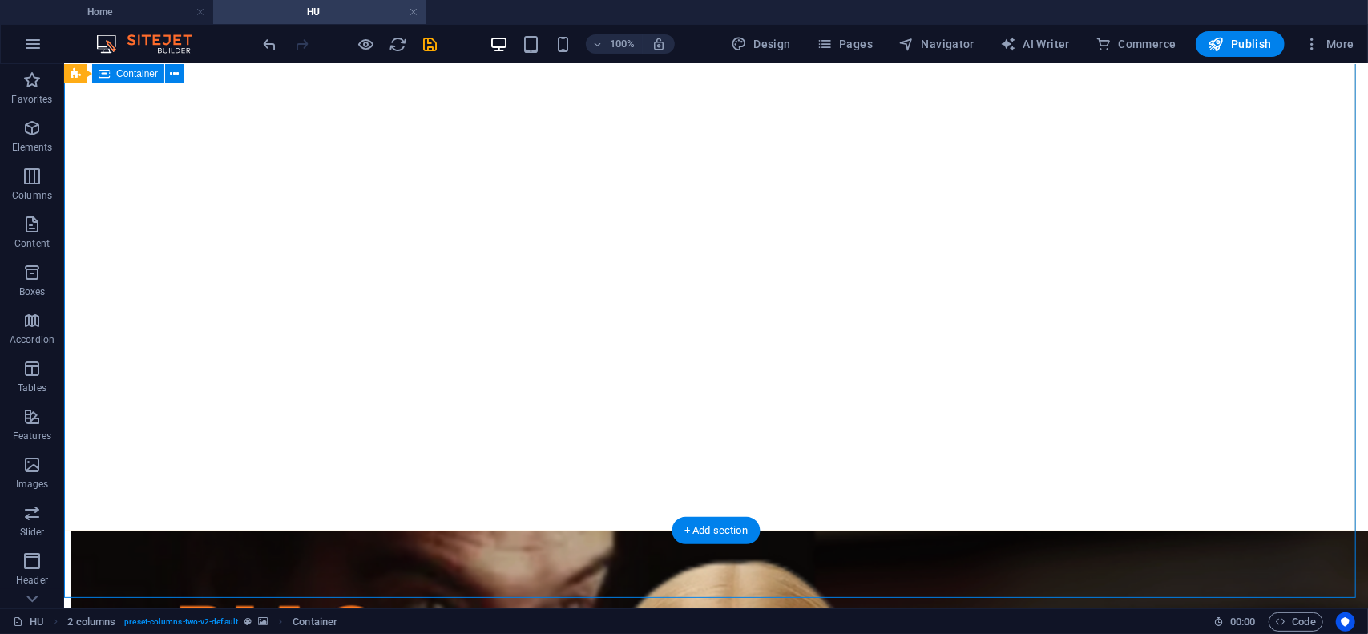
click at [103, 78] on icon at bounding box center [104, 73] width 11 height 19
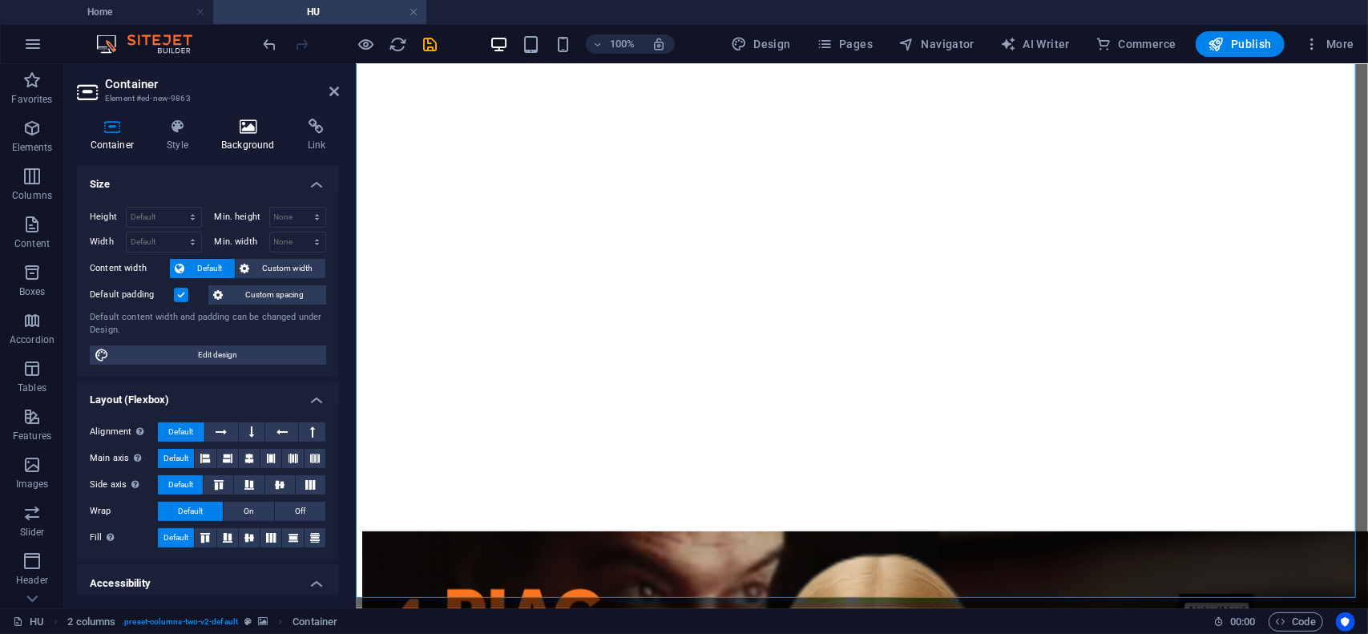
click at [250, 135] on h4 "Background" at bounding box center [251, 136] width 87 height 34
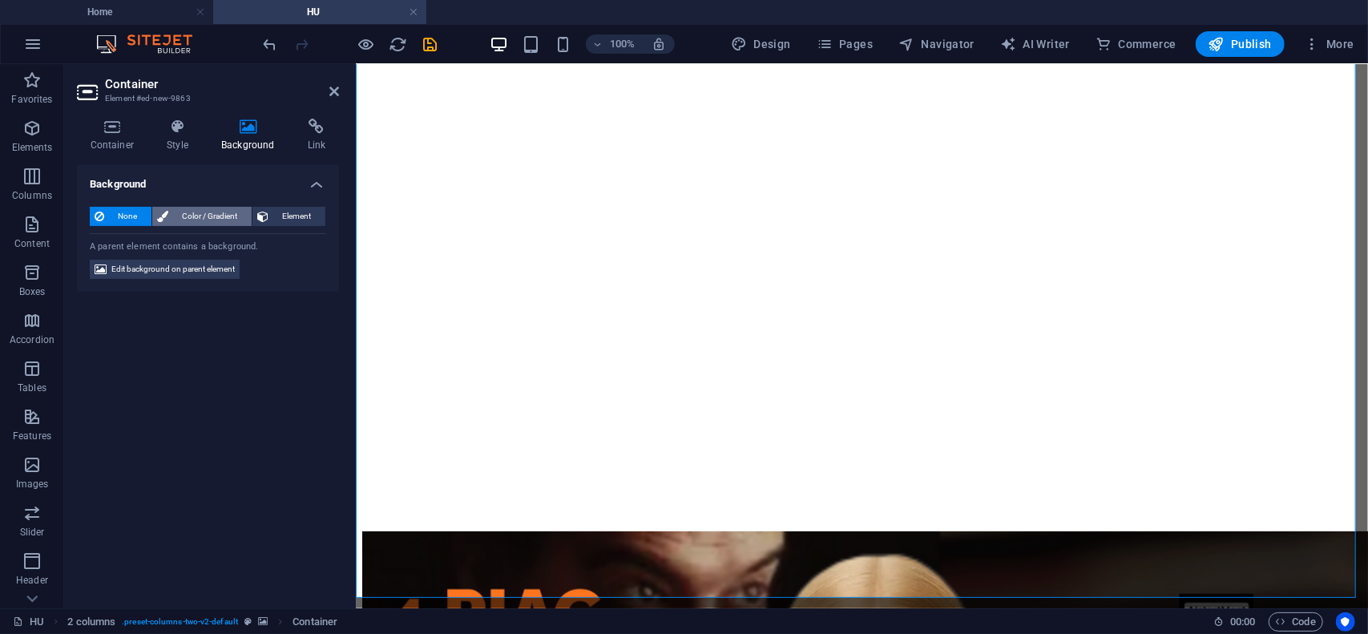
click at [216, 217] on span "Color / Gradient" at bounding box center [210, 216] width 74 height 19
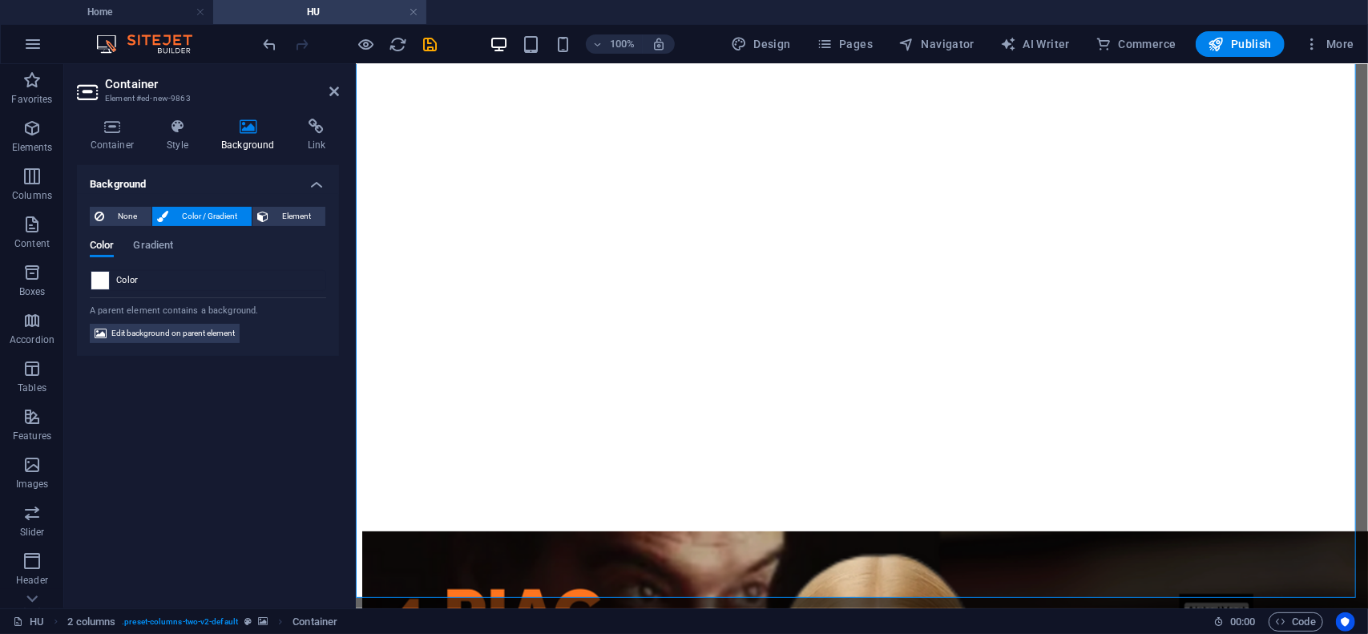
click at [95, 280] on span at bounding box center [100, 281] width 18 height 18
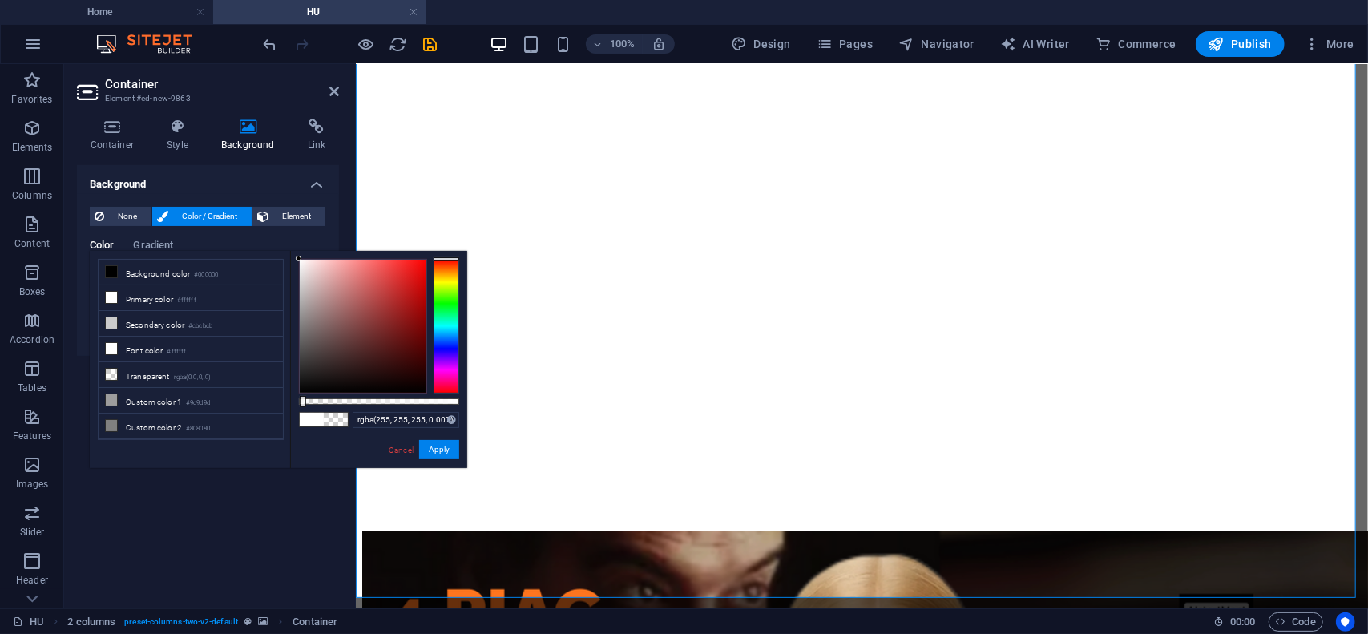
type input "rgba(255, 255, 255, 0)"
drag, startPoint x: 459, startPoint y: 400, endPoint x: 289, endPoint y: 390, distance: 170.2
click at [289, 390] on div "less Background color #000000 Primary color #ffffff Secondary color #cbcbcb Fon…" at bounding box center [279, 359] width 378 height 217
drag, startPoint x: 447, startPoint y: 450, endPoint x: 91, endPoint y: 386, distance: 361.7
click at [447, 450] on button "Apply" at bounding box center [439, 449] width 40 height 19
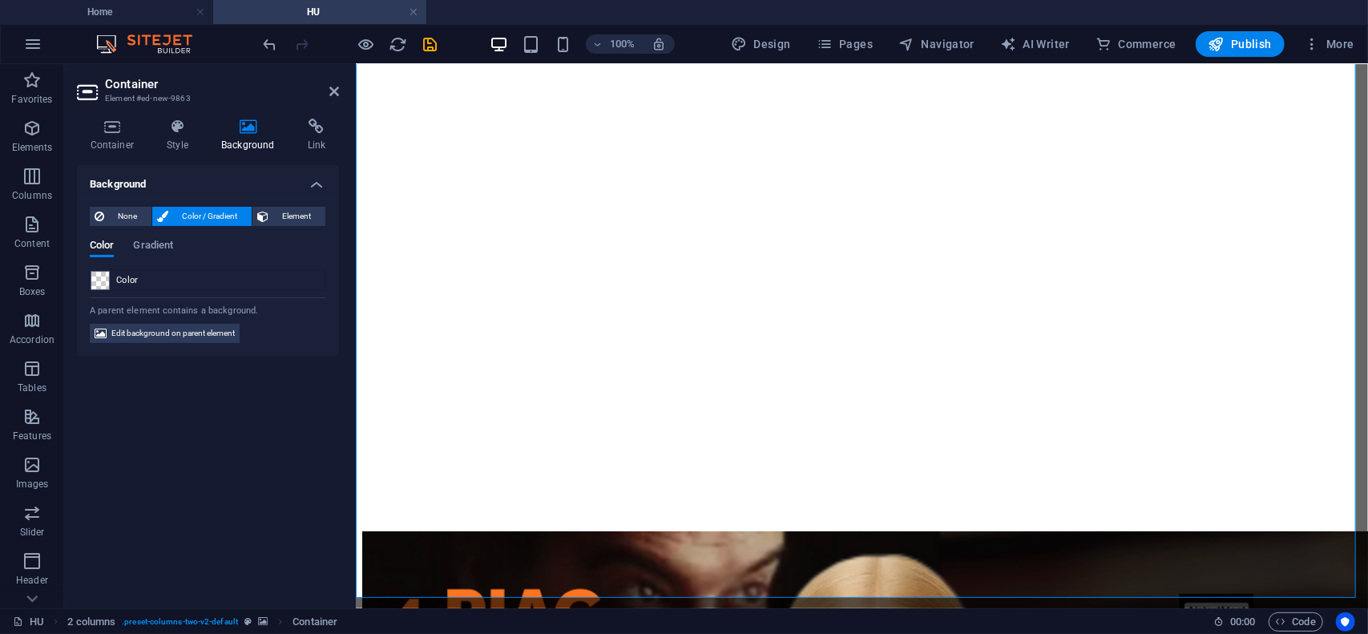
click at [212, 217] on span "Color / Gradient" at bounding box center [210, 216] width 74 height 19
click at [206, 213] on span "Color / Gradient" at bounding box center [210, 216] width 74 height 19
click at [246, 139] on h4 "Background" at bounding box center [251, 136] width 87 height 34
click at [115, 134] on icon at bounding box center [112, 127] width 71 height 16
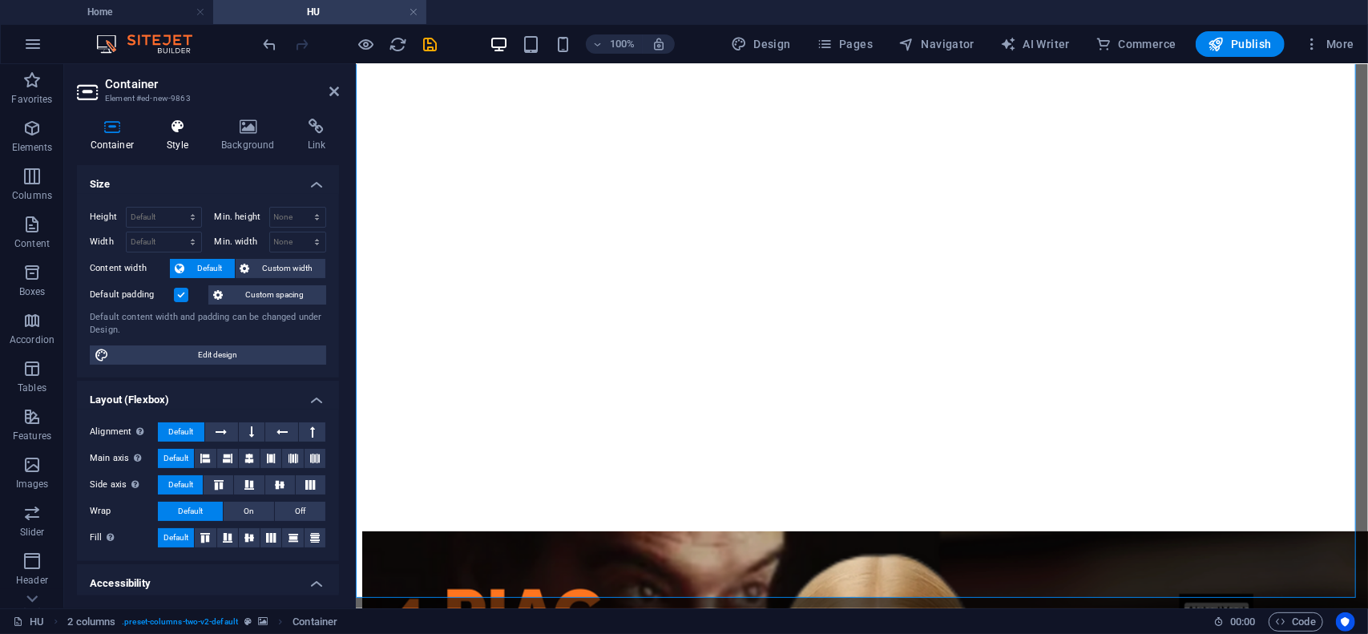
click at [173, 131] on icon at bounding box center [178, 127] width 48 height 16
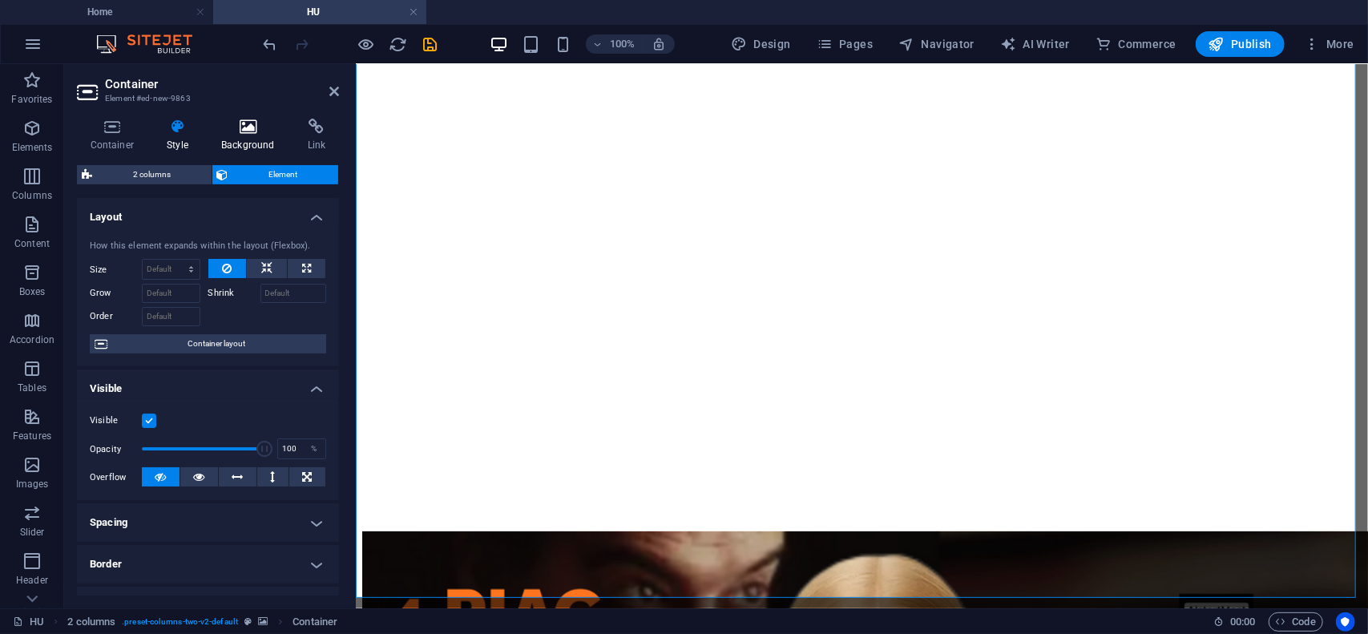
click at [250, 137] on h4 "Background" at bounding box center [251, 136] width 87 height 34
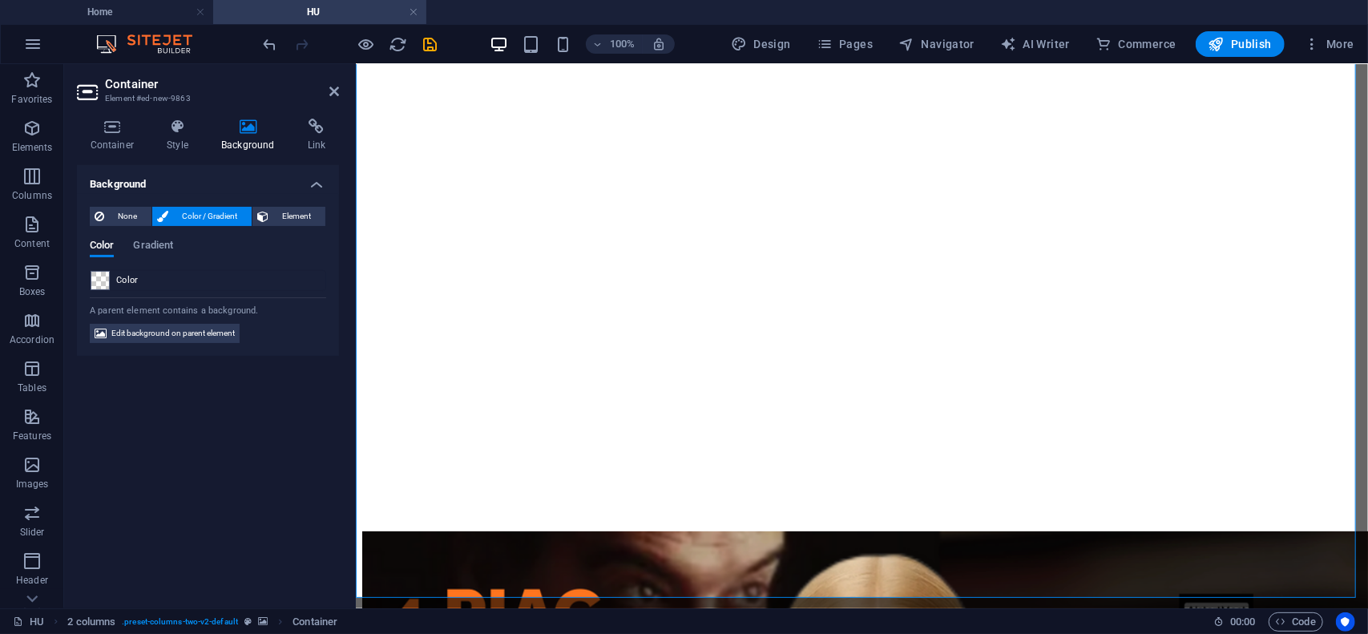
click at [196, 214] on span "Color / Gradient" at bounding box center [210, 216] width 74 height 19
click at [294, 208] on span "Element" at bounding box center [296, 216] width 47 height 19
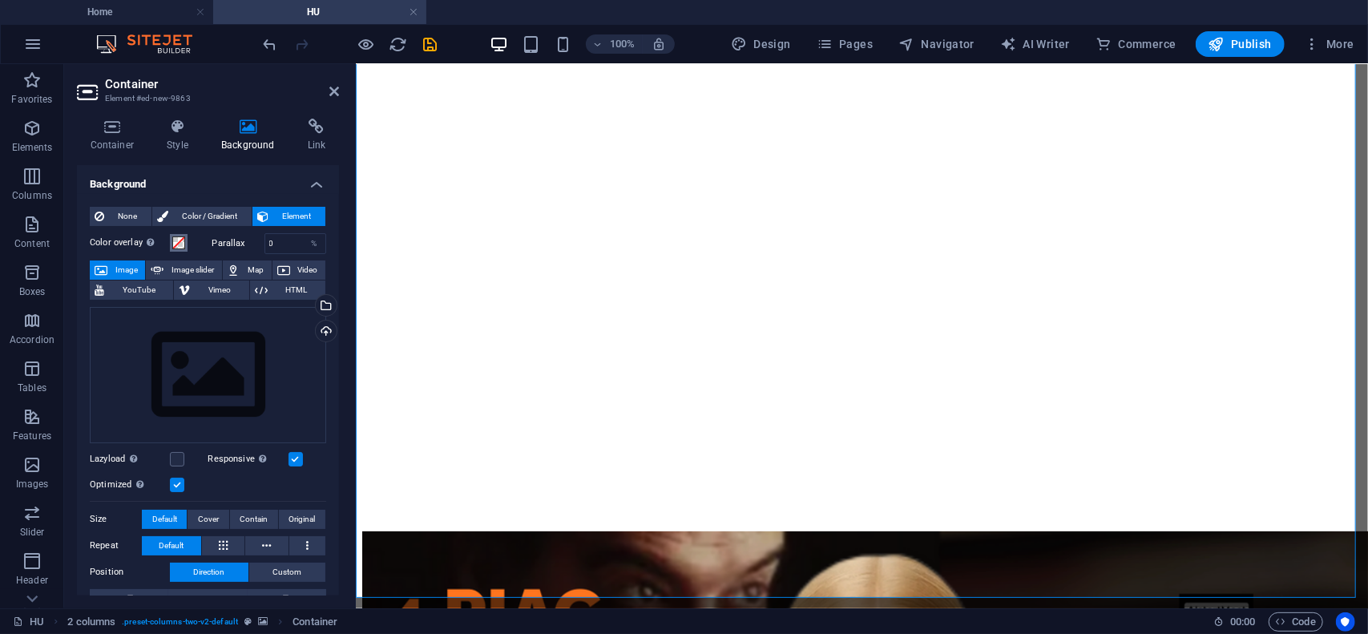
click at [176, 245] on span at bounding box center [178, 242] width 13 height 13
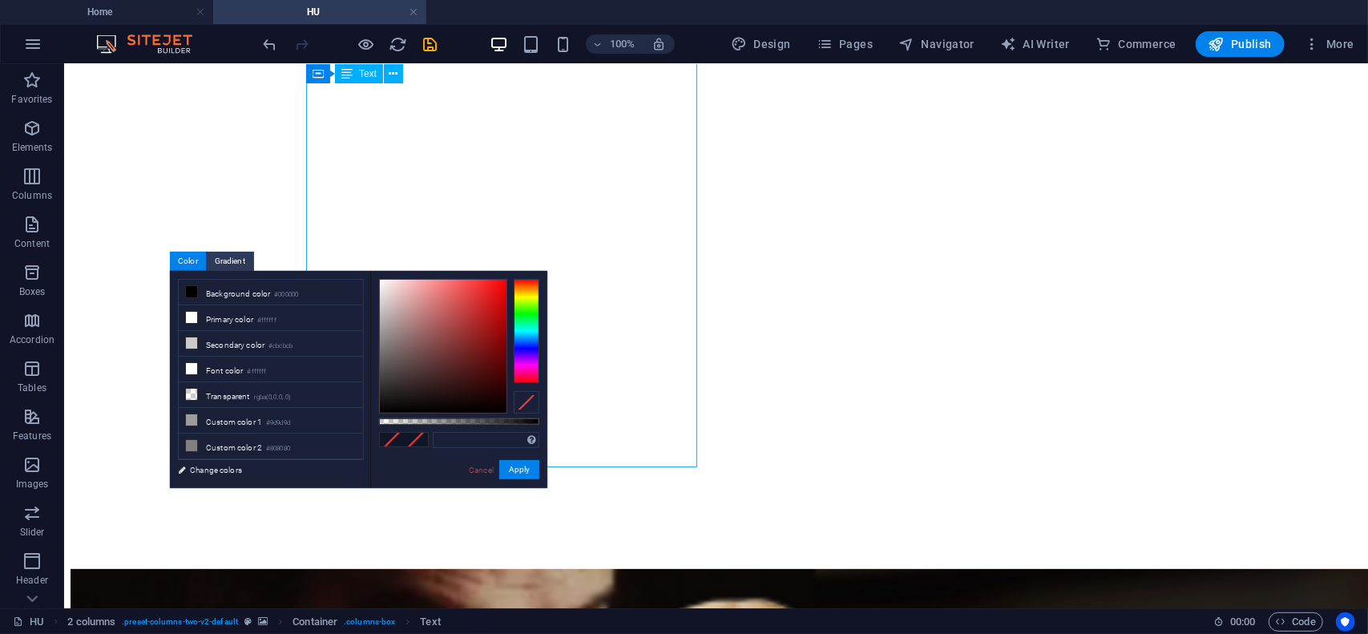
drag, startPoint x: 265, startPoint y: 120, endPoint x: 559, endPoint y: 120, distance: 293.4
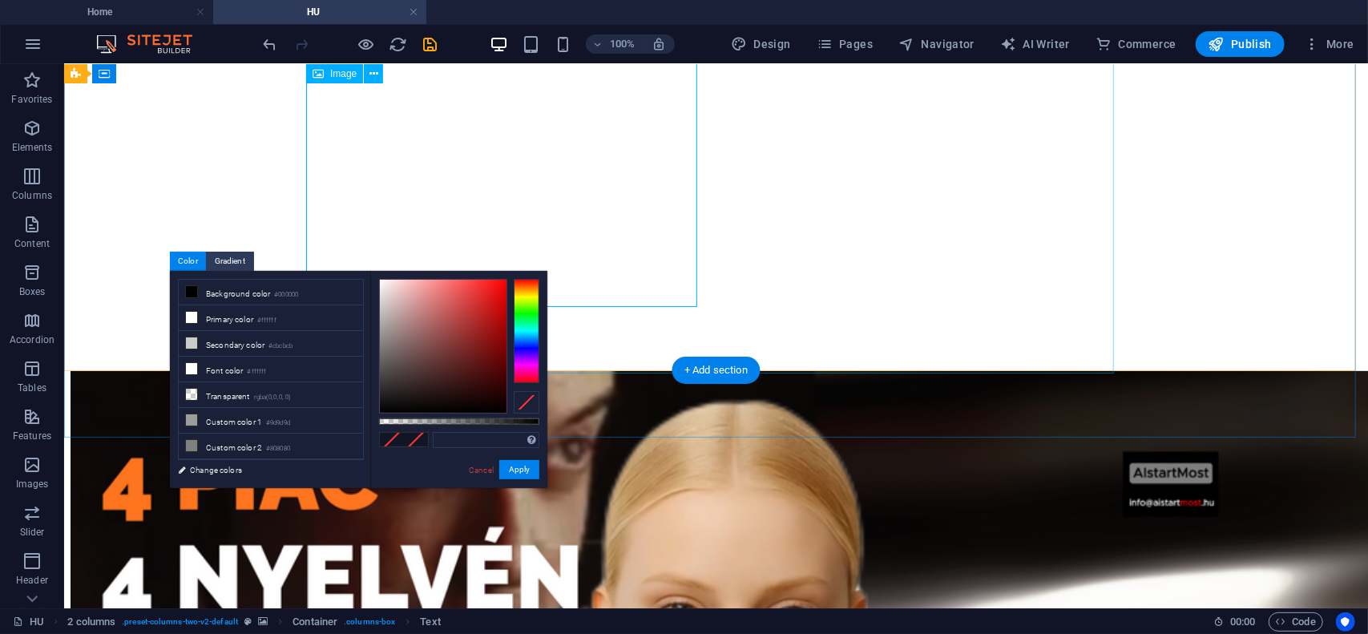
scroll to position [0, 0]
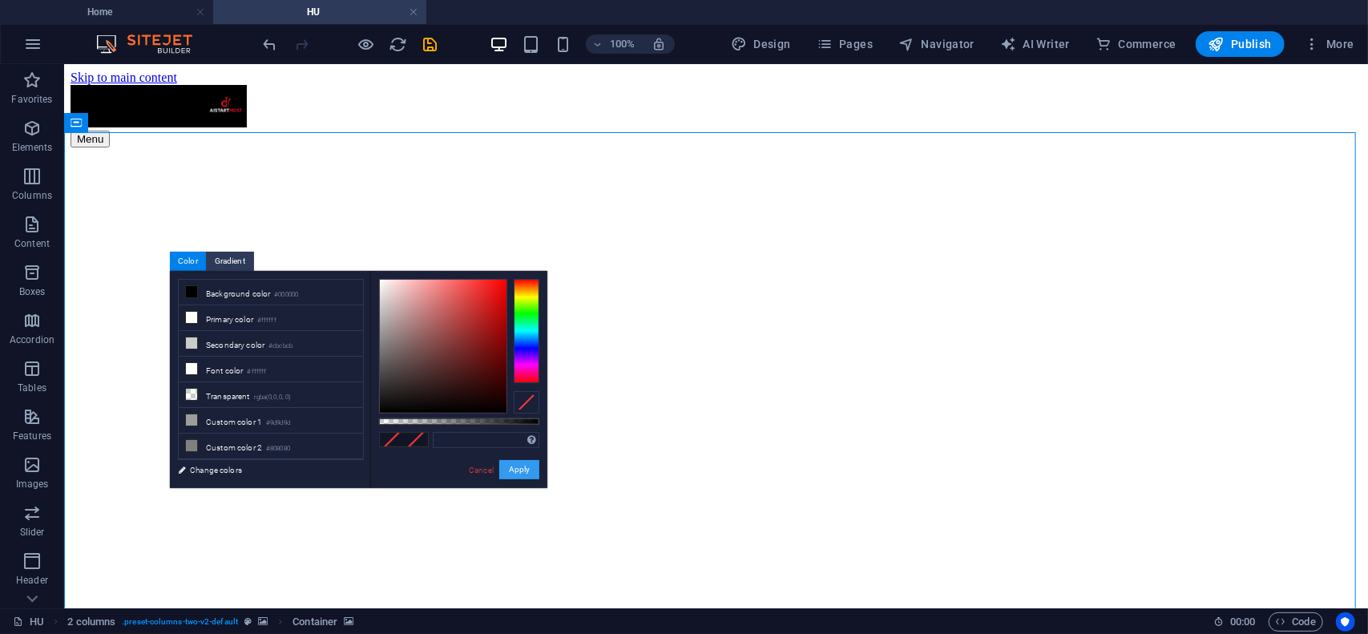
click at [526, 479] on button "Apply" at bounding box center [519, 469] width 40 height 19
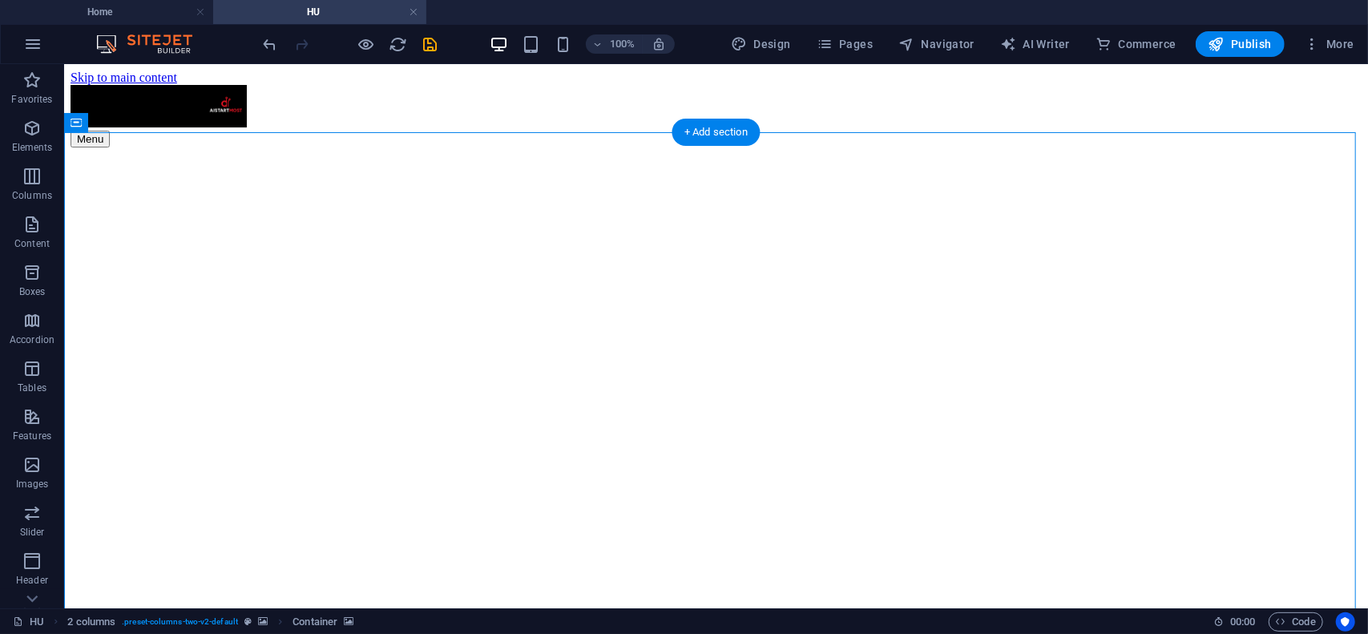
click at [148, 123] on icon at bounding box center [147, 123] width 9 height 17
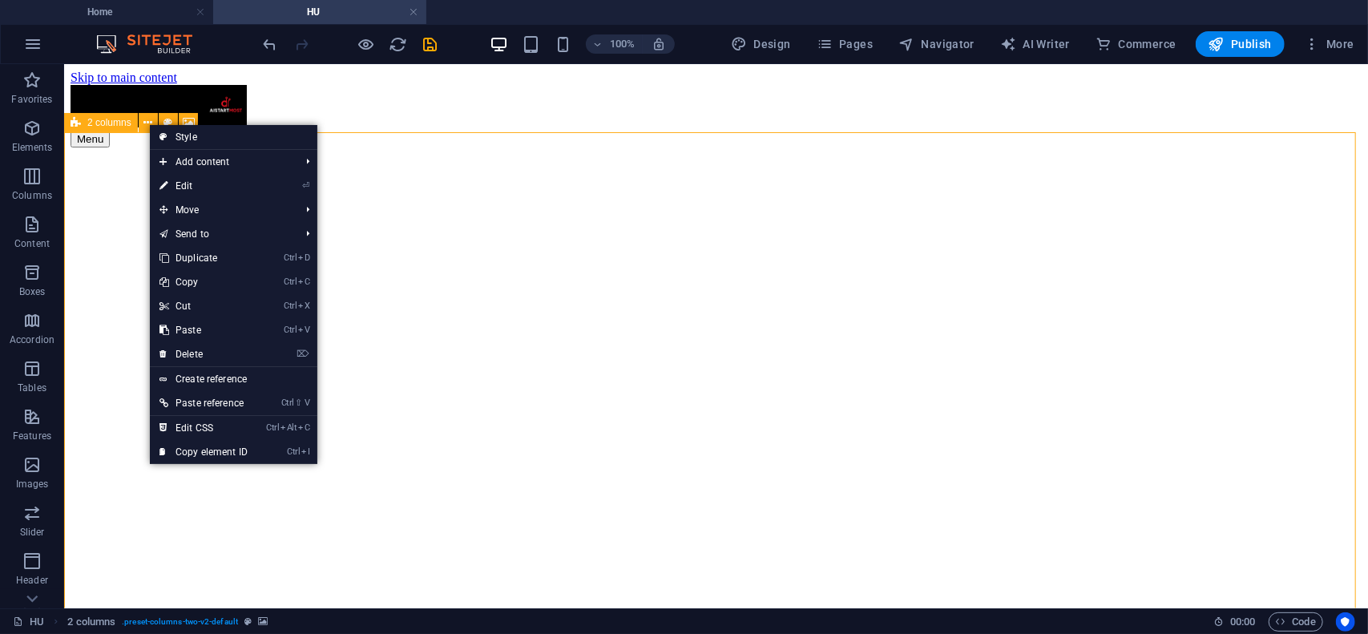
click at [112, 127] on span "2 columns" at bounding box center [109, 123] width 44 height 10
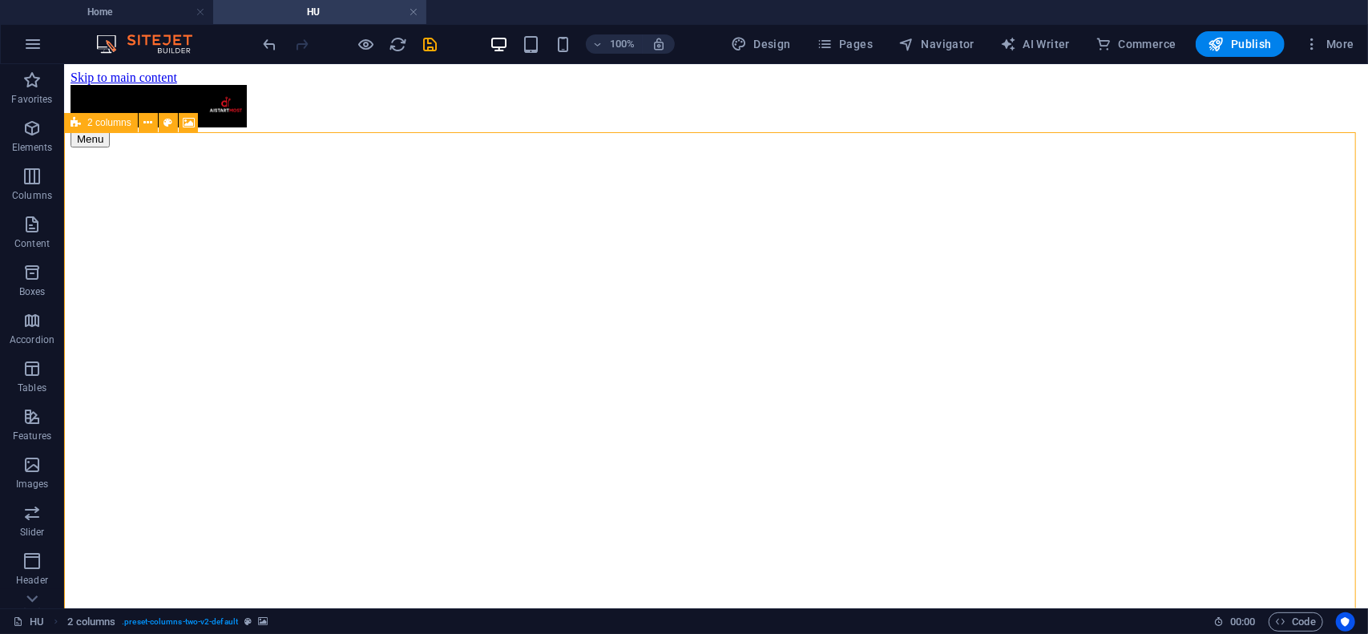
click at [112, 123] on span "2 columns" at bounding box center [109, 123] width 44 height 10
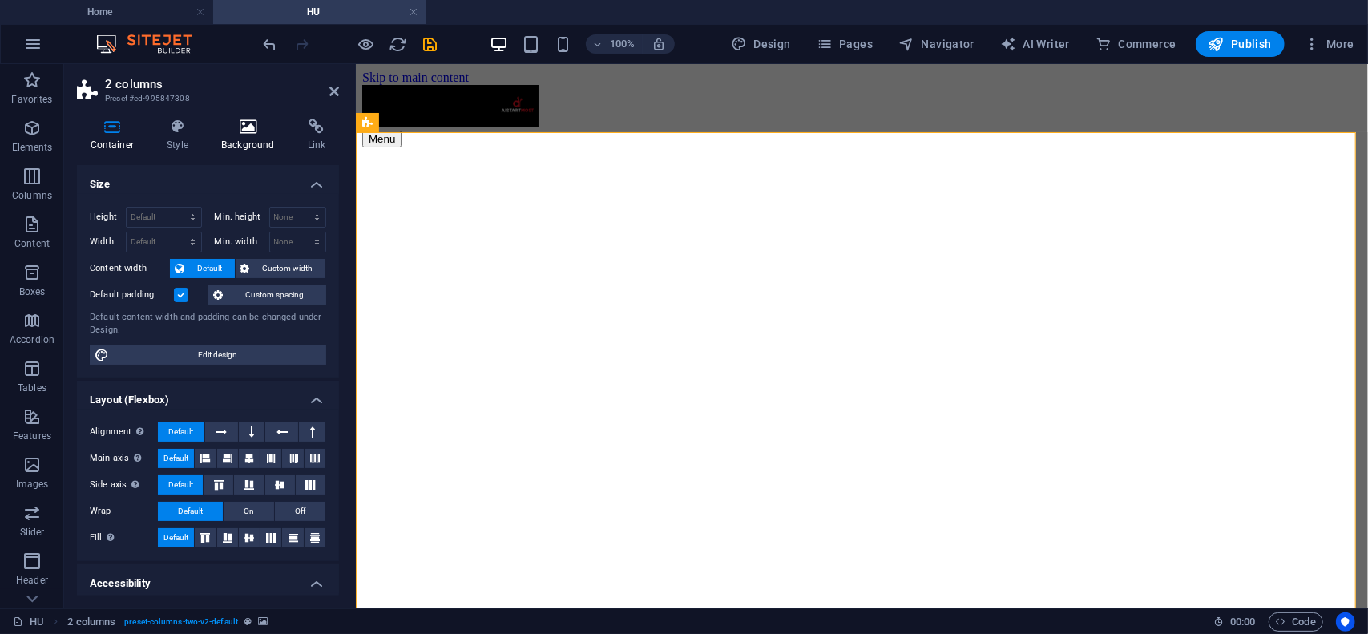
click at [237, 131] on icon at bounding box center [248, 127] width 80 height 16
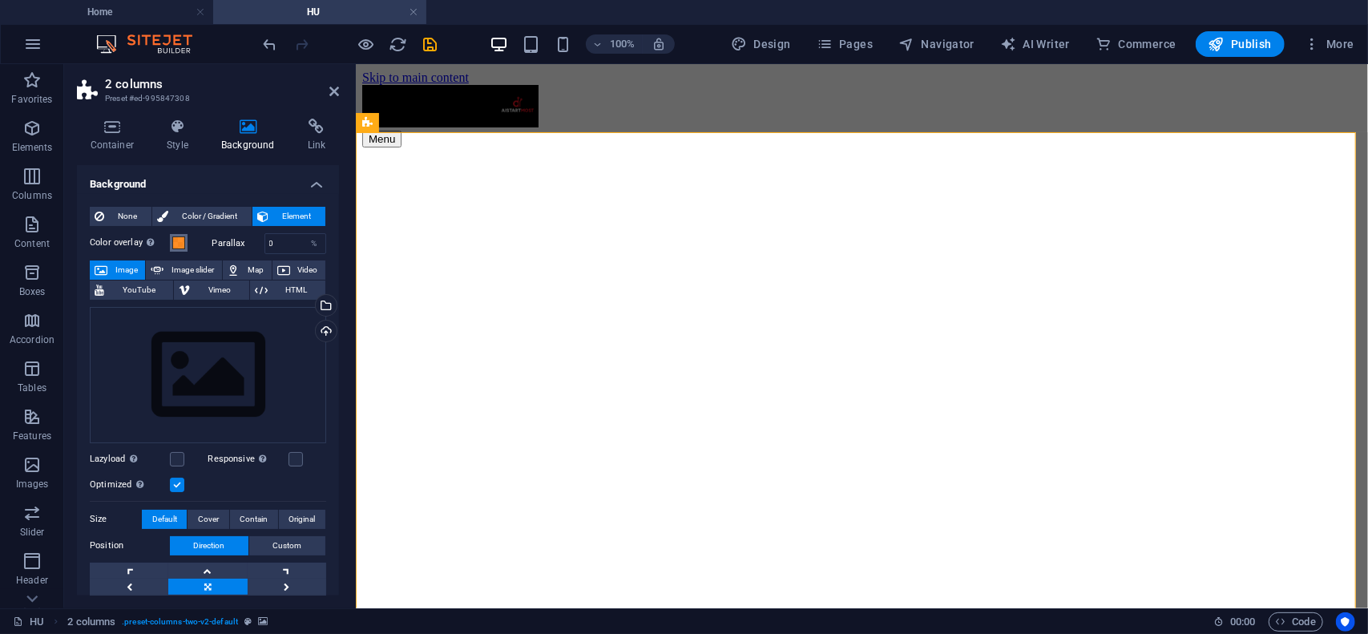
click at [176, 247] on span at bounding box center [178, 242] width 13 height 13
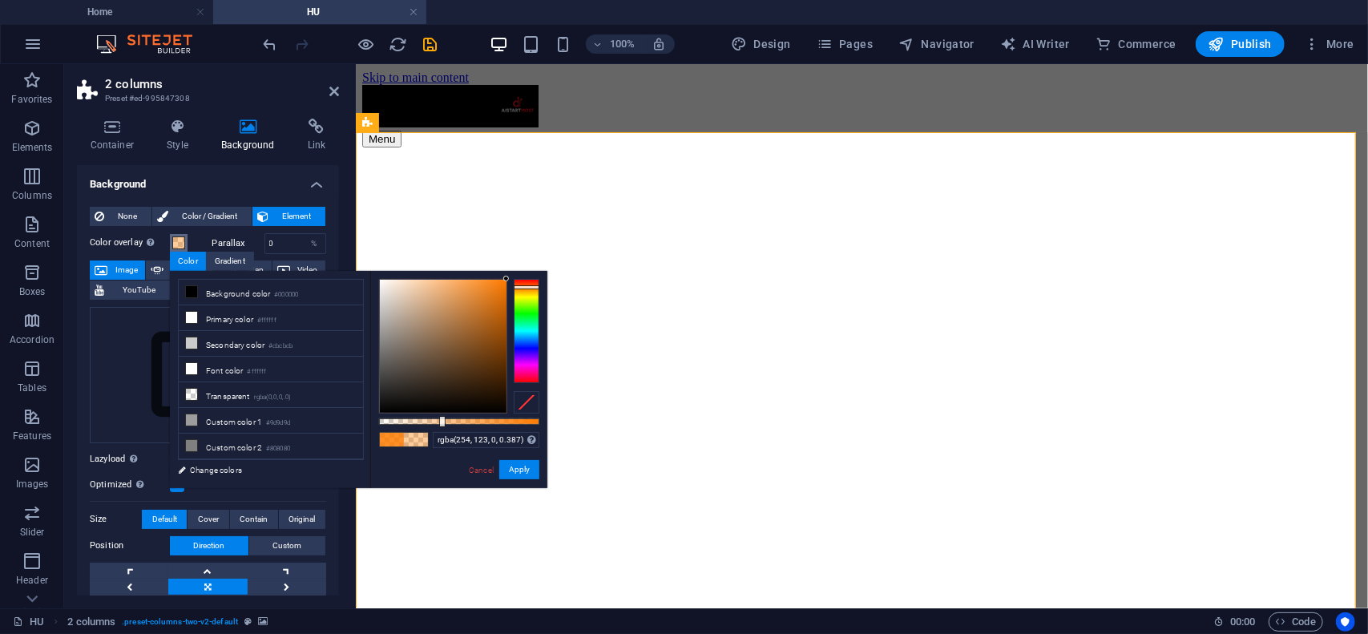
type input "rgba(254, 123, 0, 0.382)"
drag, startPoint x: 516, startPoint y: 422, endPoint x: 440, endPoint y: 413, distance: 76.8
click at [440, 413] on div at bounding box center [459, 346] width 160 height 135
click at [519, 475] on button "Apply" at bounding box center [519, 469] width 40 height 19
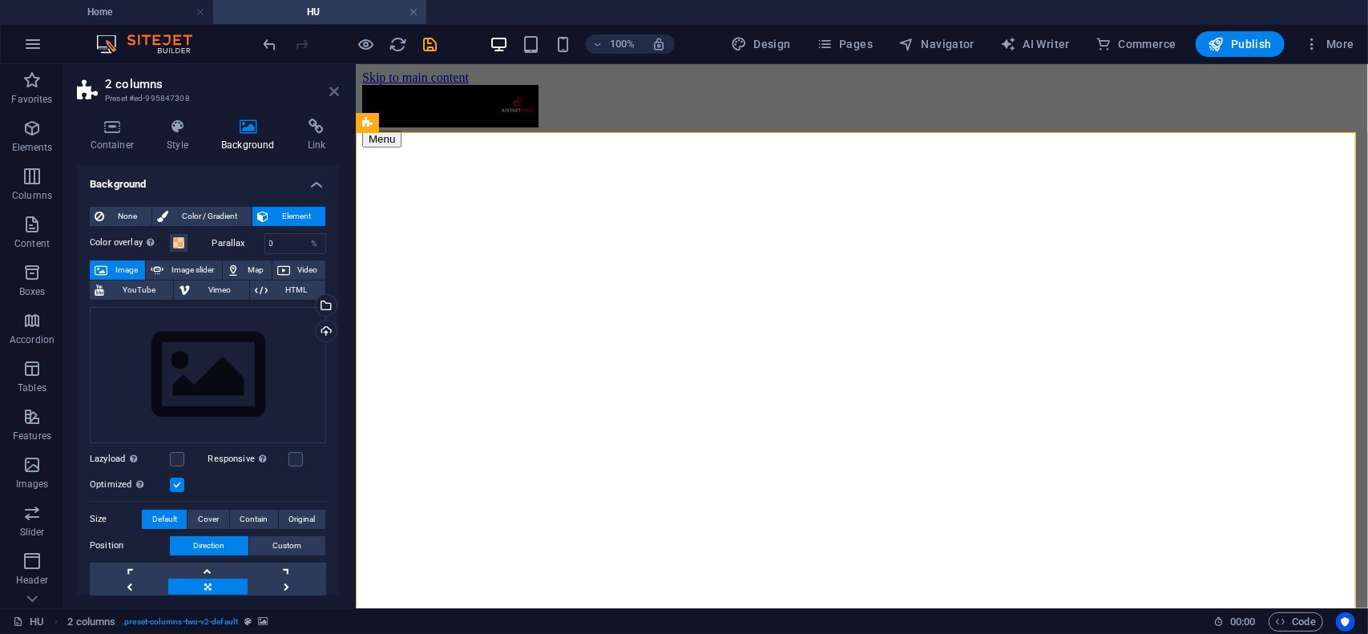
click at [335, 97] on icon at bounding box center [334, 91] width 10 height 13
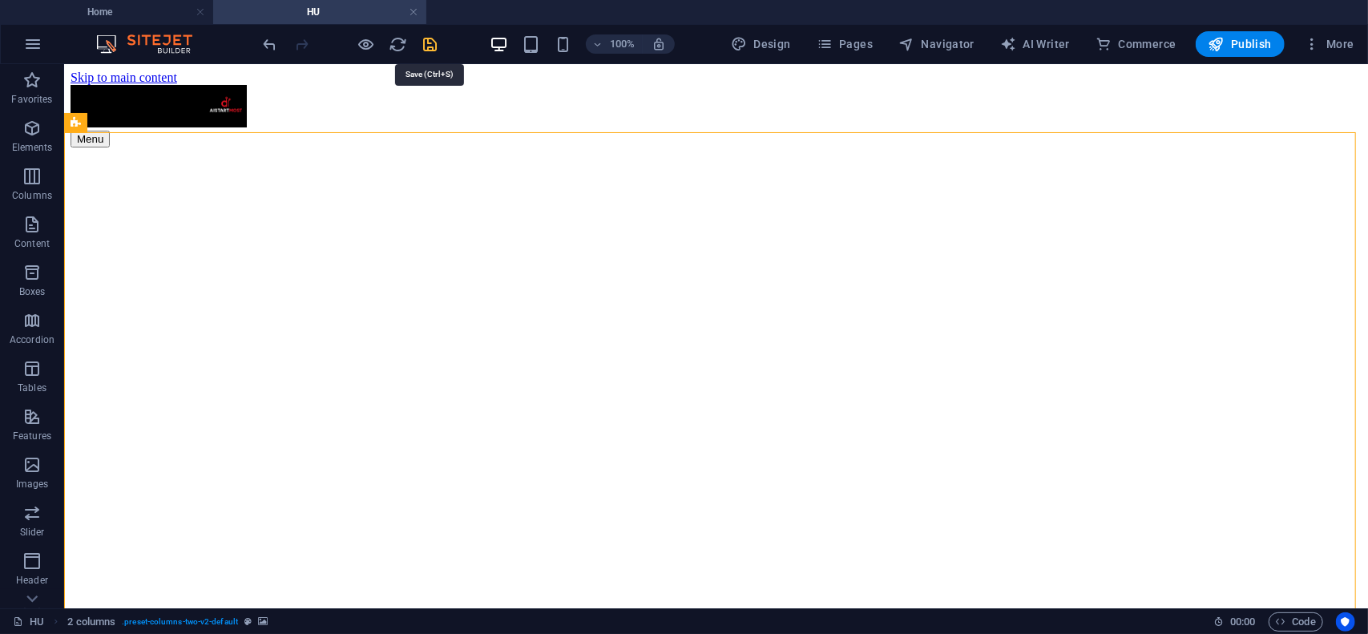
click at [431, 43] on icon "save" at bounding box center [431, 44] width 18 height 18
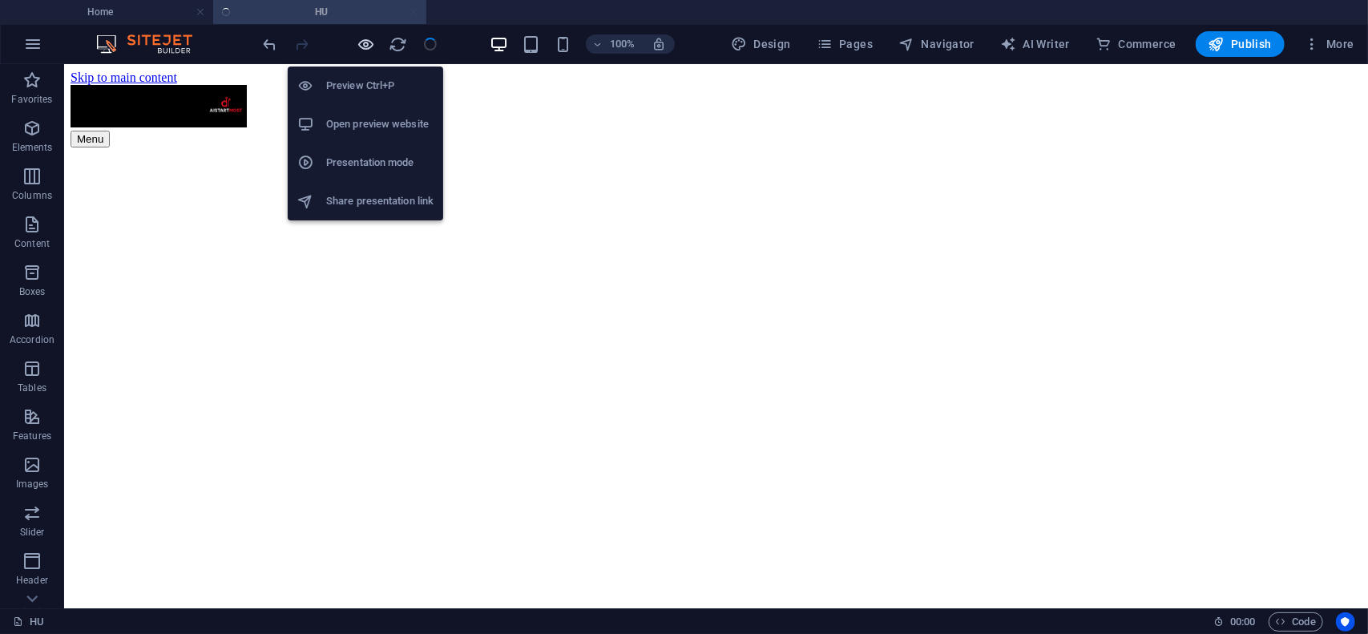
click at [366, 44] on icon "button" at bounding box center [367, 44] width 18 height 18
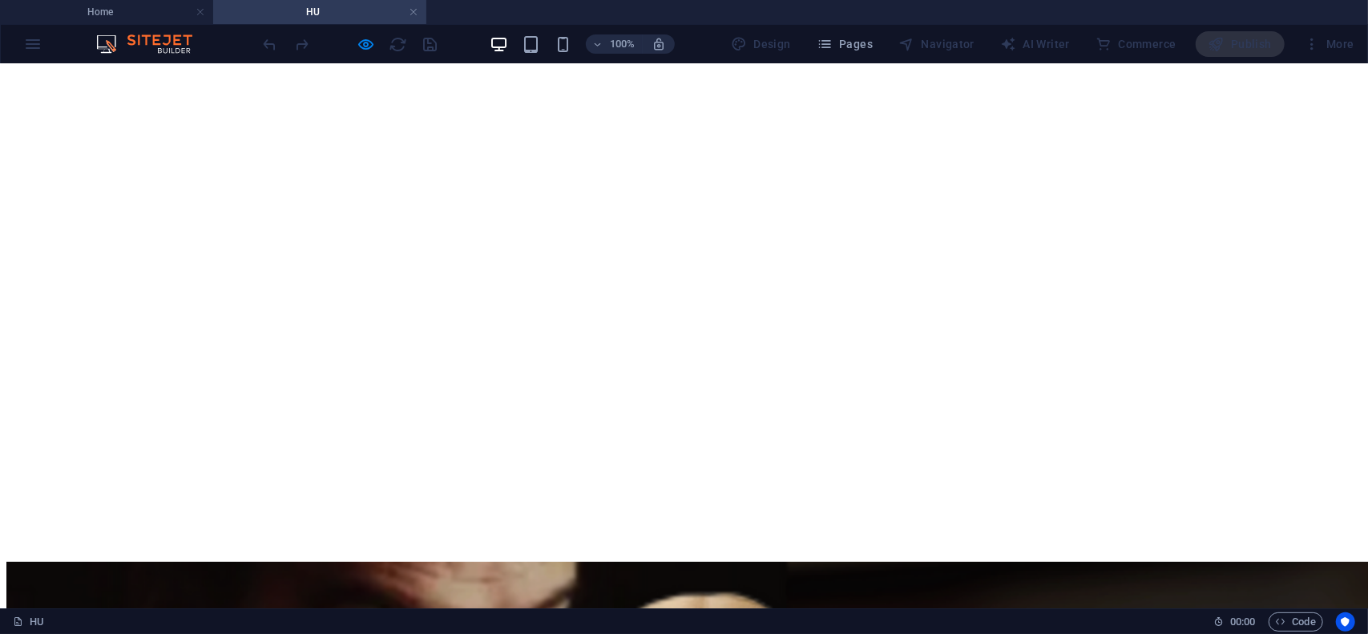
scroll to position [80, 0]
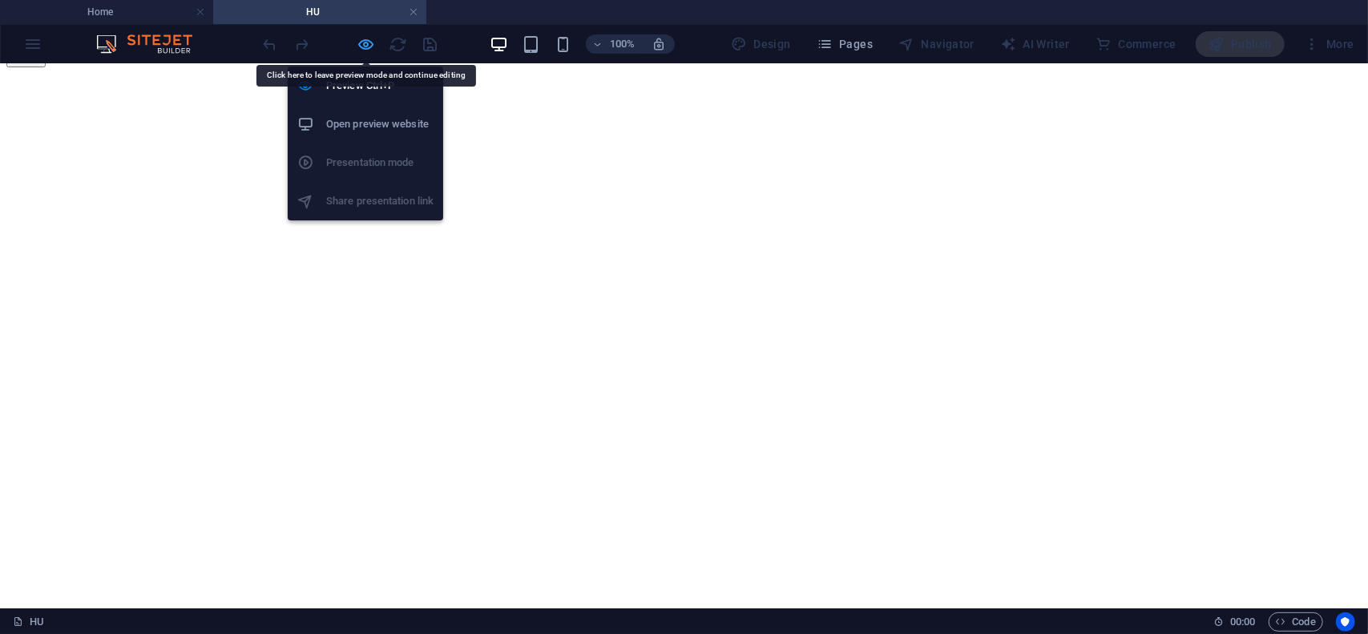
click at [369, 42] on icon "button" at bounding box center [367, 44] width 18 height 18
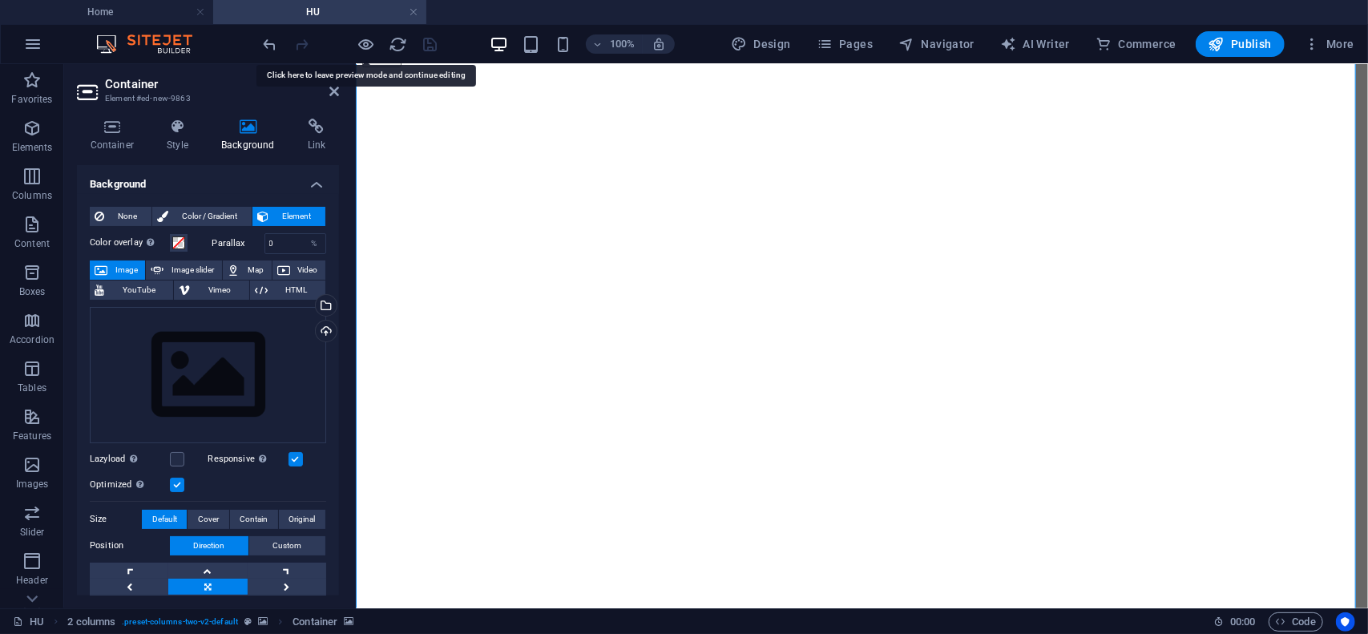
click at [242, 140] on h4 "Background" at bounding box center [251, 136] width 87 height 34
click at [332, 91] on icon at bounding box center [334, 91] width 10 height 13
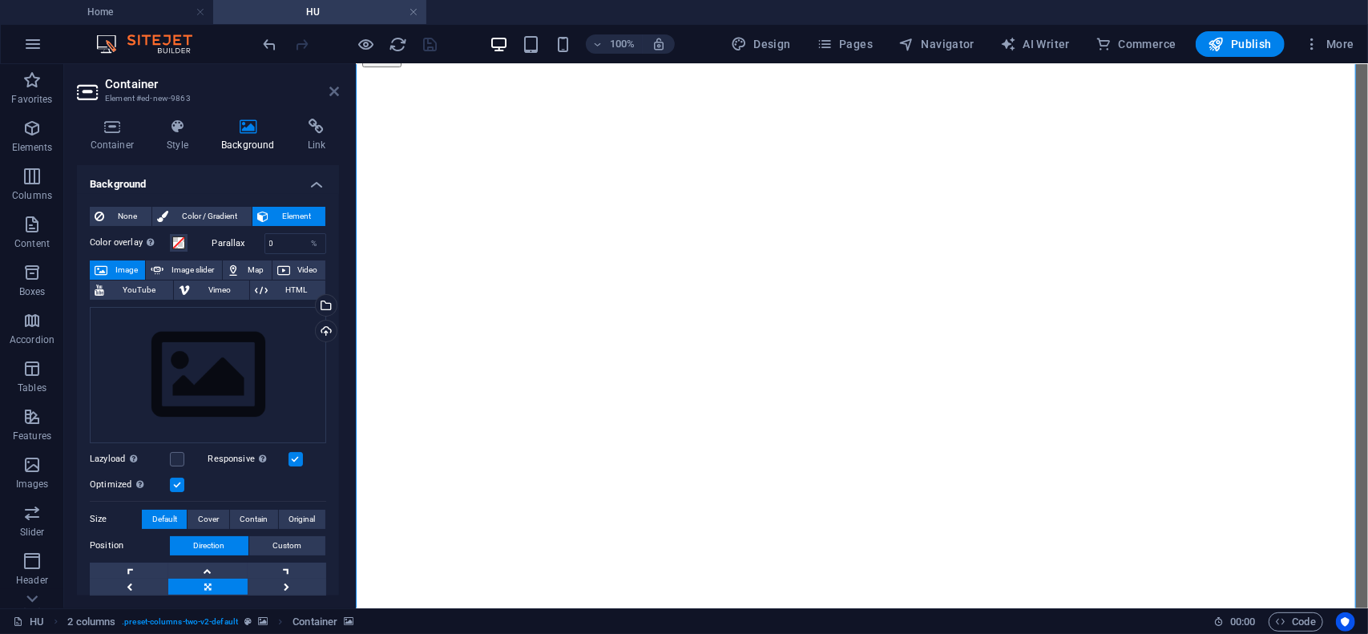
click at [335, 91] on icon at bounding box center [334, 91] width 10 height 13
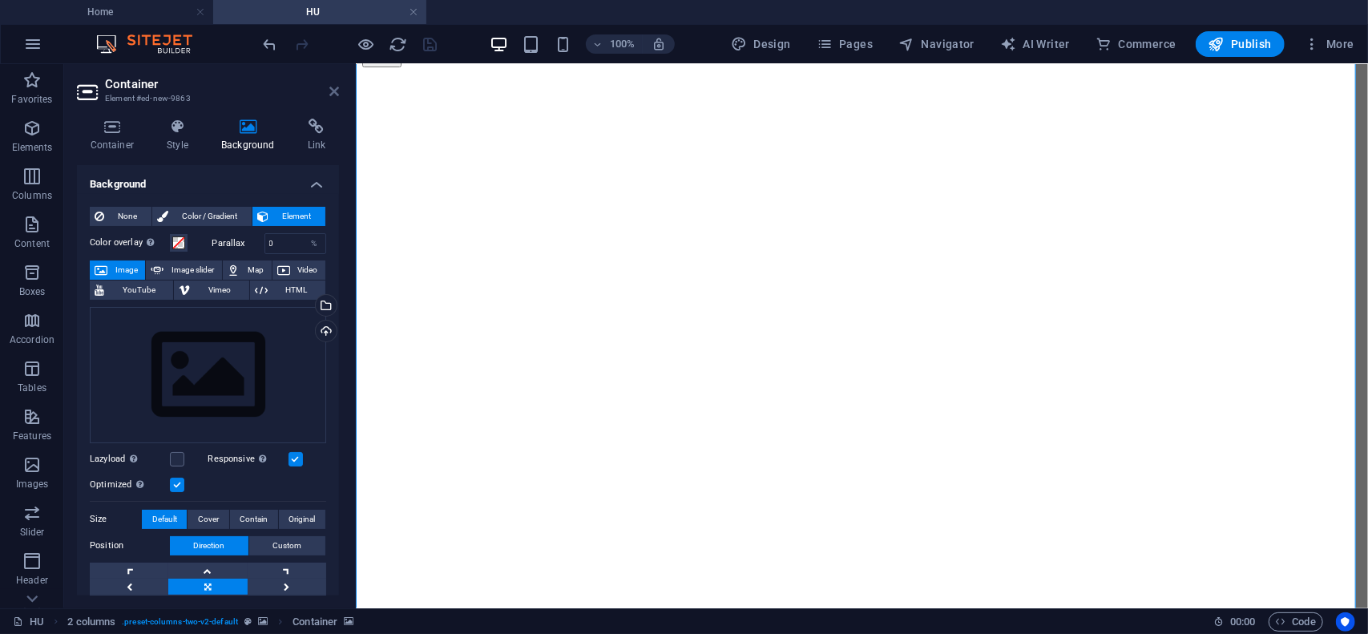
click at [338, 90] on icon at bounding box center [334, 91] width 10 height 13
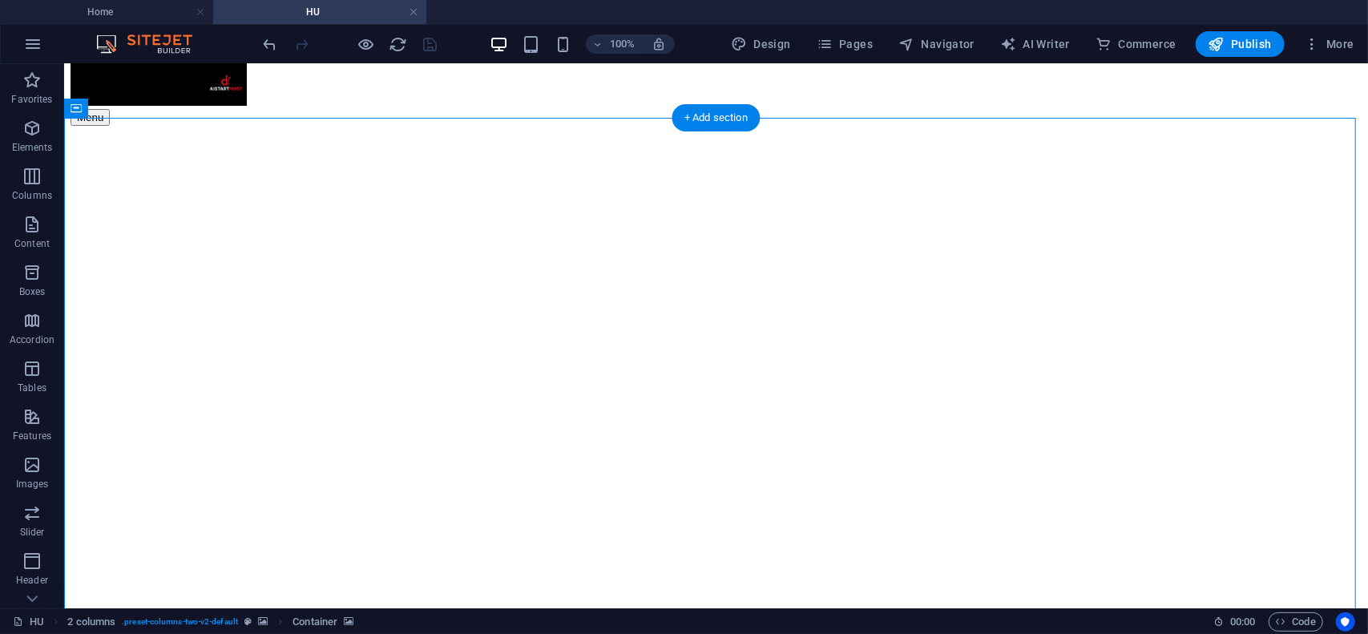
scroll to position [0, 0]
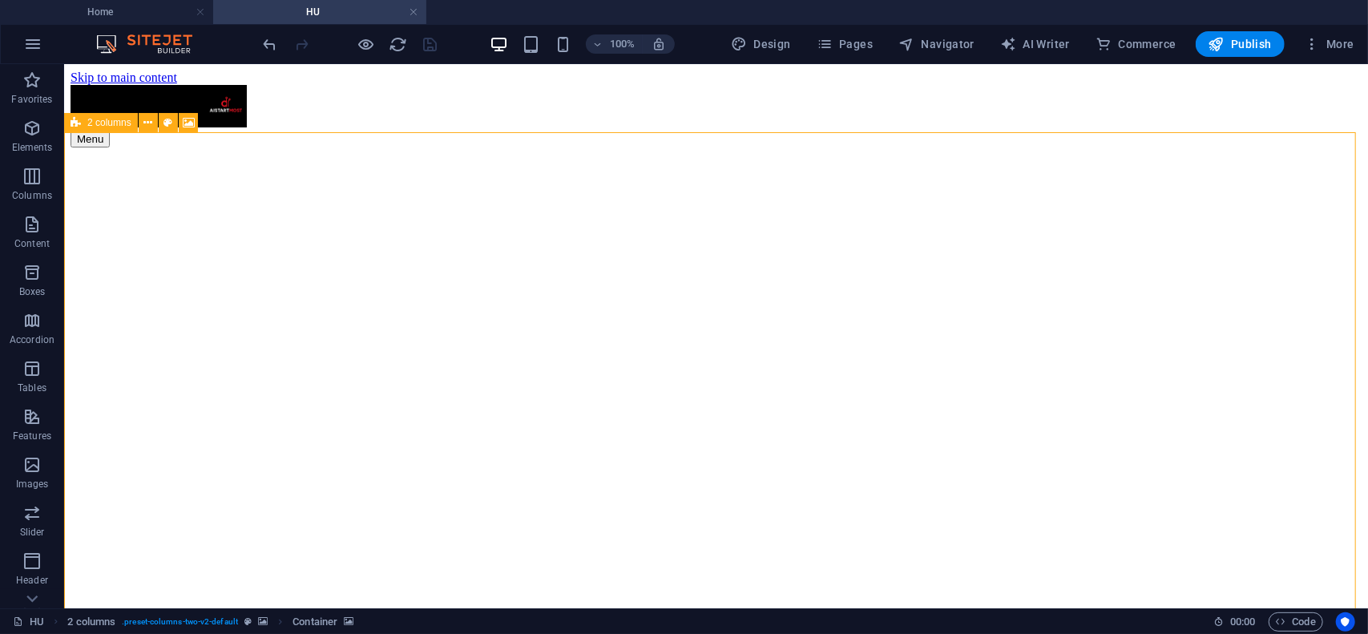
click at [96, 126] on span "2 columns" at bounding box center [109, 123] width 44 height 10
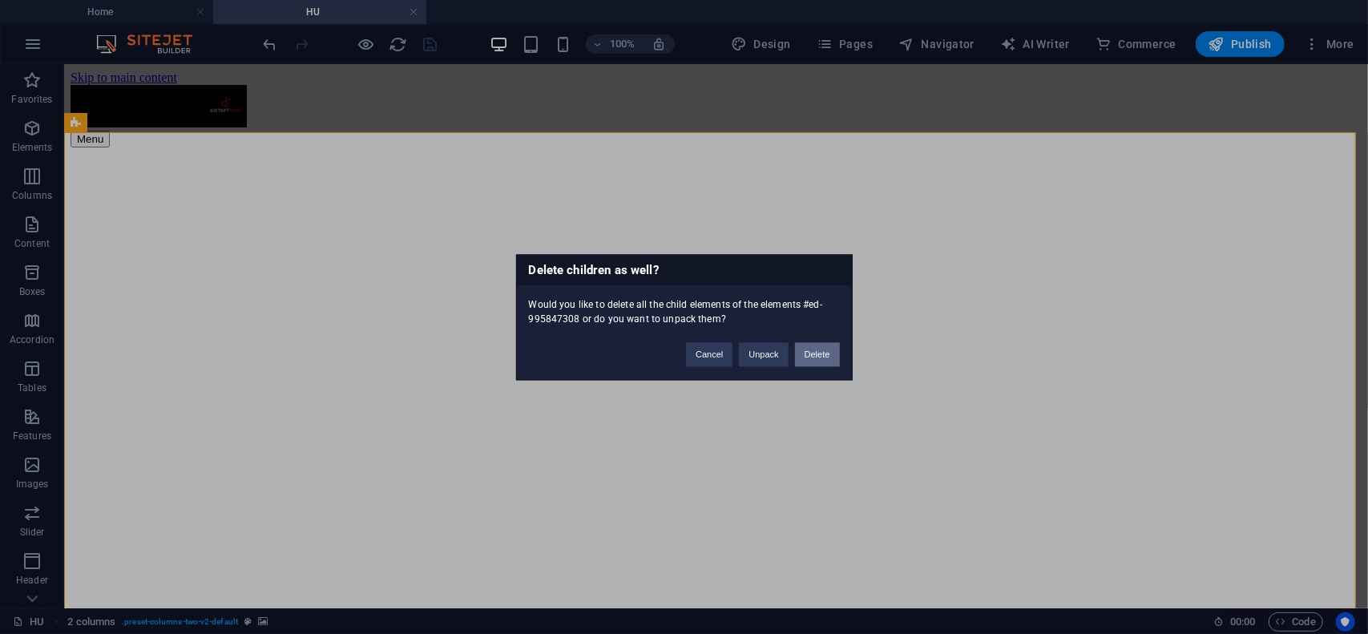
click at [822, 352] on button "Delete" at bounding box center [817, 354] width 45 height 24
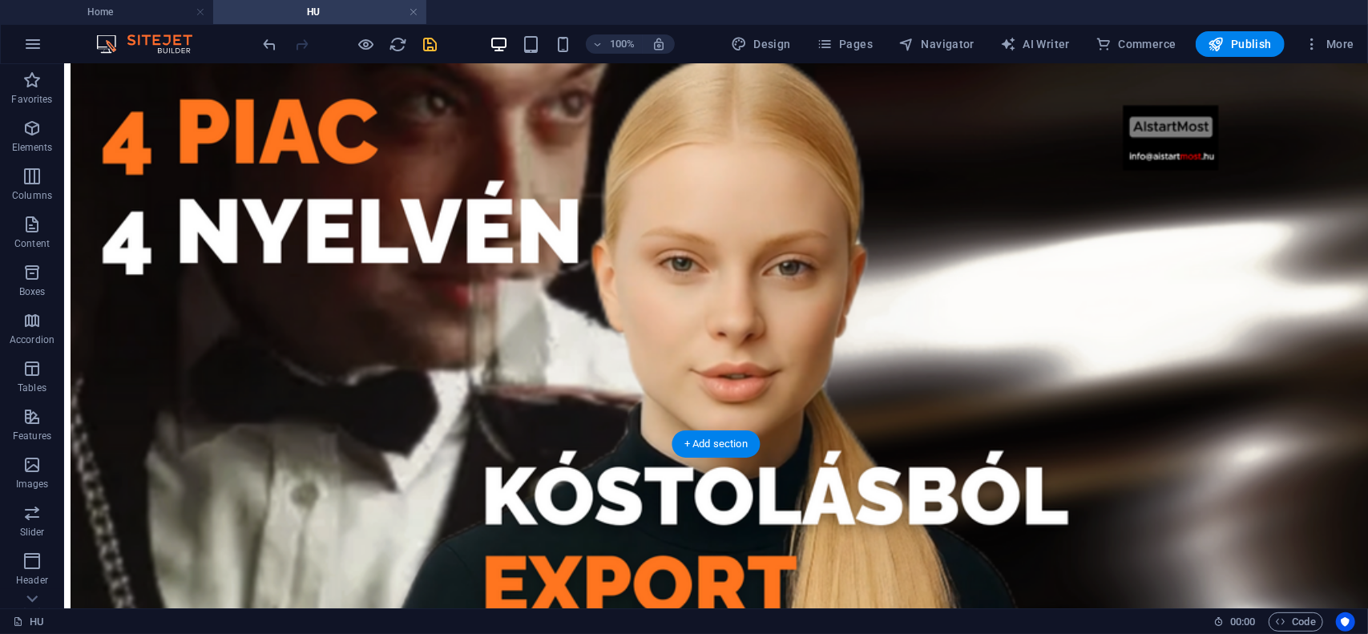
scroll to position [641, 0]
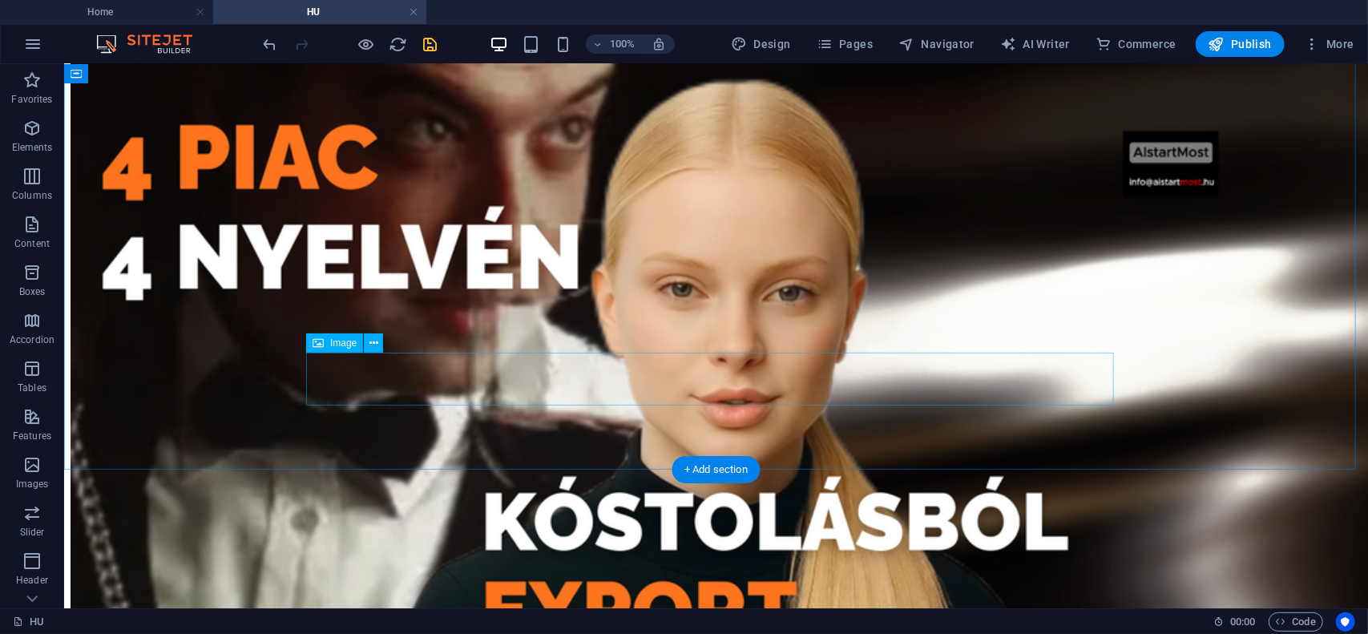
select select "px"
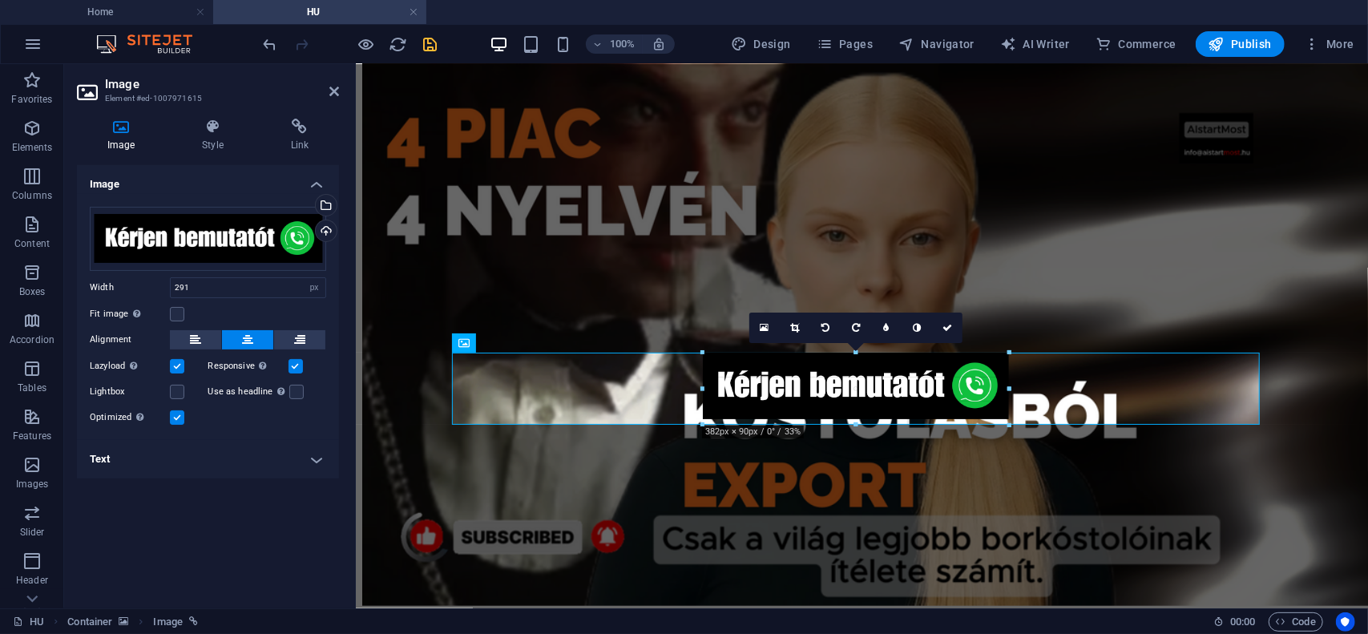
drag, startPoint x: 742, startPoint y: 384, endPoint x: 666, endPoint y: 387, distance: 75.4
type input "382"
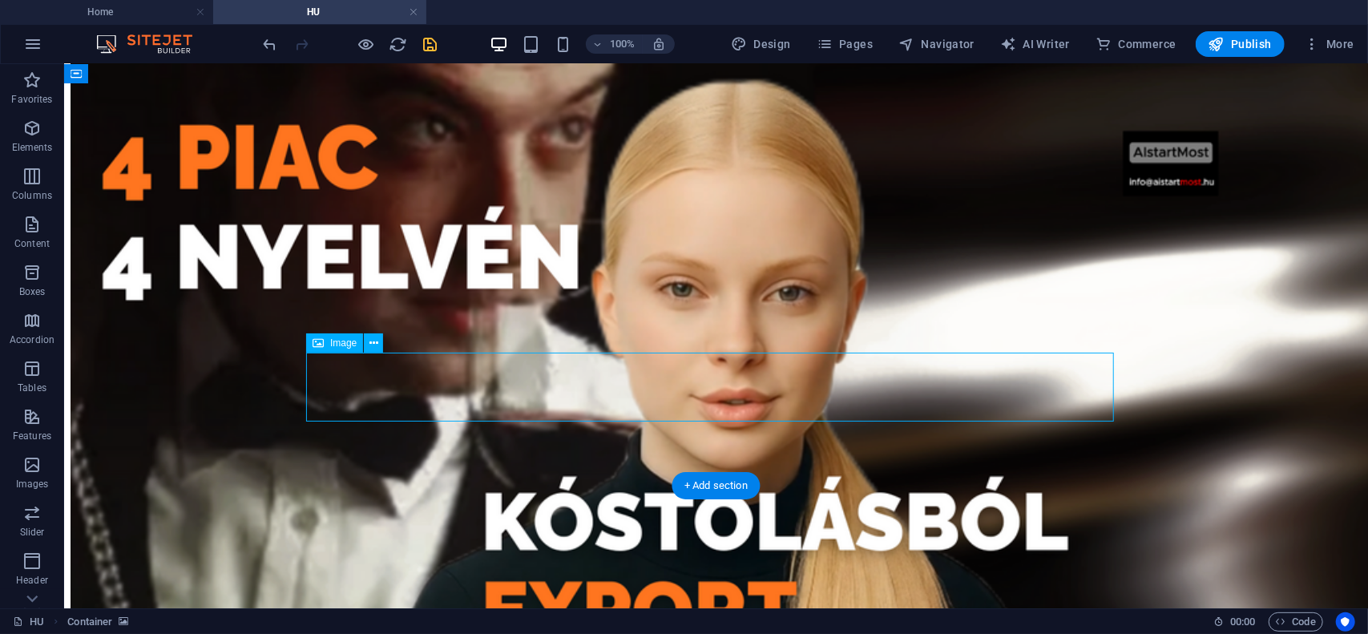
select select "px"
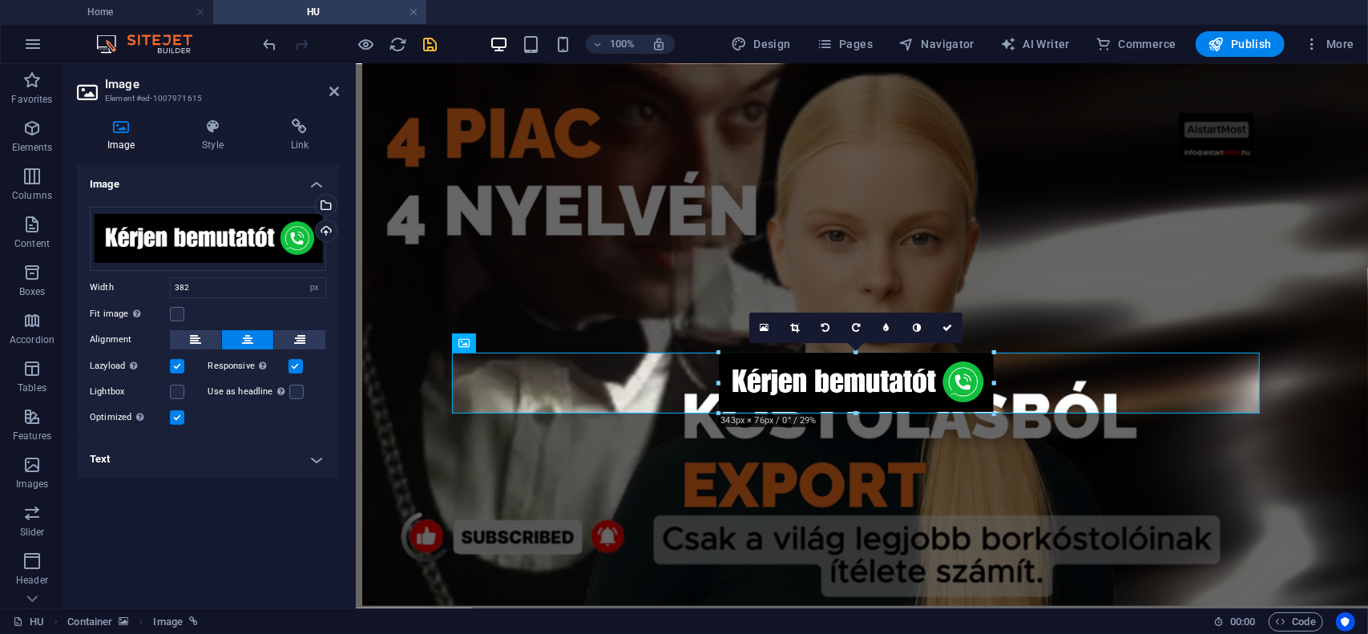
drag, startPoint x: 1006, startPoint y: 419, endPoint x: 974, endPoint y: 400, distance: 37.4
type input "343"
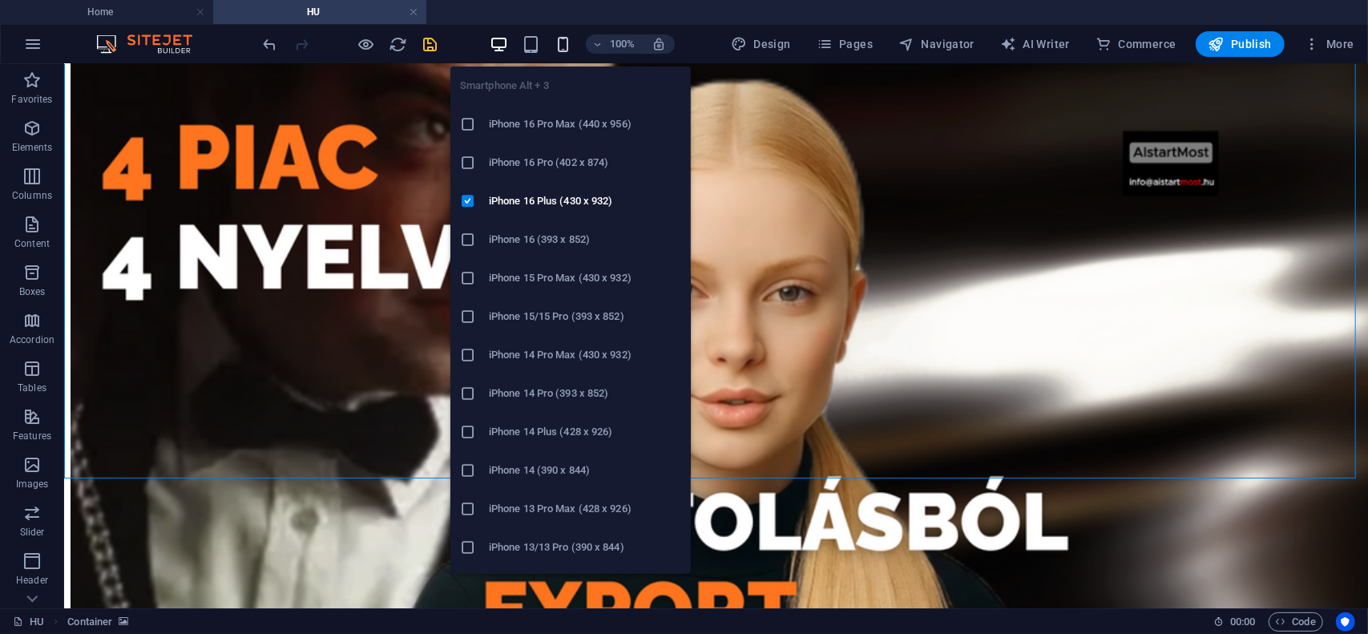
click at [565, 42] on icon "button" at bounding box center [563, 44] width 18 height 18
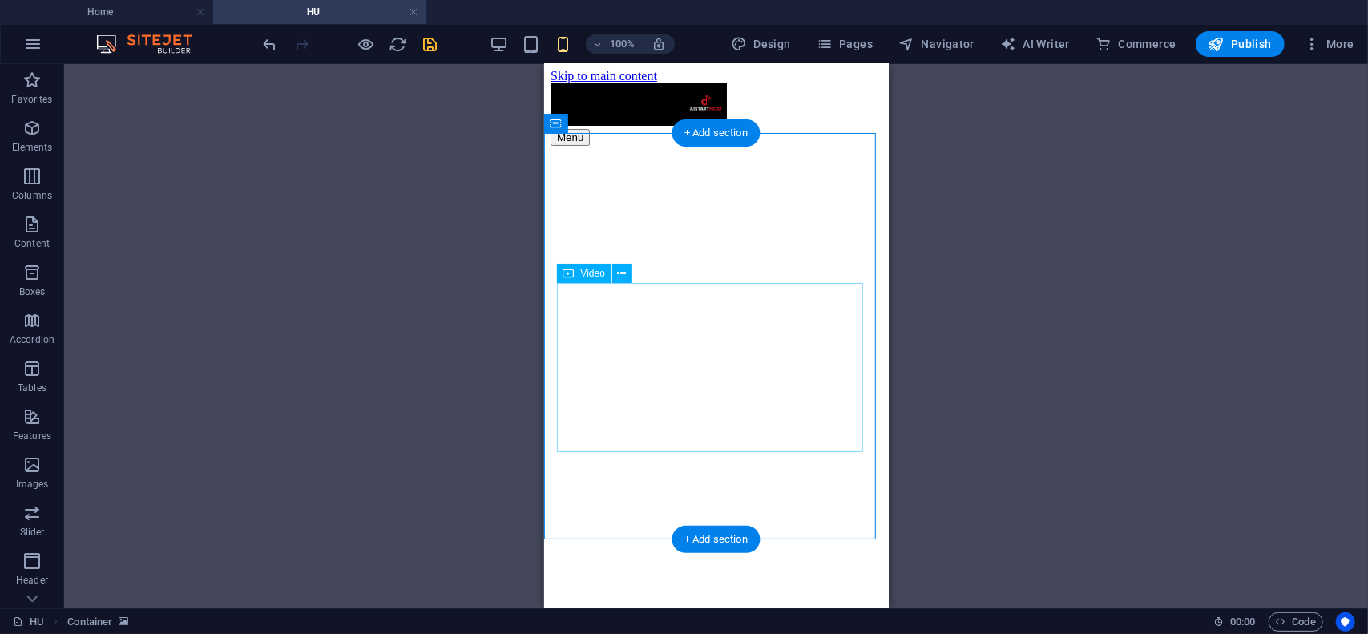
scroll to position [0, 0]
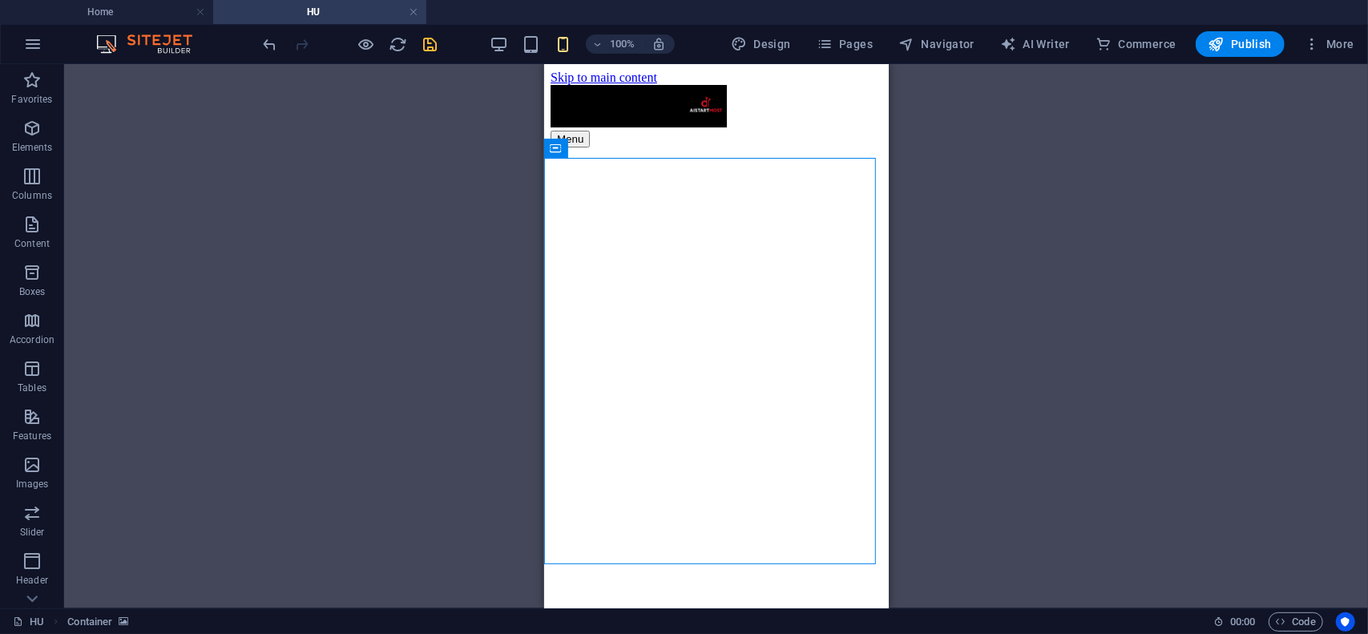
click at [422, 257] on div "Container Text 2 columns Container Container Image 2 columns Container Text Men…" at bounding box center [716, 336] width 1304 height 544
click at [1016, 268] on div "Container Text 2 columns Container Container Image 2 columns Container Text Men…" at bounding box center [716, 336] width 1304 height 544
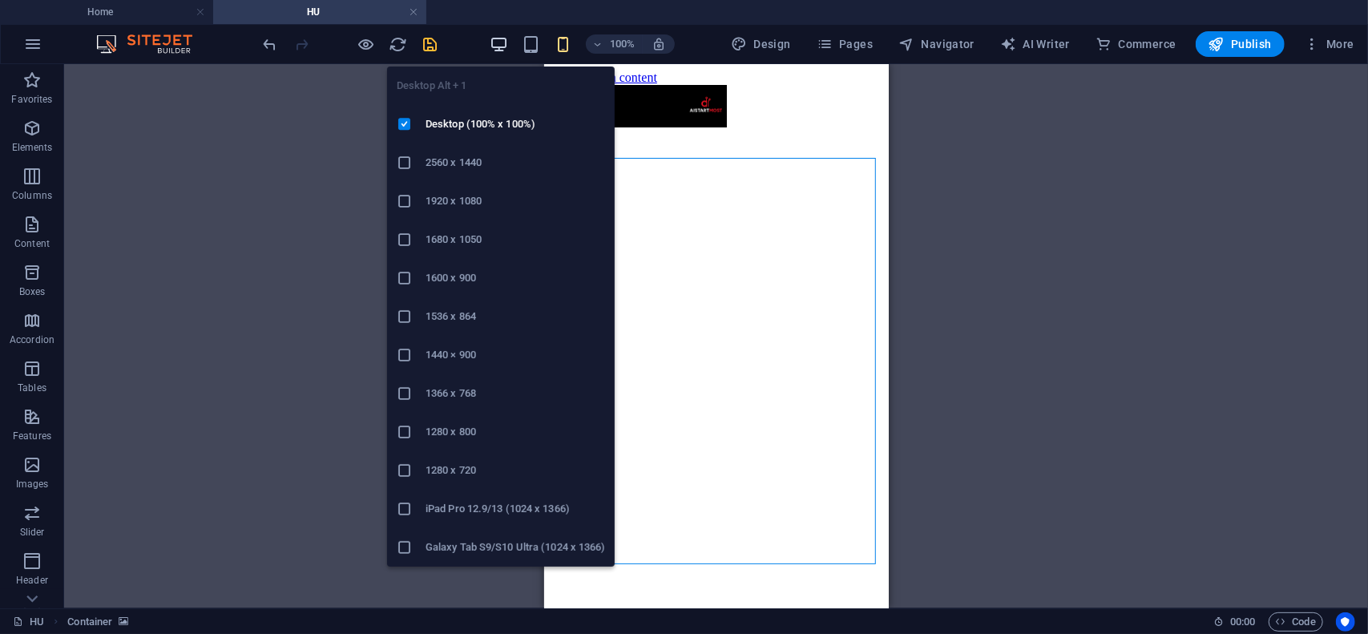
click at [504, 39] on icon "button" at bounding box center [499, 44] width 18 height 18
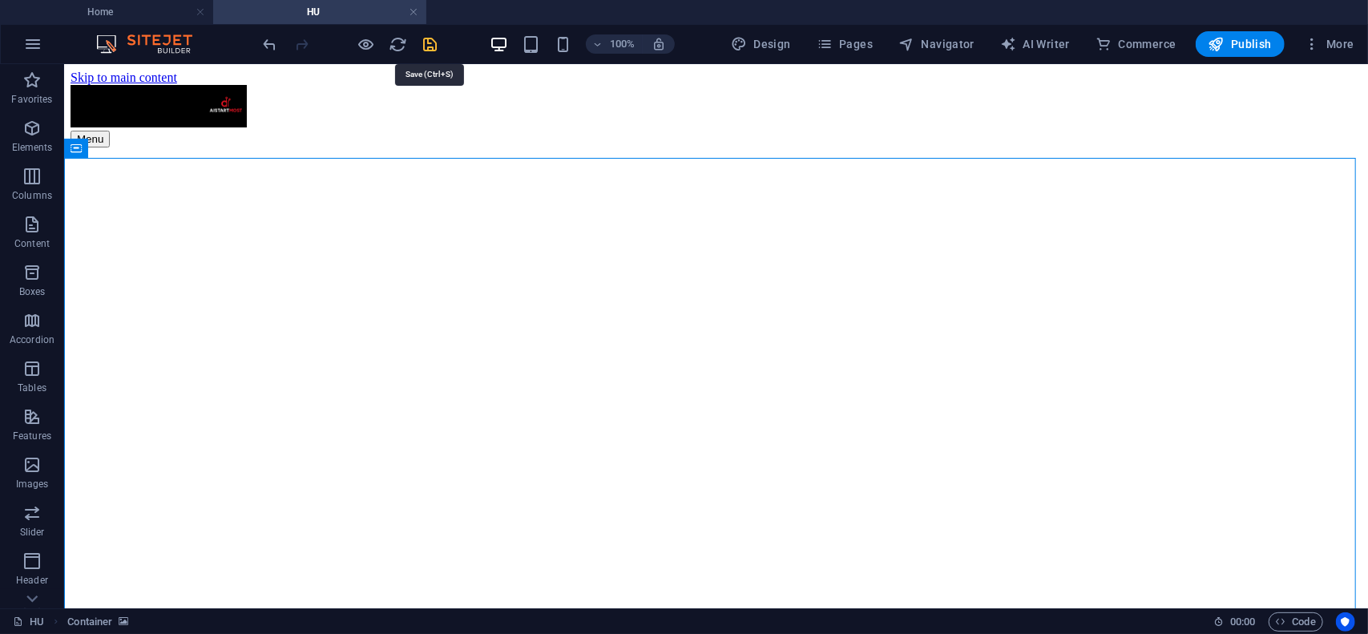
click at [433, 44] on icon "save" at bounding box center [431, 44] width 18 height 18
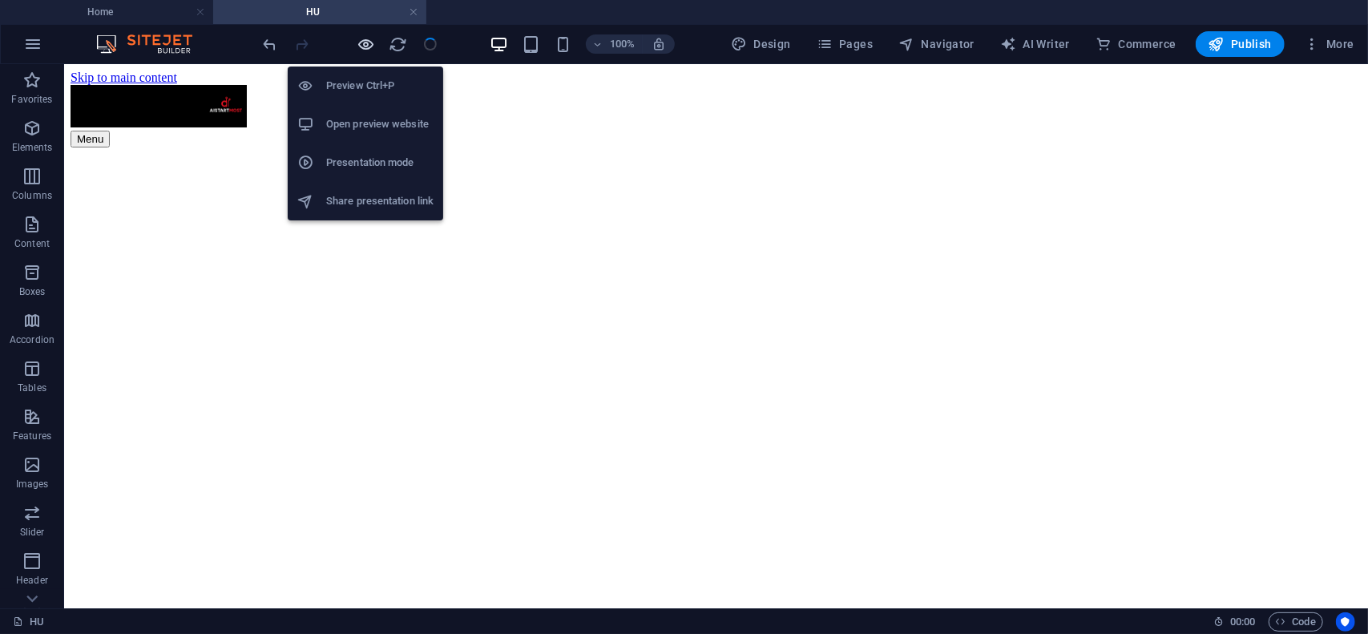
click at [361, 39] on icon "button" at bounding box center [367, 44] width 18 height 18
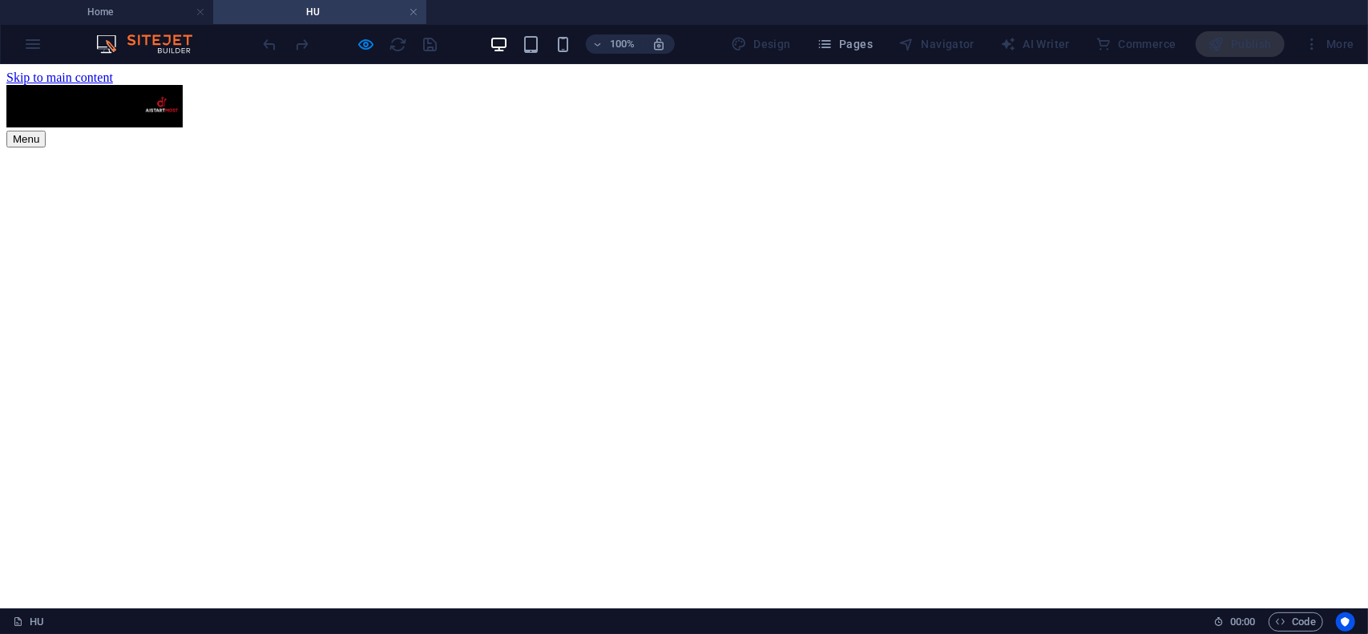
click at [1071, 130] on div "Menu" at bounding box center [684, 138] width 1356 height 17
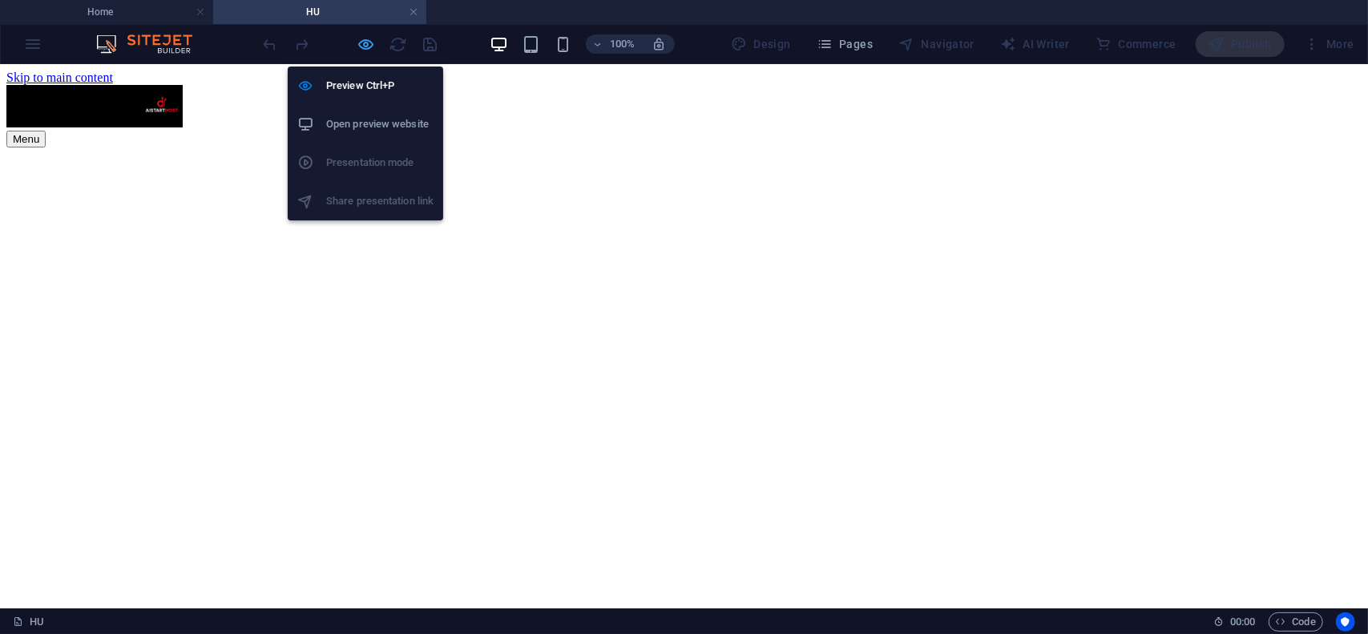
click at [360, 47] on icon "button" at bounding box center [367, 44] width 18 height 18
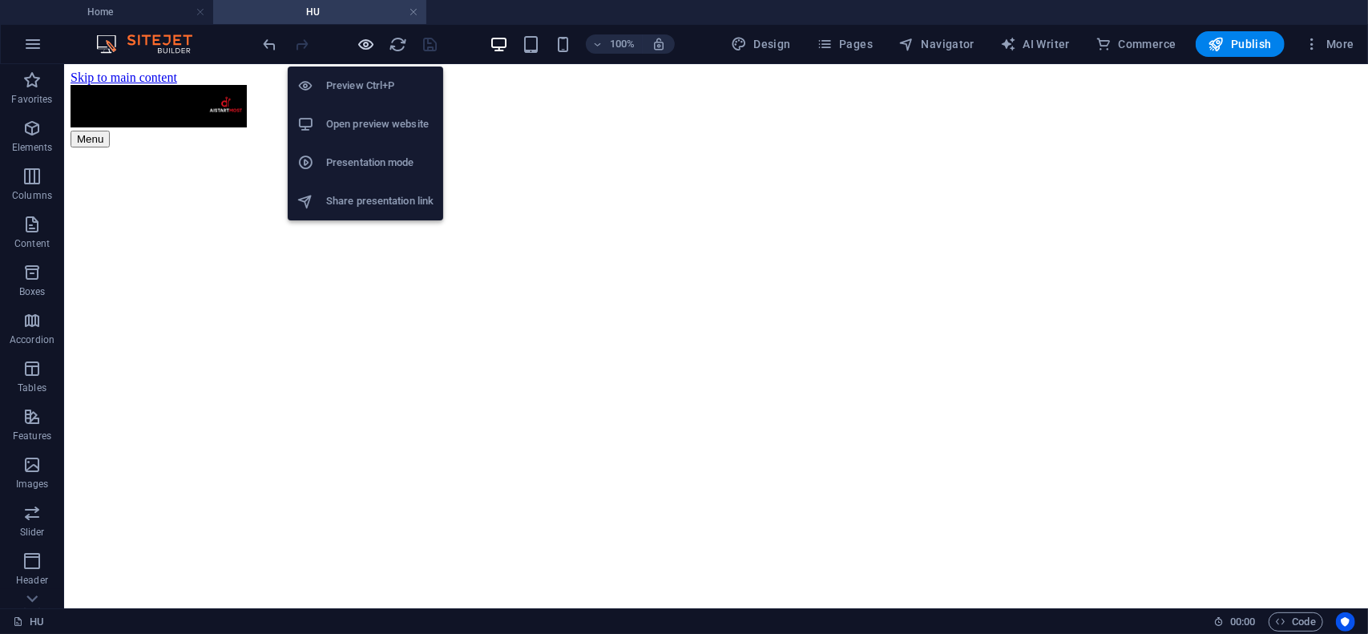
click at [363, 46] on icon "button" at bounding box center [367, 44] width 18 height 18
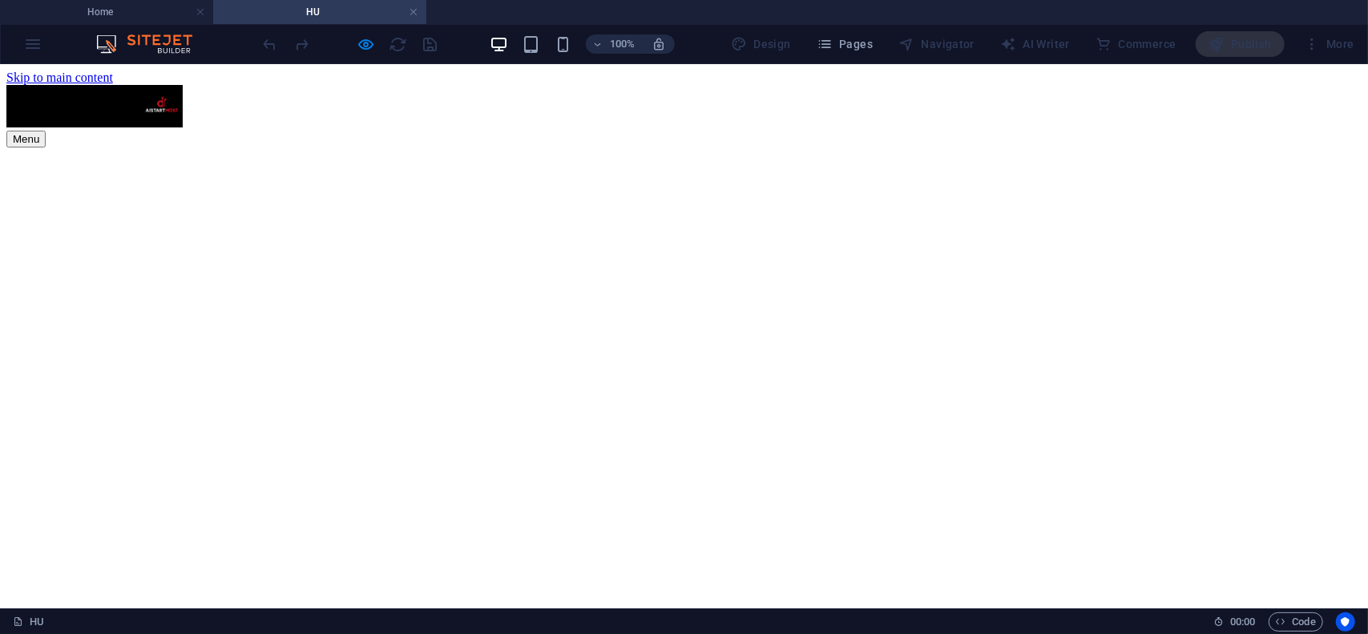
click at [1069, 130] on div "Menu" at bounding box center [684, 138] width 1356 height 17
click at [1074, 130] on div "Menu" at bounding box center [684, 138] width 1356 height 17
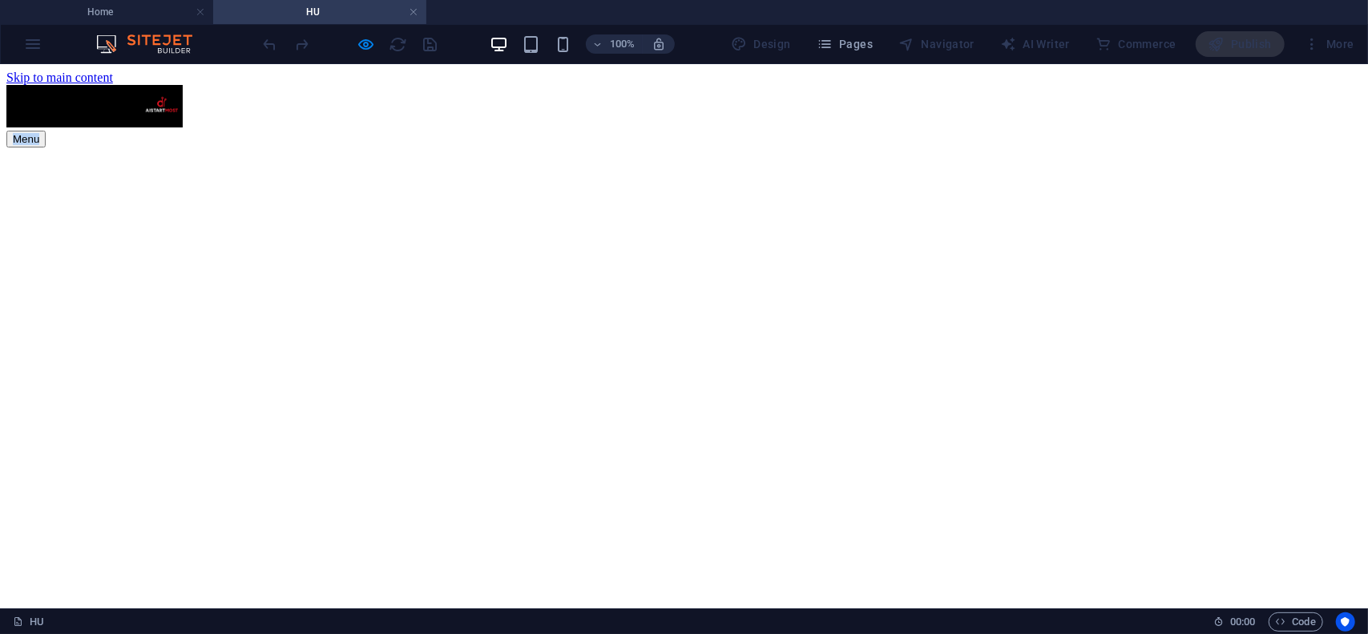
click at [1074, 130] on div "Menu" at bounding box center [684, 138] width 1356 height 17
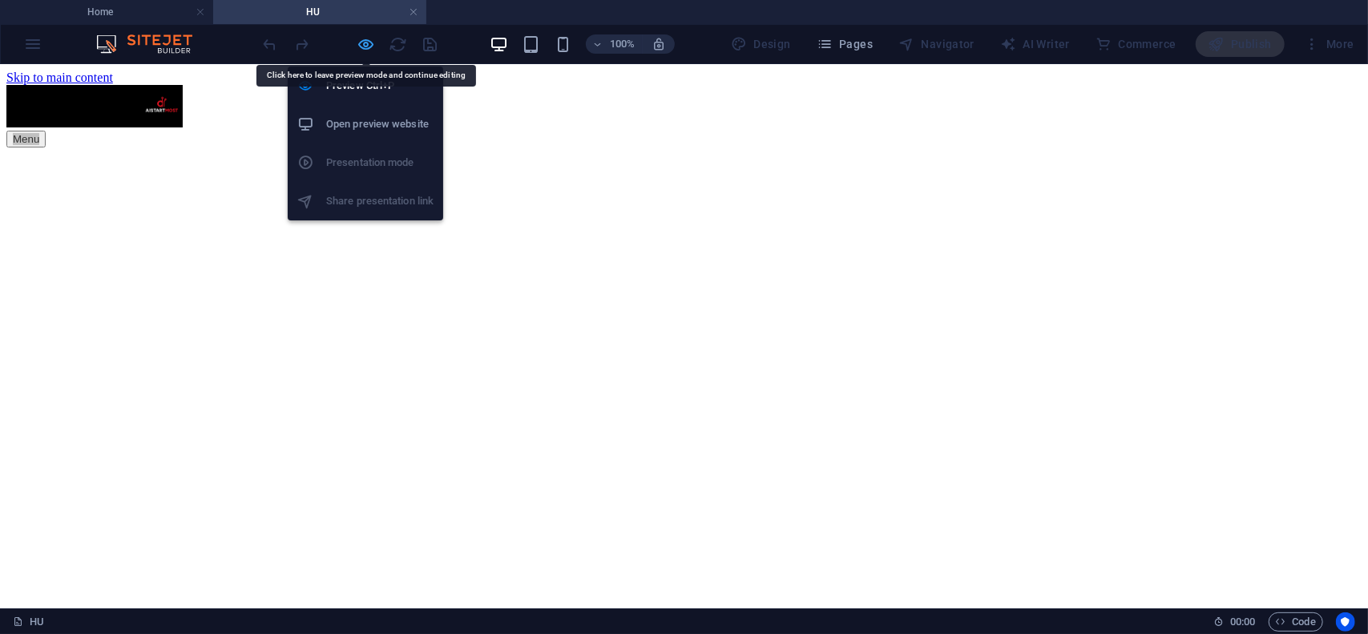
click at [365, 42] on icon "button" at bounding box center [367, 44] width 18 height 18
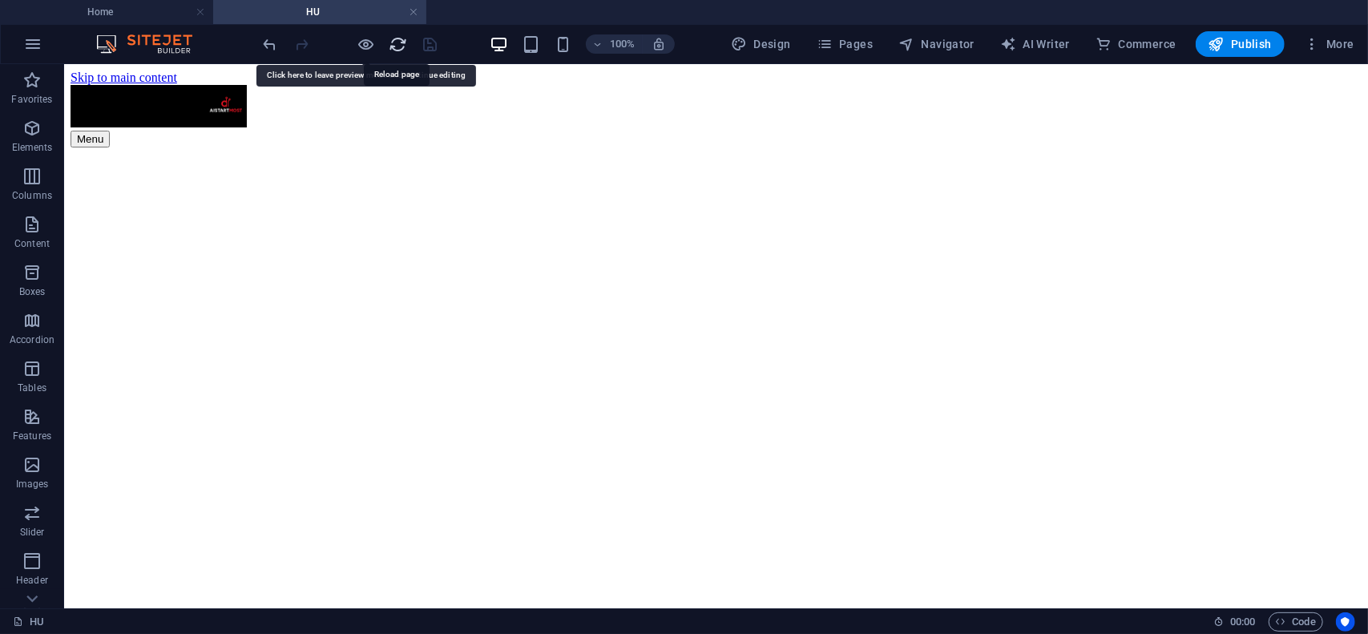
click at [394, 44] on icon "reload" at bounding box center [399, 44] width 18 height 18
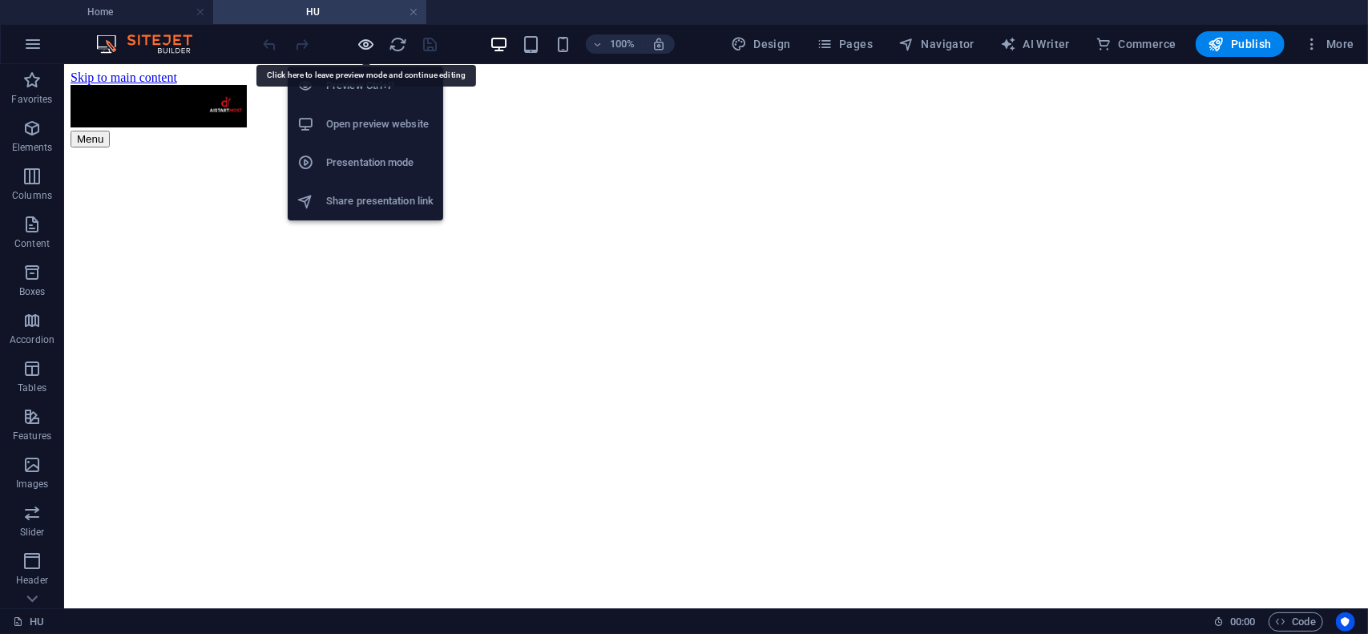
click at [362, 44] on icon "button" at bounding box center [367, 44] width 18 height 18
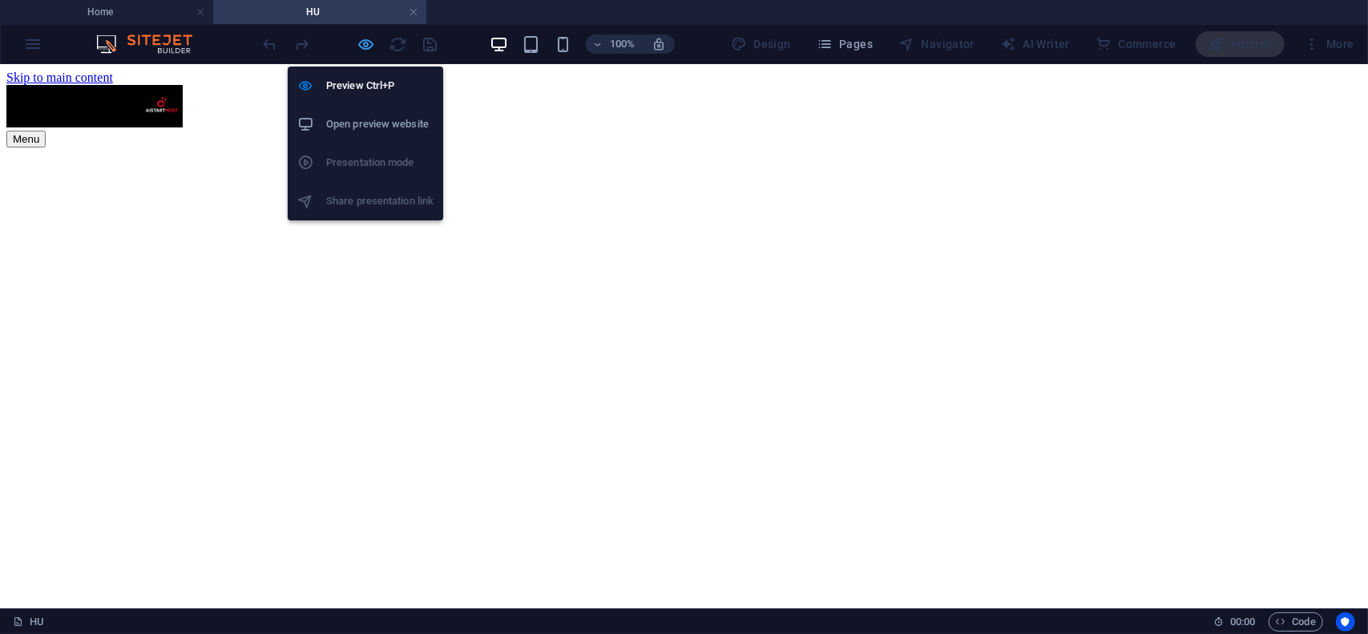
click at [367, 38] on icon "button" at bounding box center [367, 44] width 18 height 18
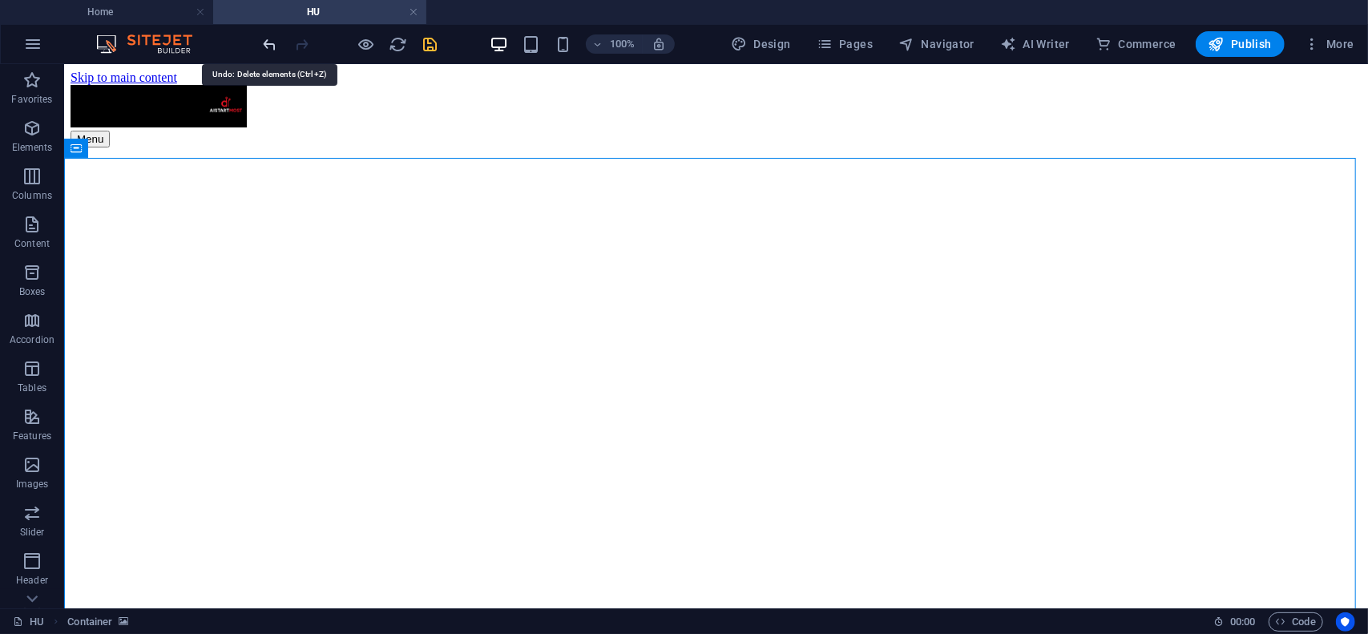
click at [270, 41] on icon "undo" at bounding box center [270, 44] width 18 height 18
click at [301, 40] on icon "redo" at bounding box center [302, 44] width 18 height 18
click at [430, 42] on icon "save" at bounding box center [431, 44] width 18 height 18
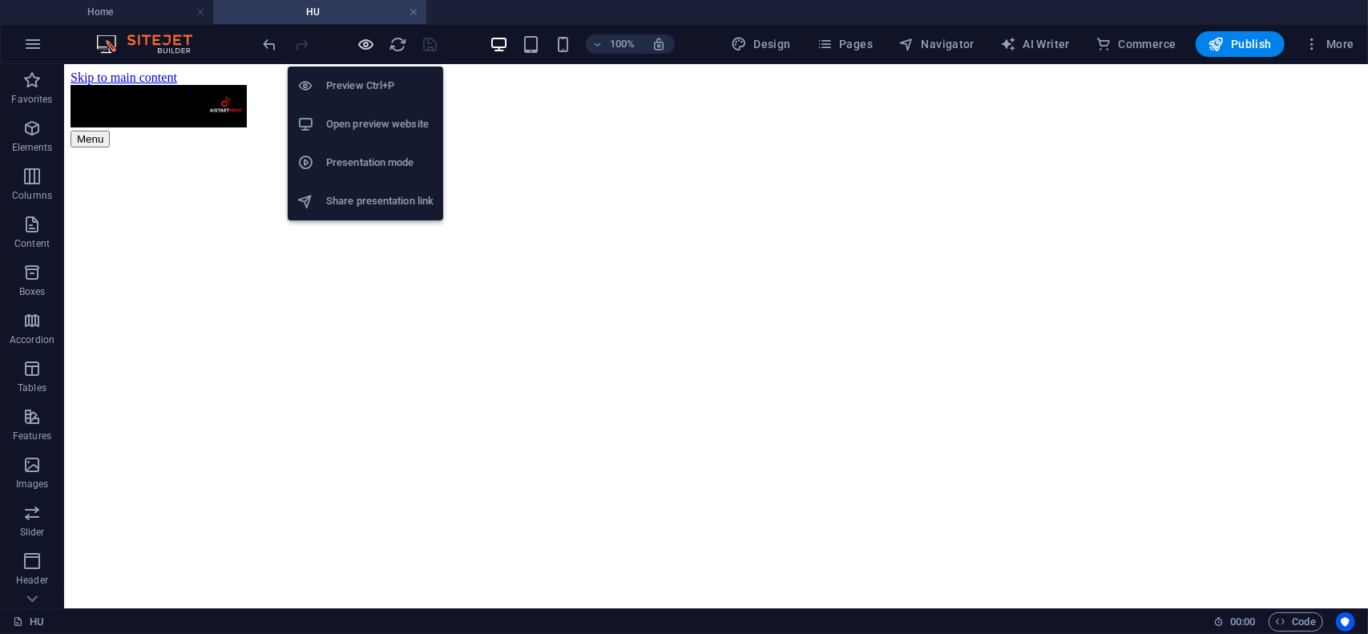
click at [367, 44] on icon "button" at bounding box center [367, 44] width 18 height 18
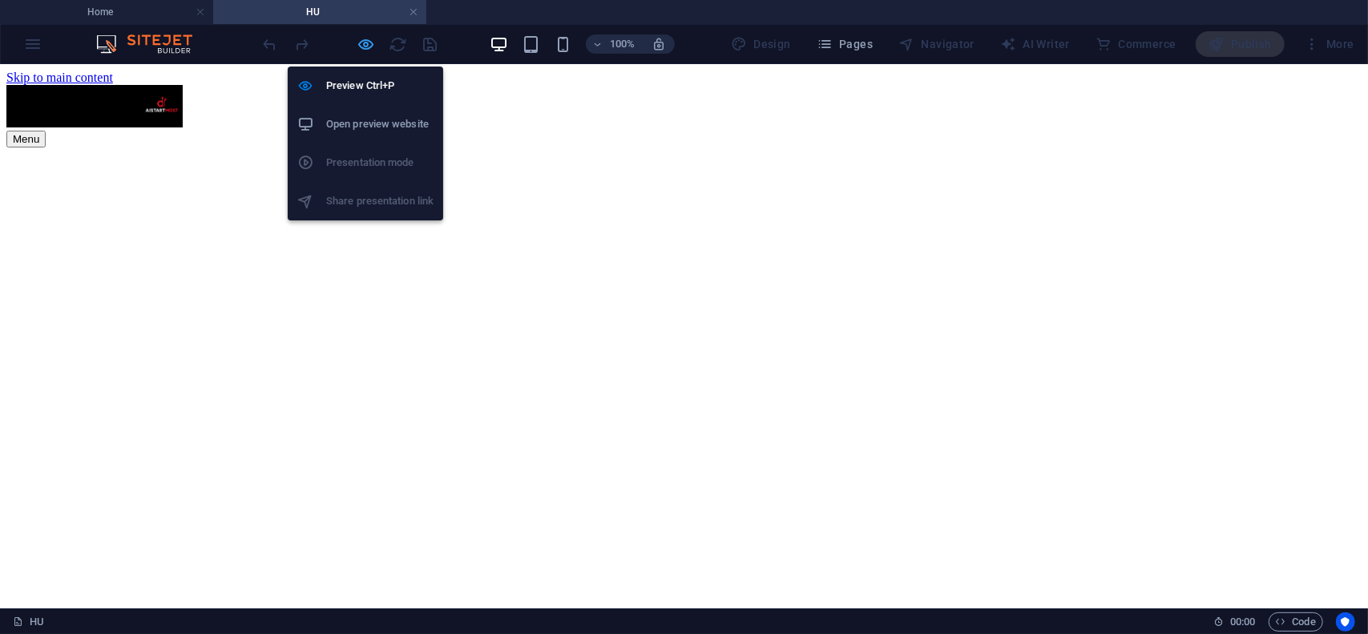
click at [362, 46] on icon "button" at bounding box center [367, 44] width 18 height 18
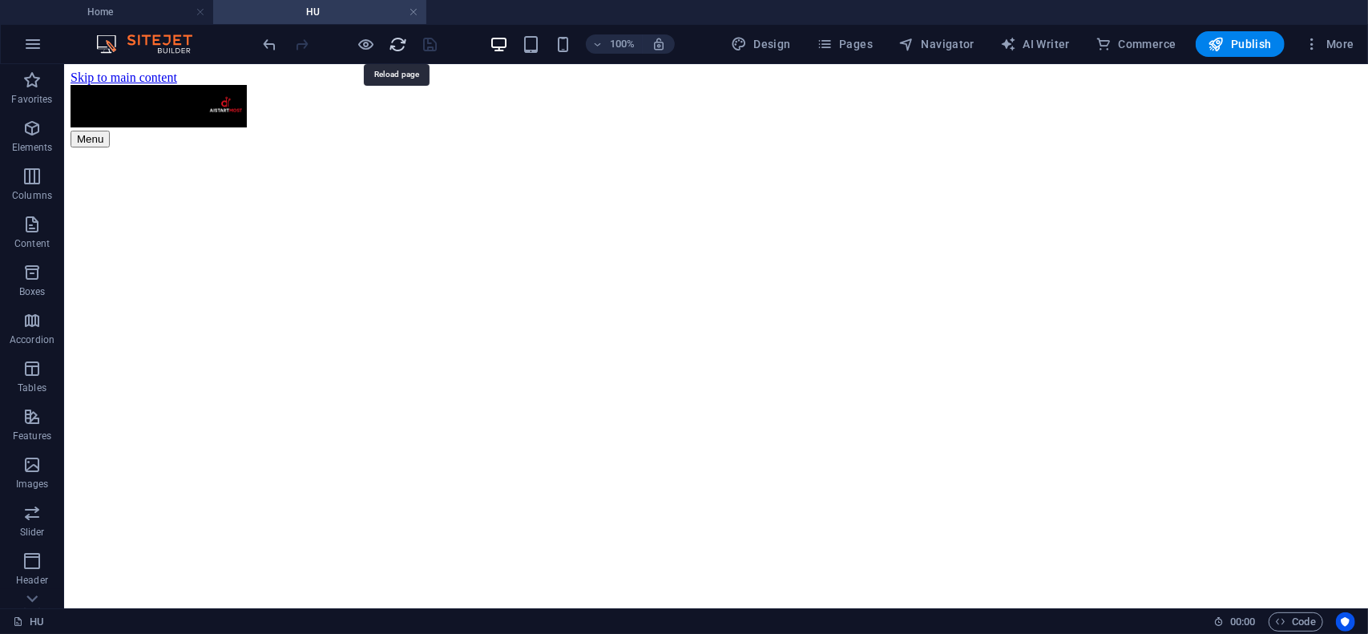
click at [396, 43] on icon "reload" at bounding box center [399, 44] width 18 height 18
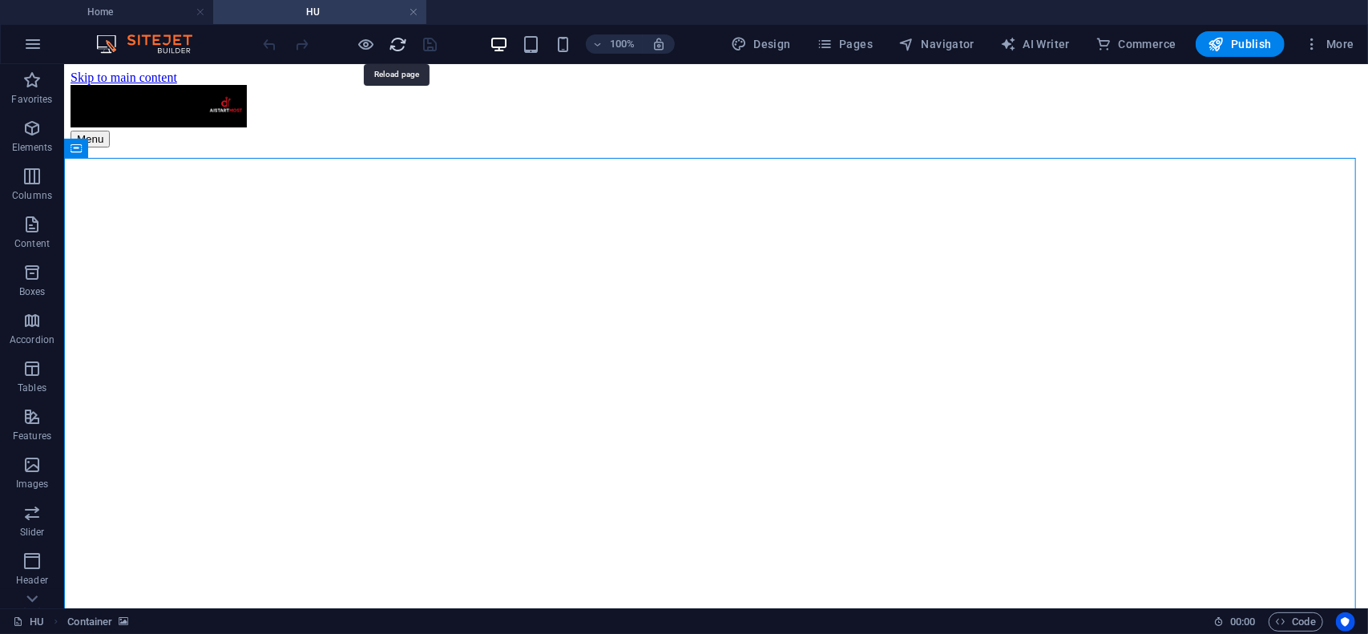
click at [402, 40] on icon "reload" at bounding box center [399, 44] width 18 height 18
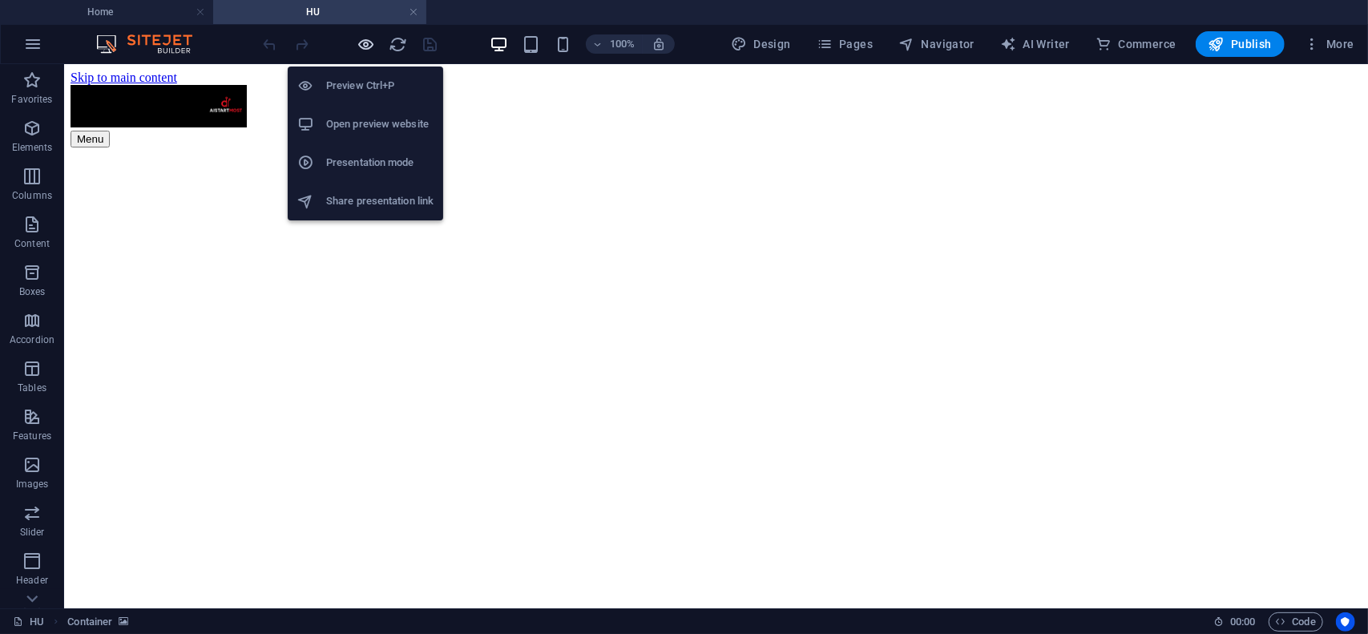
click at [362, 49] on icon "button" at bounding box center [367, 44] width 18 height 18
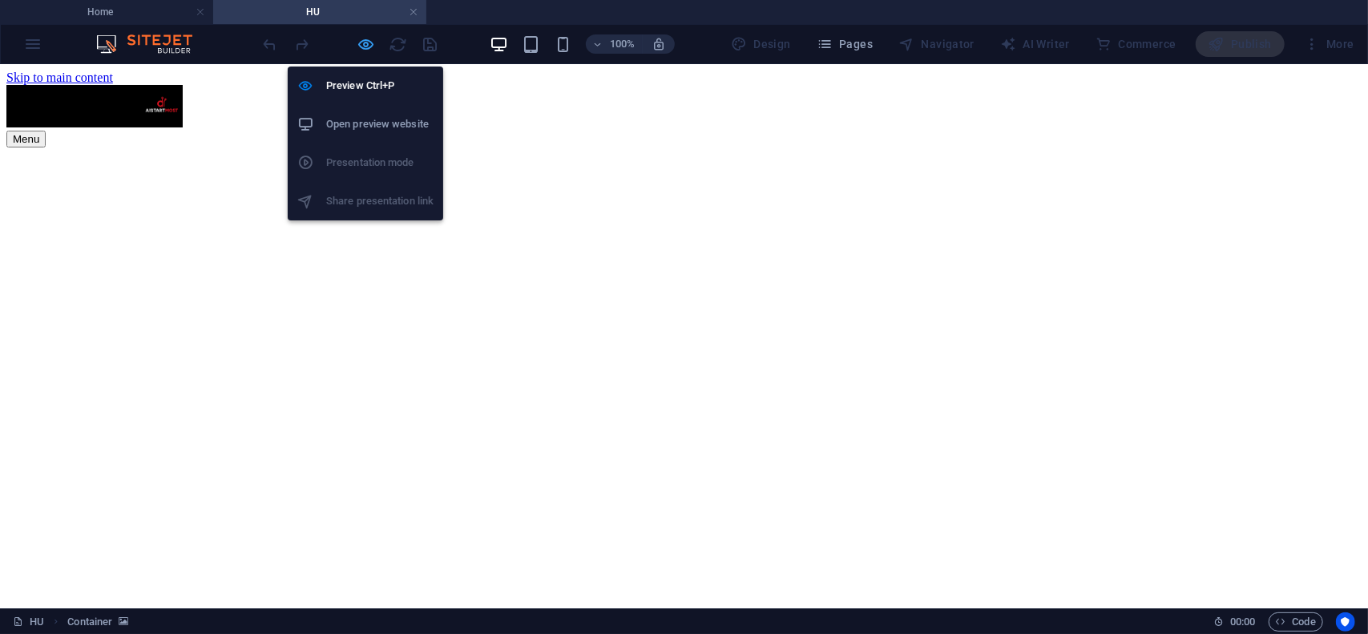
click at [362, 42] on icon "button" at bounding box center [367, 44] width 18 height 18
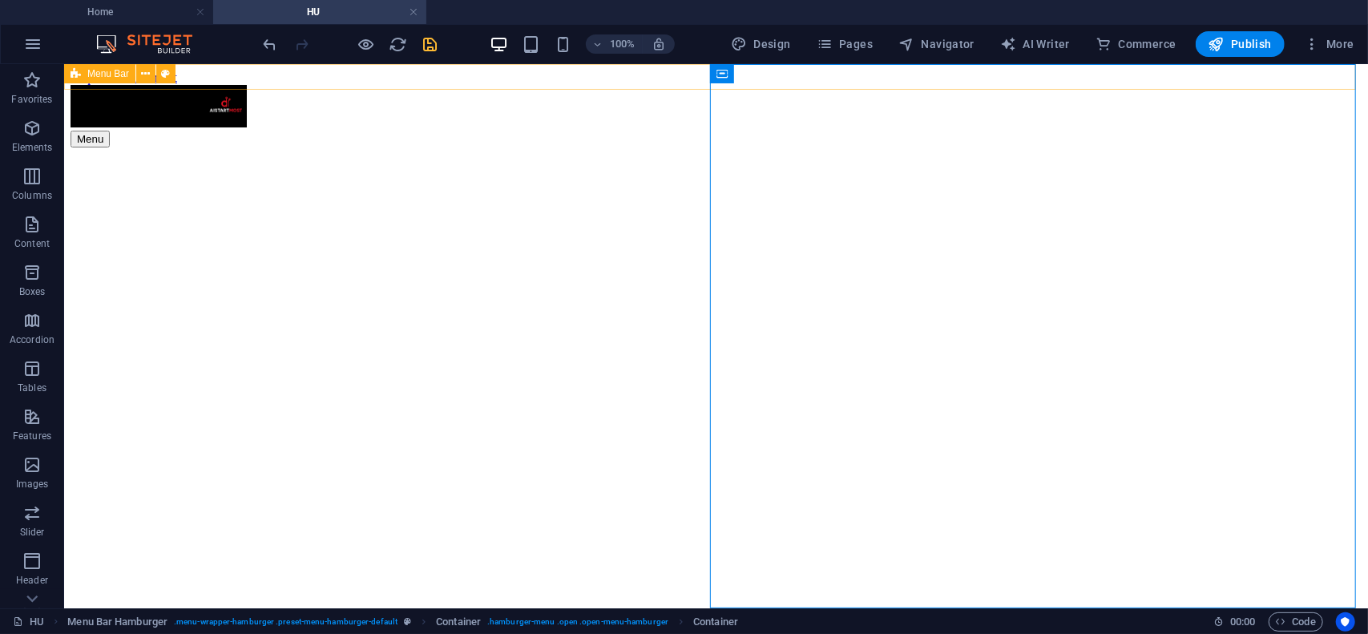
click at [103, 76] on span "Menu Bar" at bounding box center [108, 74] width 42 height 10
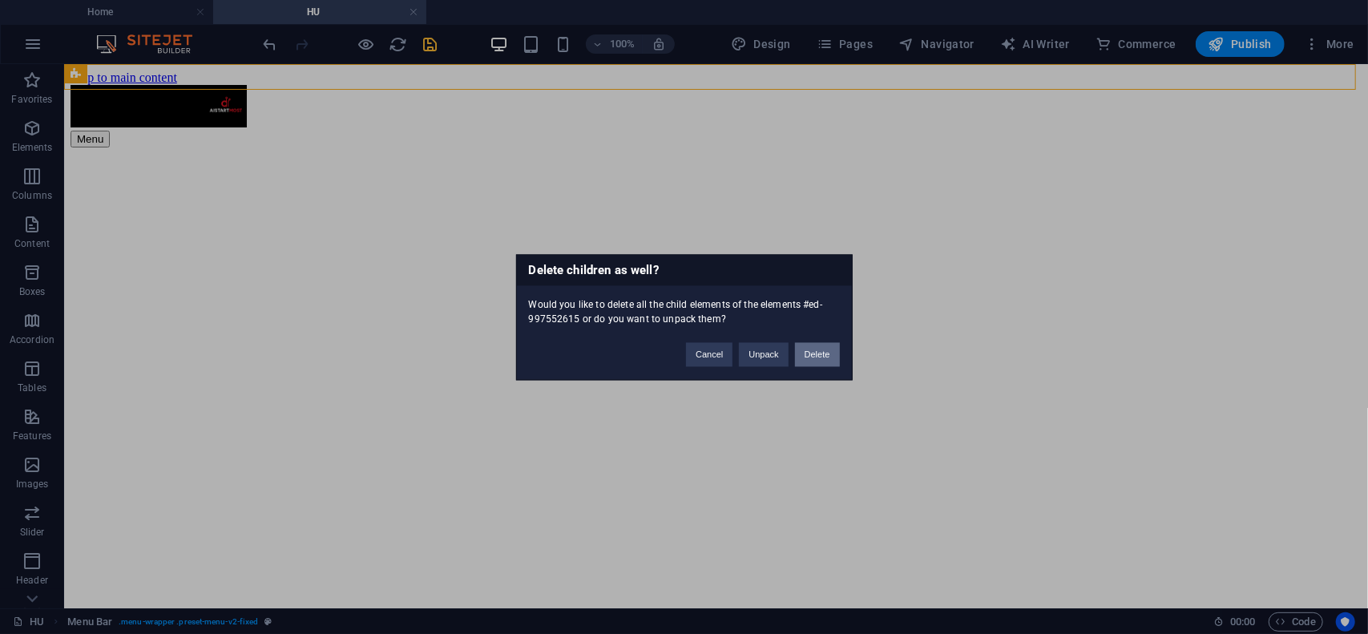
click at [816, 353] on button "Delete" at bounding box center [817, 354] width 45 height 24
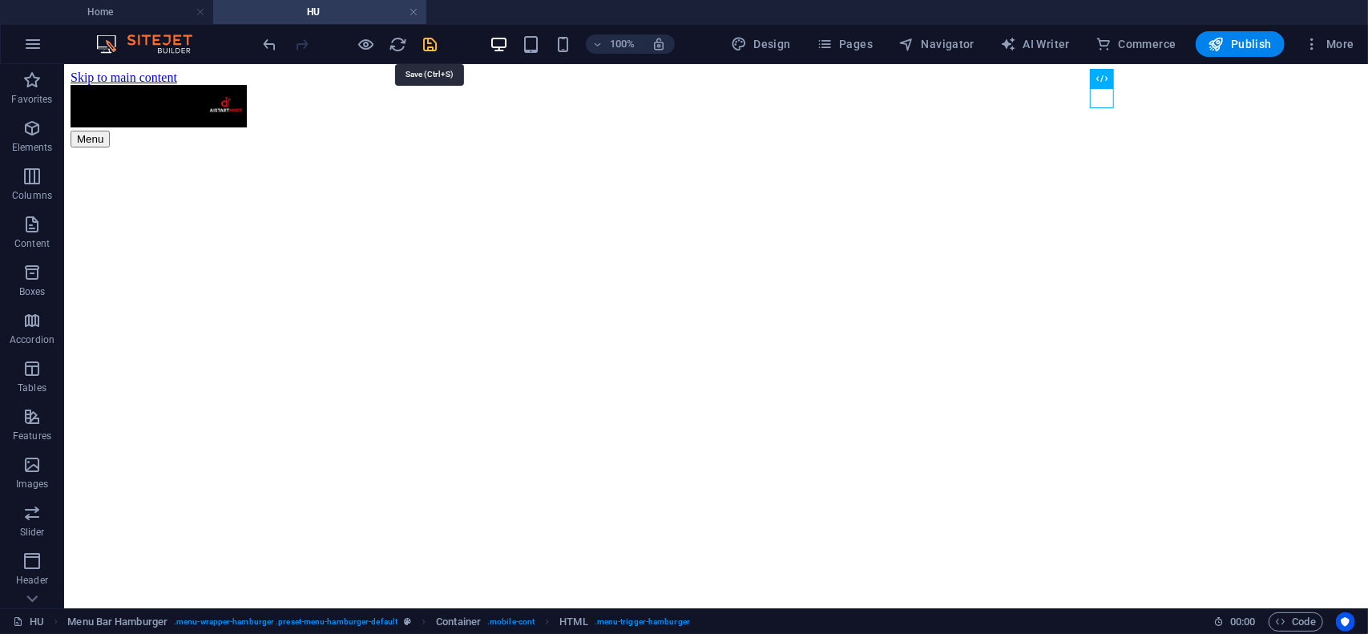
click at [430, 43] on icon "save" at bounding box center [431, 44] width 18 height 18
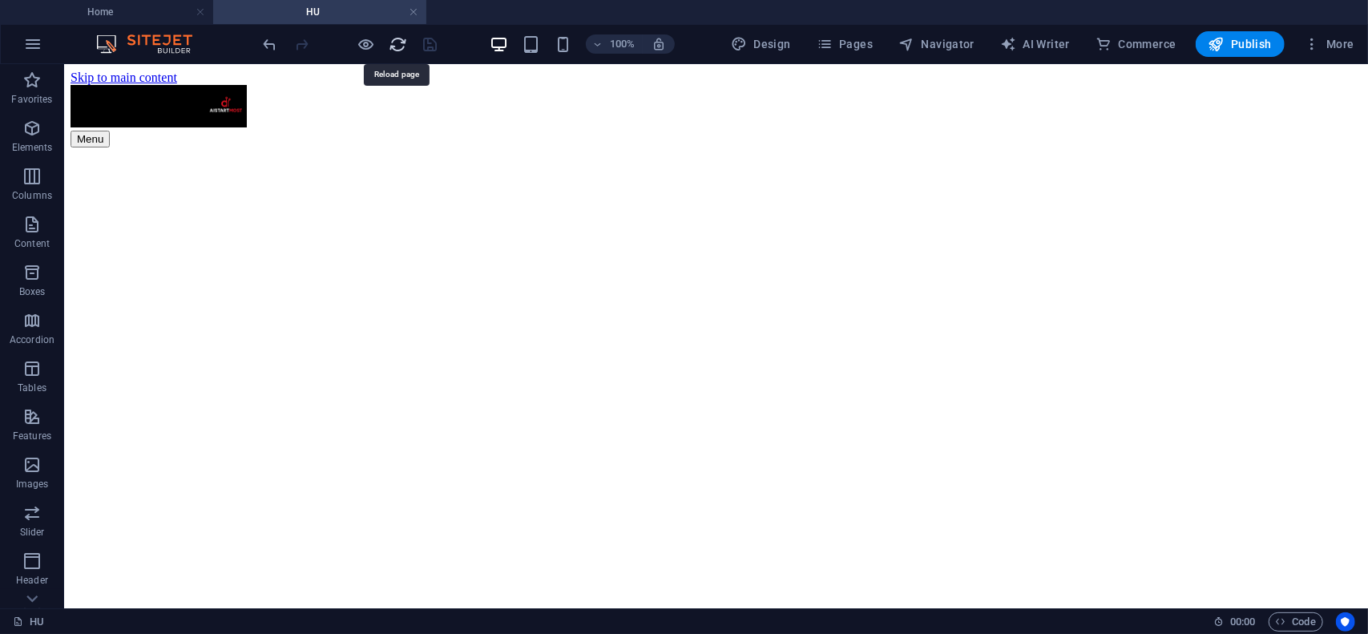
click at [401, 42] on icon "reload" at bounding box center [399, 44] width 18 height 18
click at [395, 43] on icon "reload" at bounding box center [399, 44] width 18 height 18
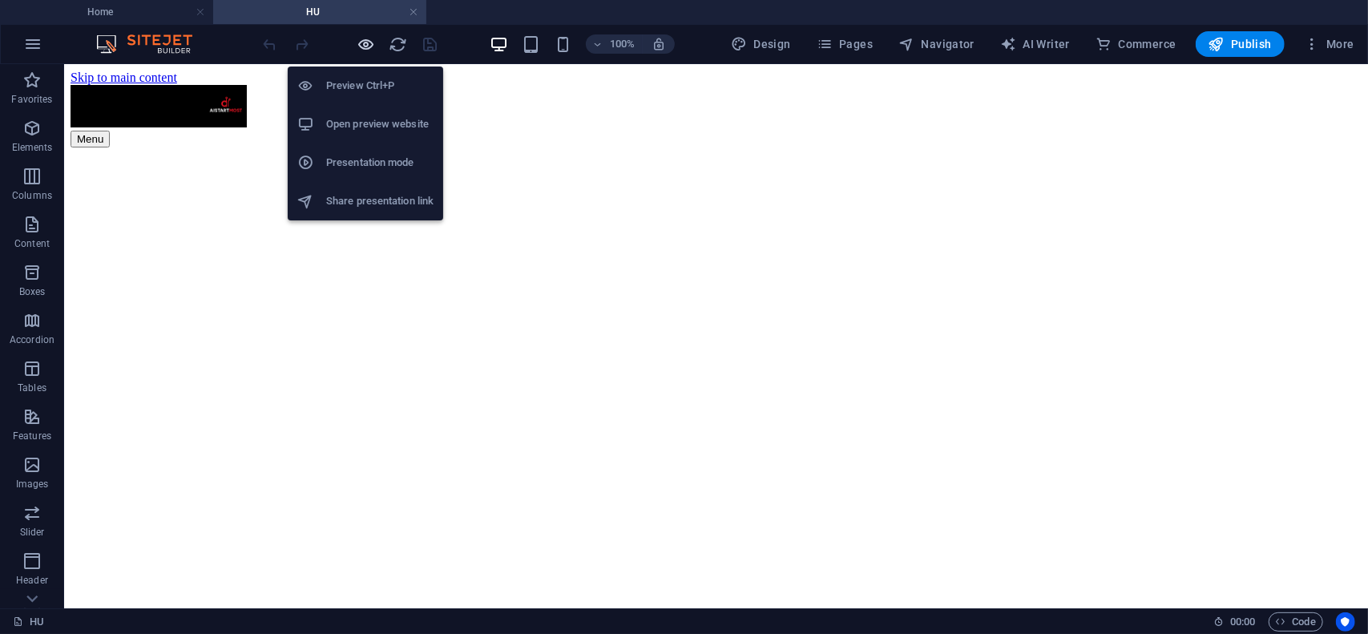
click at [370, 44] on icon "button" at bounding box center [367, 44] width 18 height 18
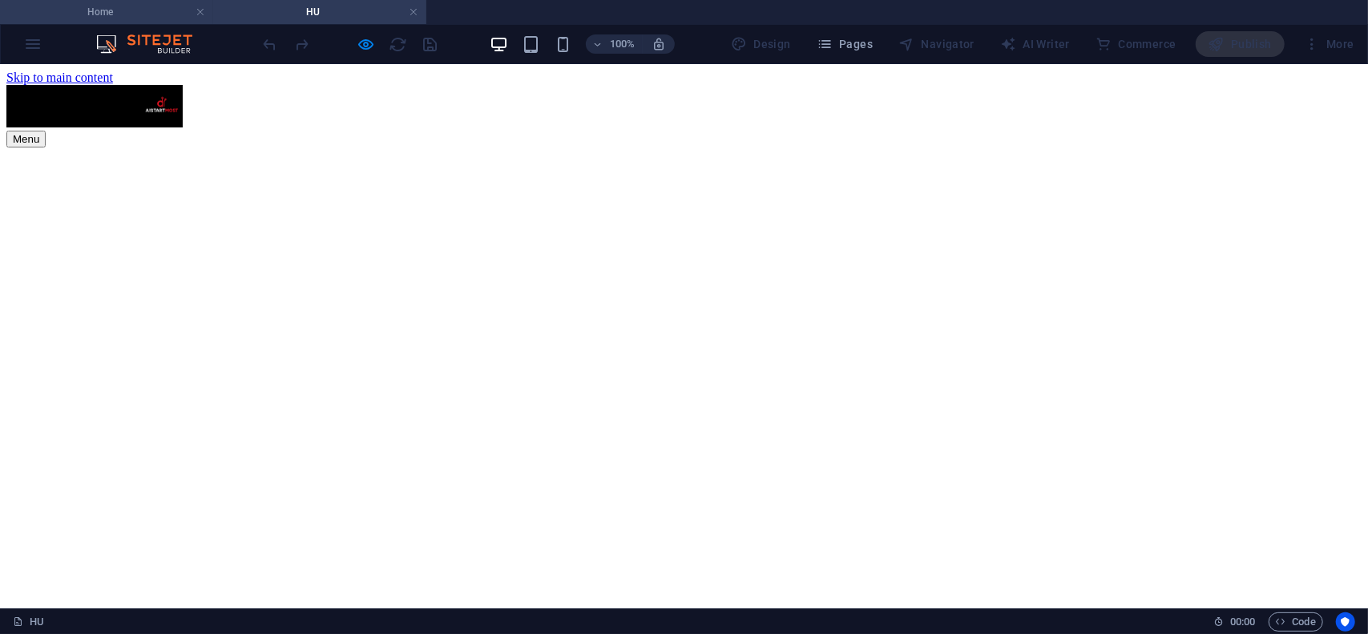
click at [128, 12] on h4 "Home" at bounding box center [106, 12] width 213 height 18
click at [1071, 130] on div "Menu" at bounding box center [684, 138] width 1356 height 17
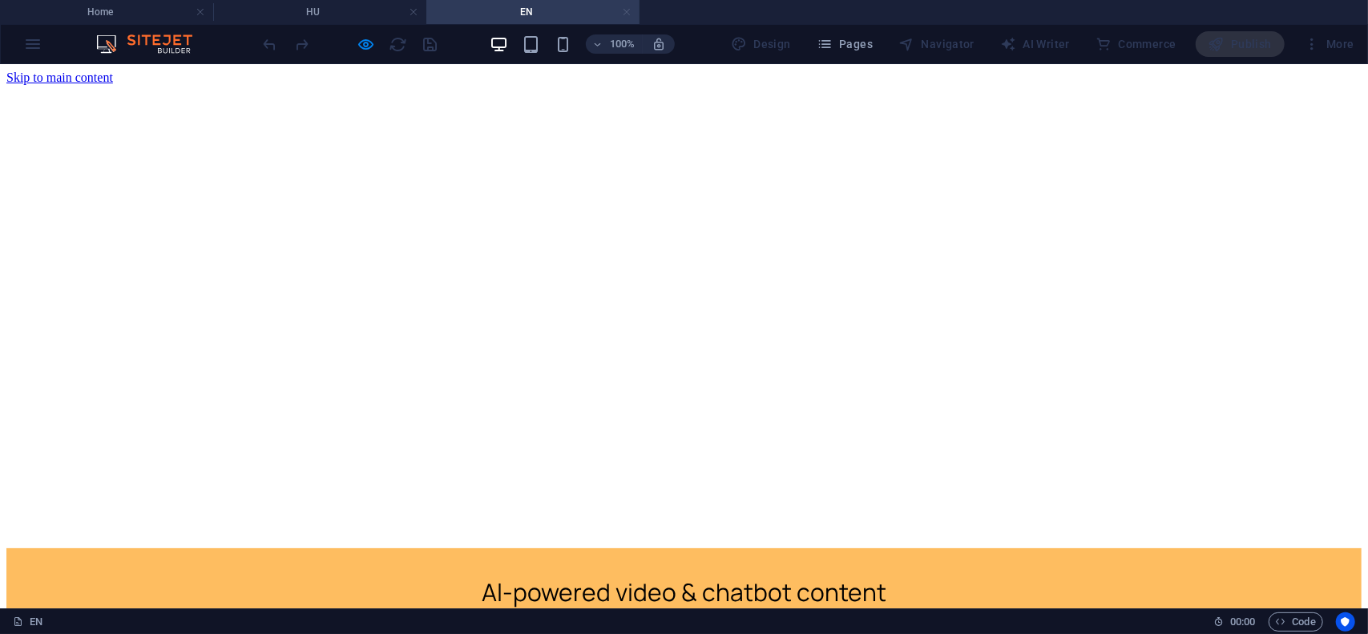
click at [623, 14] on link at bounding box center [627, 12] width 10 height 15
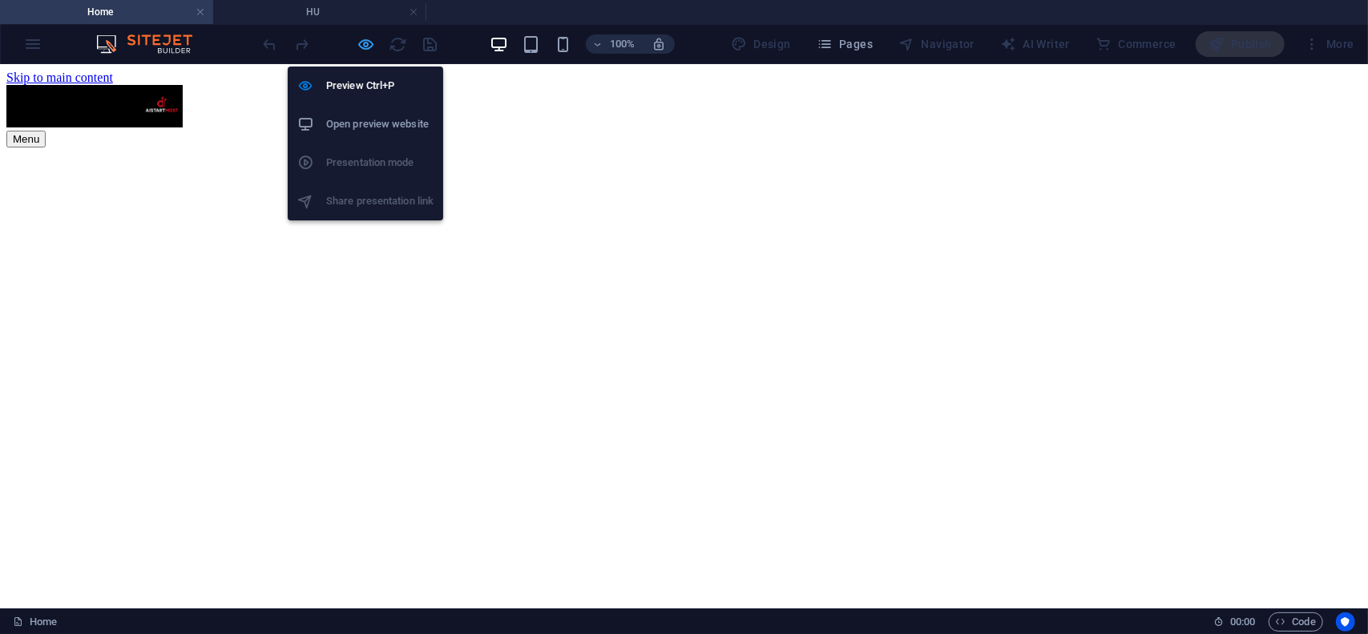
click at [358, 46] on icon "button" at bounding box center [367, 44] width 18 height 18
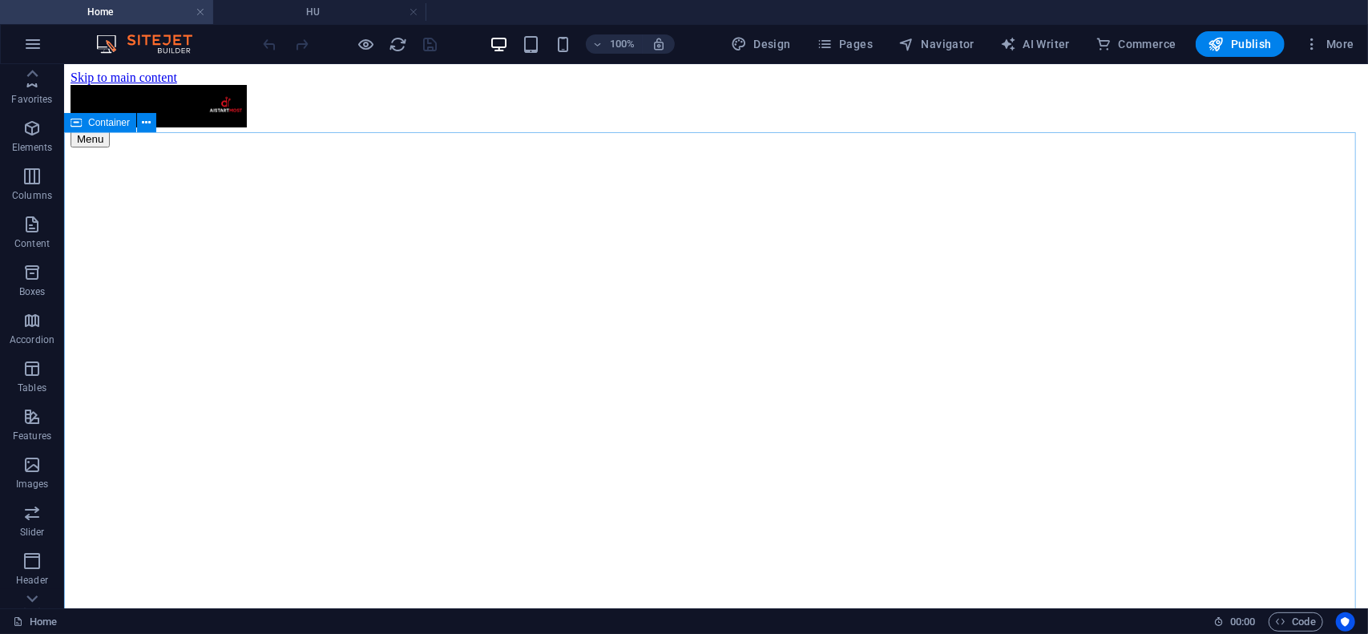
click at [120, 127] on span "Container" at bounding box center [109, 123] width 42 height 10
click at [429, 40] on icon "save" at bounding box center [431, 44] width 18 height 18
click at [402, 42] on icon "reload" at bounding box center [399, 44] width 18 height 18
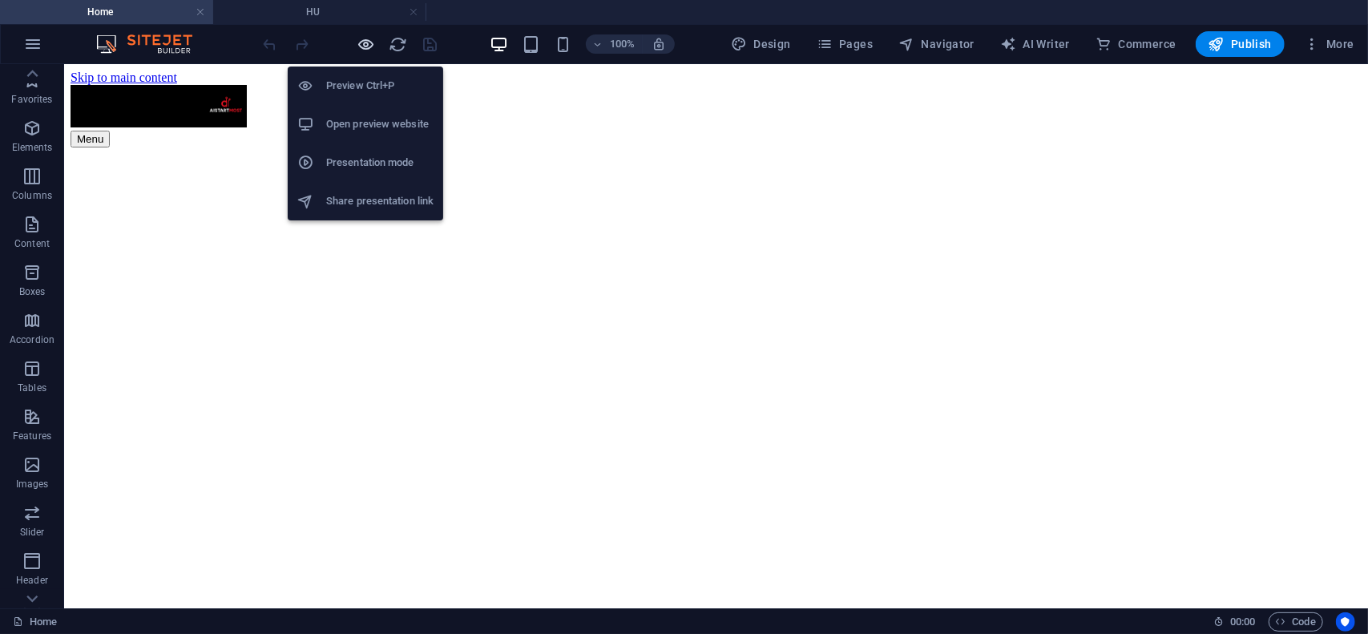
click at [365, 41] on icon "button" at bounding box center [367, 44] width 18 height 18
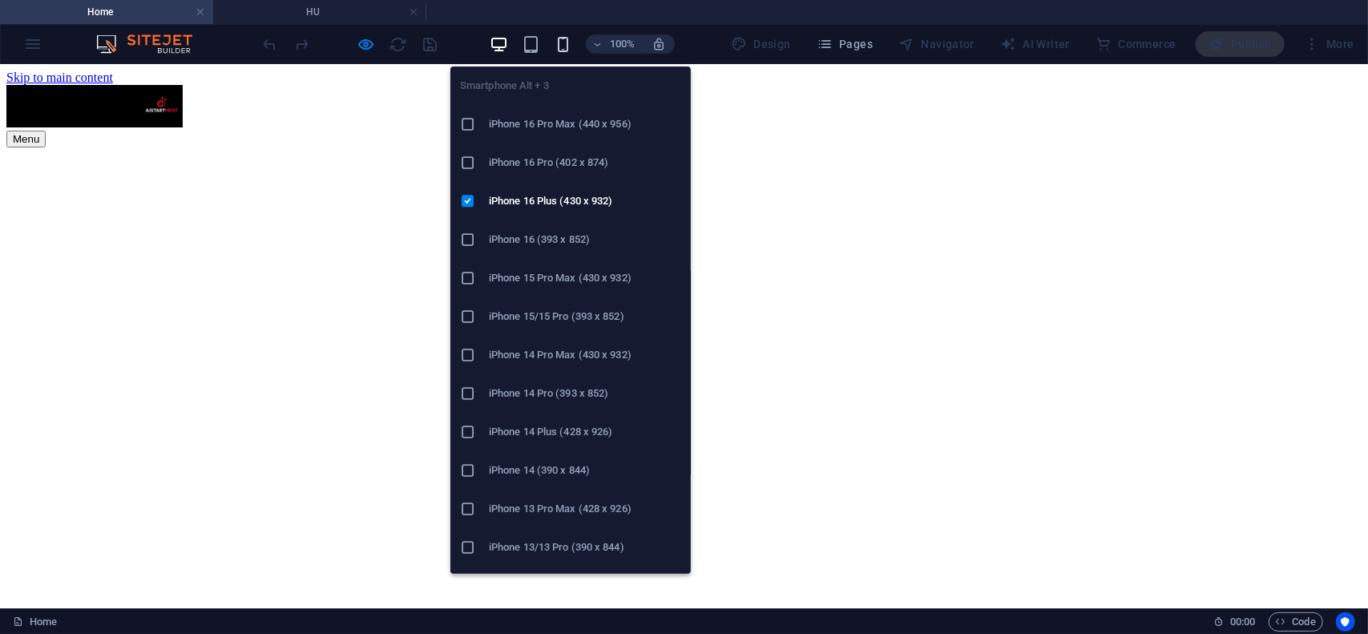
click at [571, 47] on icon "button" at bounding box center [563, 44] width 18 height 18
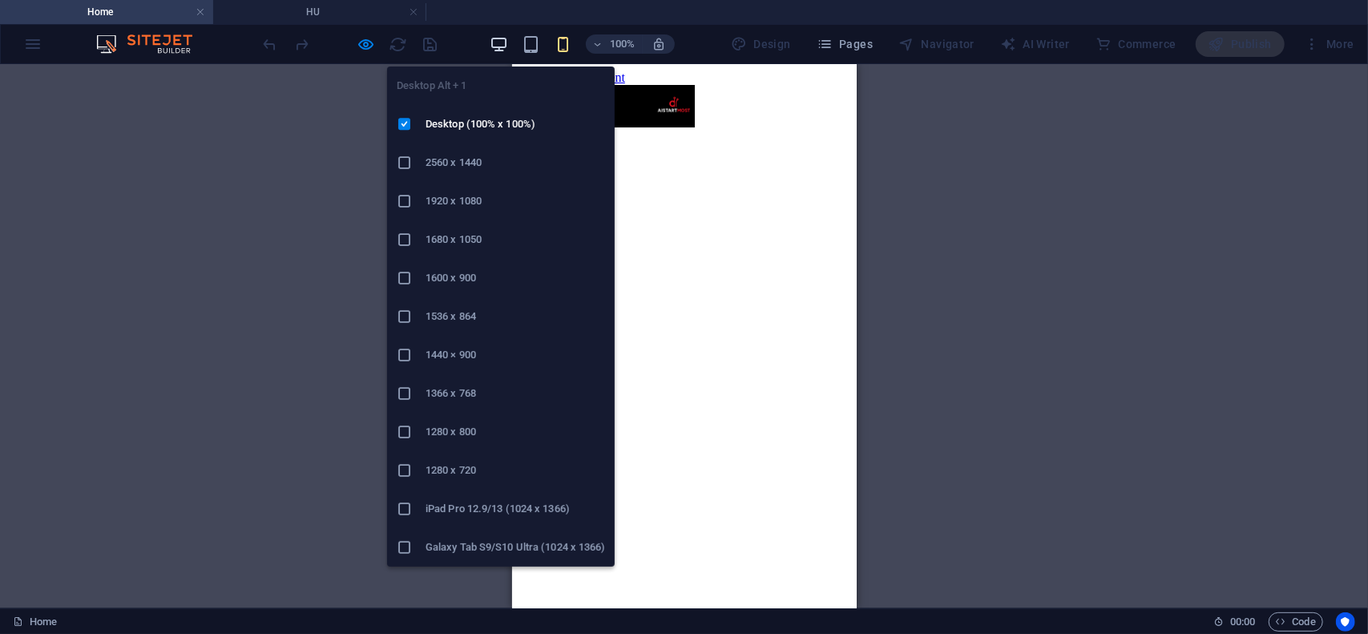
click at [502, 46] on icon "button" at bounding box center [499, 44] width 18 height 18
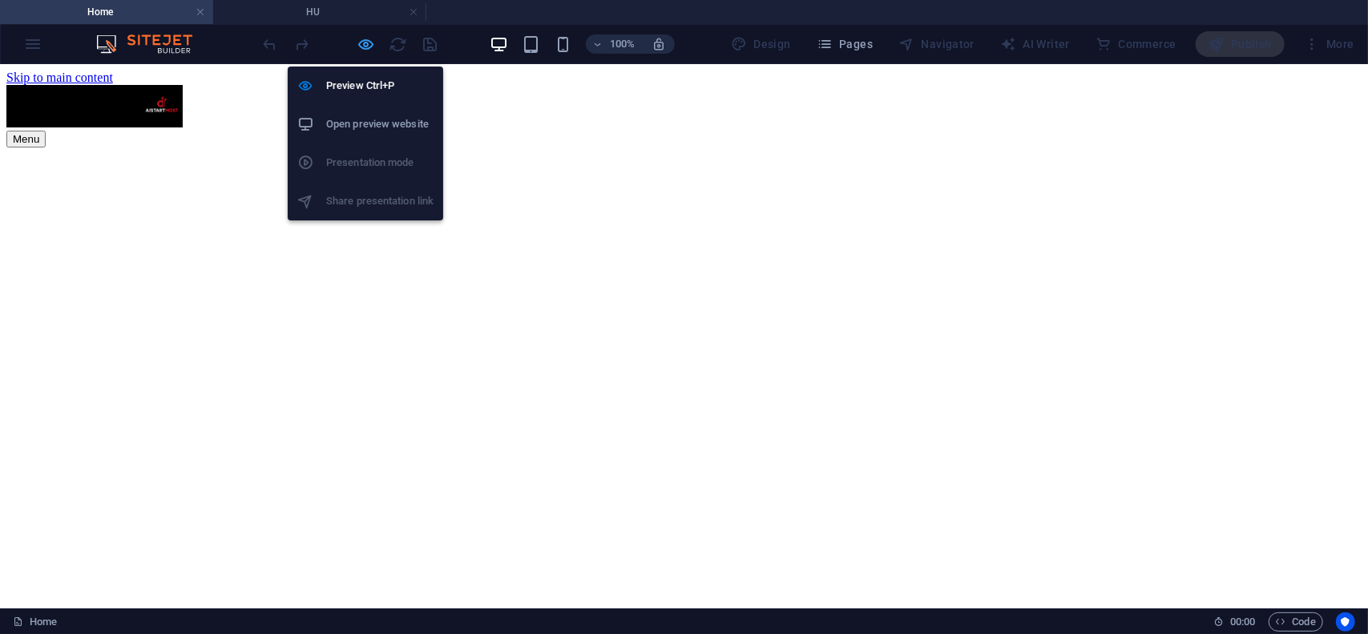
click at [365, 46] on icon "button" at bounding box center [367, 44] width 18 height 18
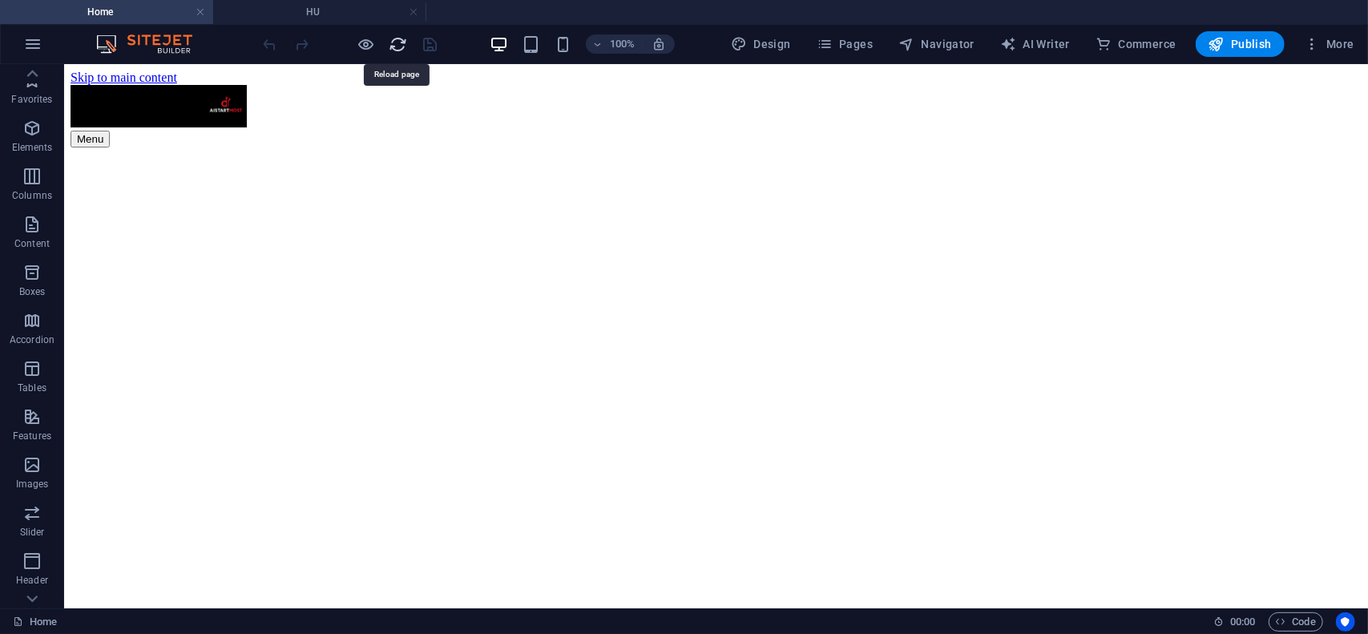
click at [396, 41] on icon "reload" at bounding box center [399, 44] width 18 height 18
click at [402, 44] on icon "reload" at bounding box center [399, 44] width 18 height 18
click at [319, 10] on h4 "HU" at bounding box center [319, 12] width 213 height 18
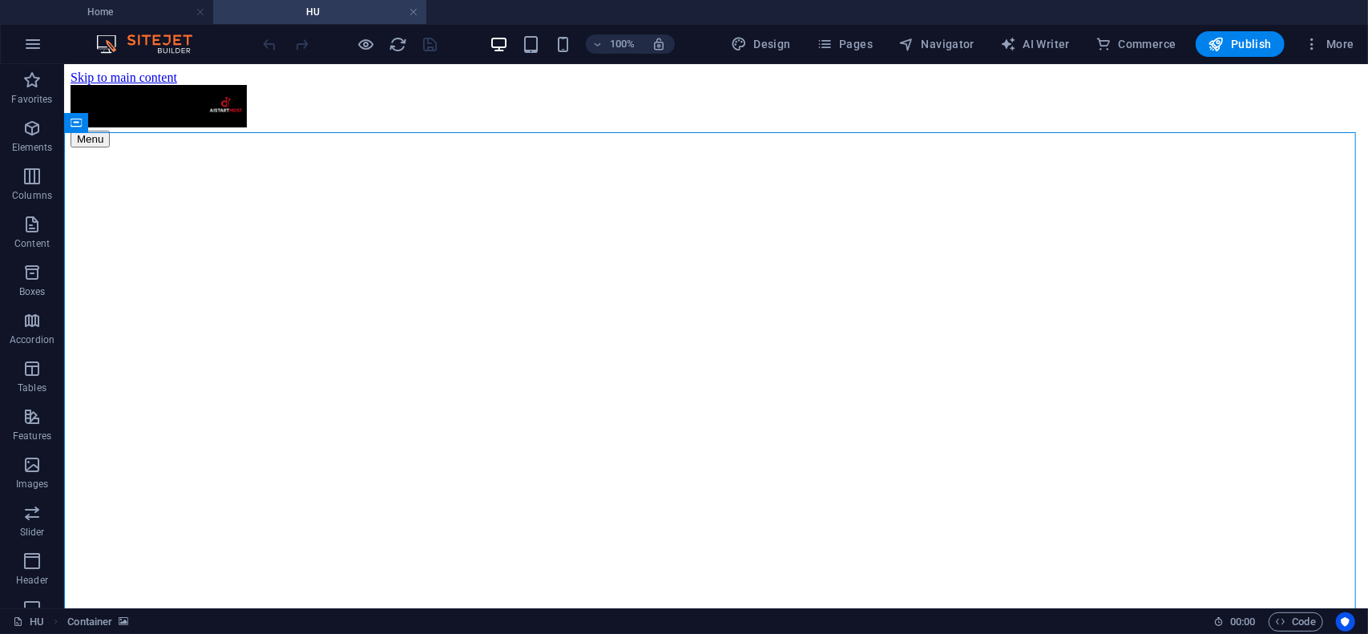
click at [356, 38] on div at bounding box center [351, 44] width 180 height 26
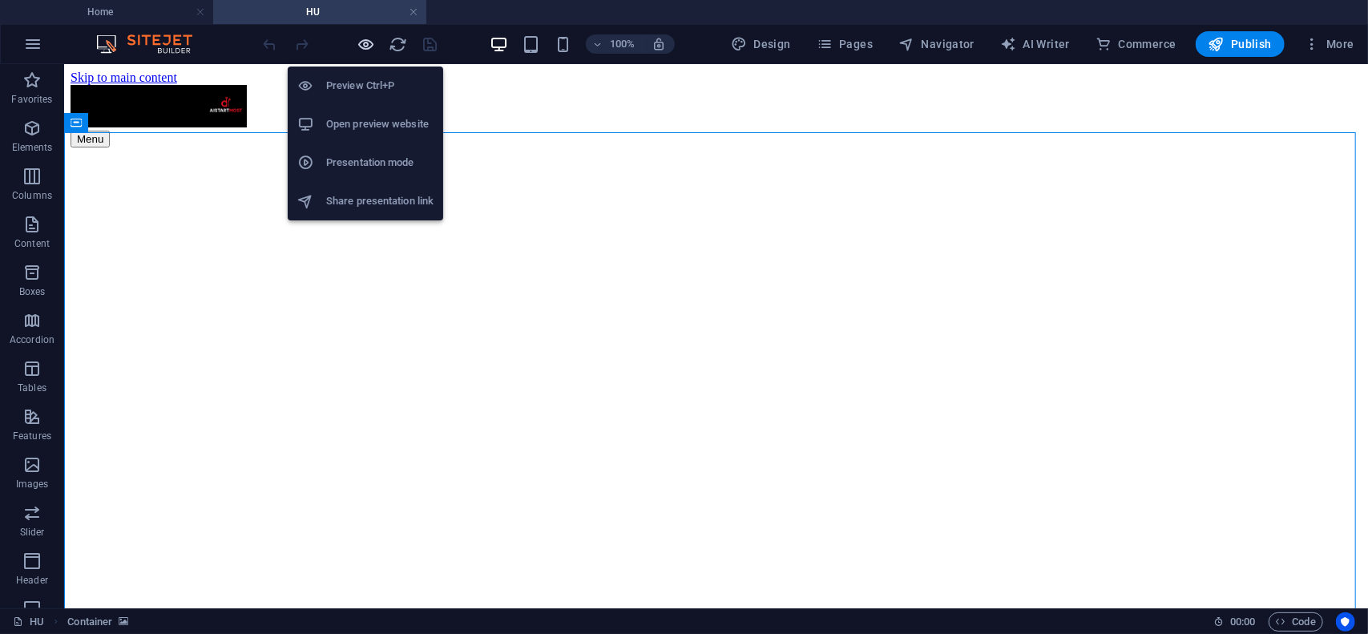
click at [366, 40] on icon "button" at bounding box center [367, 44] width 18 height 18
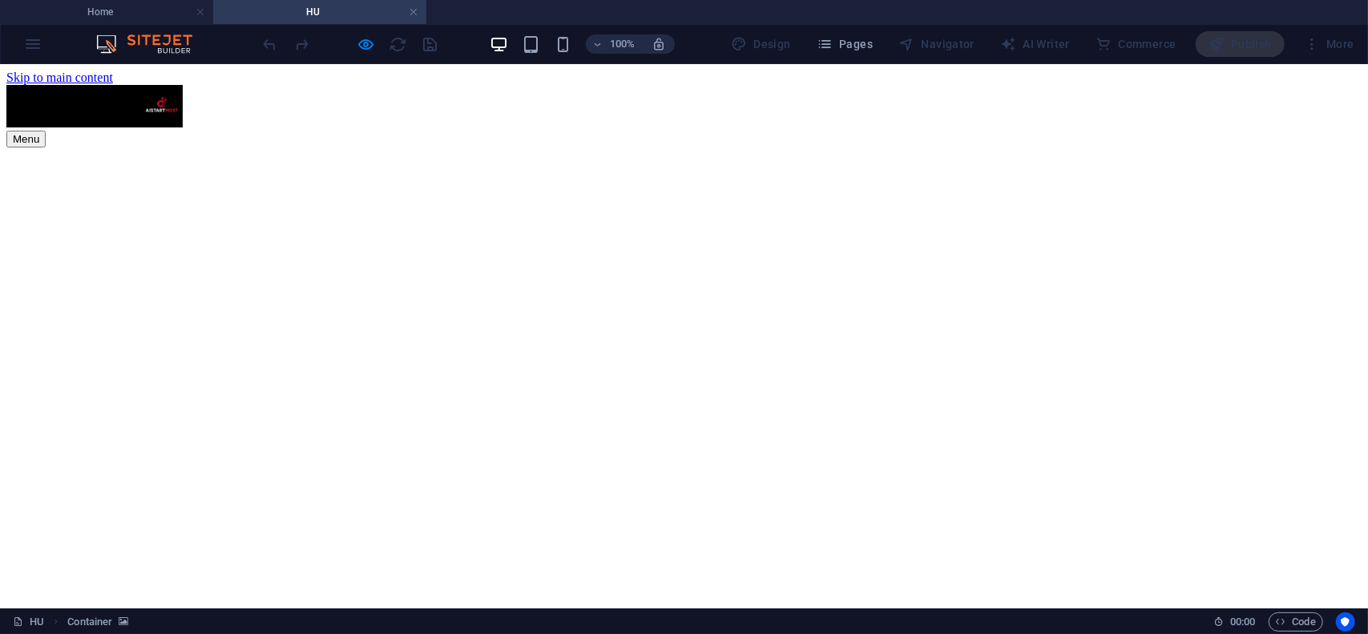
click at [123, 12] on h4 "Home" at bounding box center [106, 12] width 213 height 18
click at [96, 12] on h4 "Home" at bounding box center [106, 12] width 213 height 18
